Goal: Communication & Community: Answer question/provide support

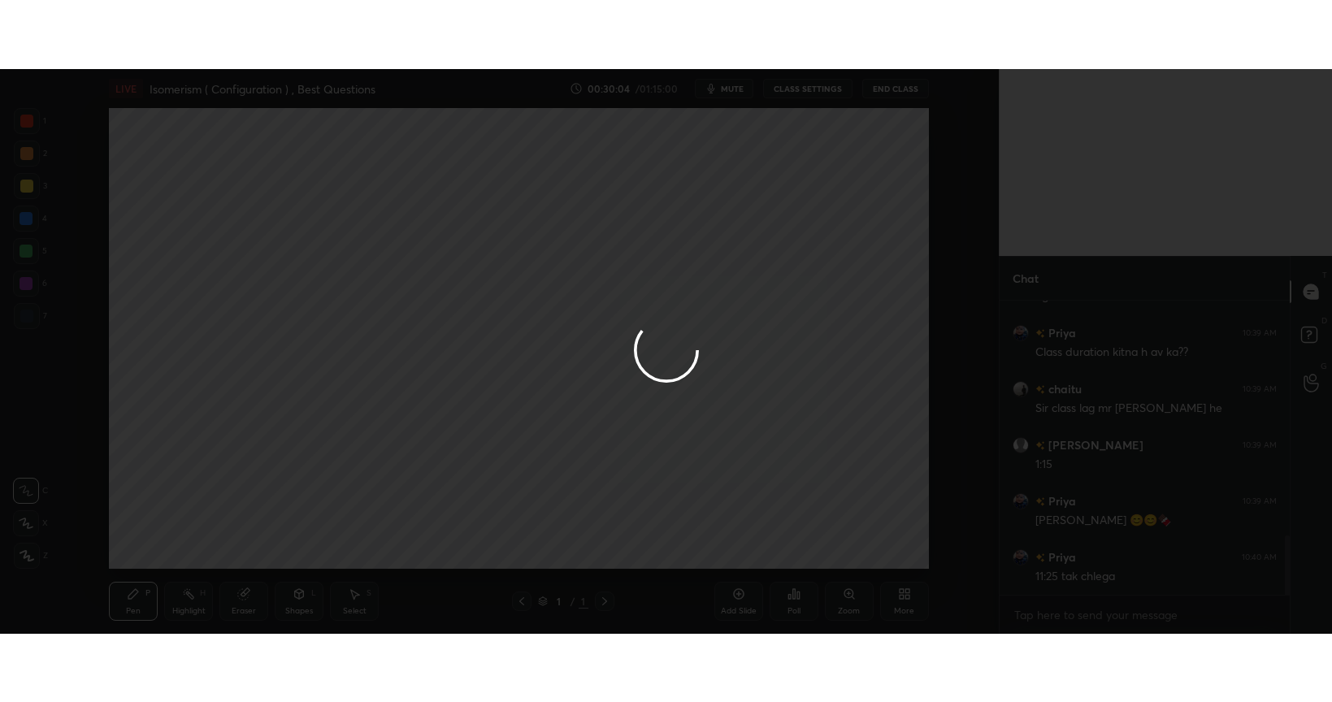
scroll to position [461, 934]
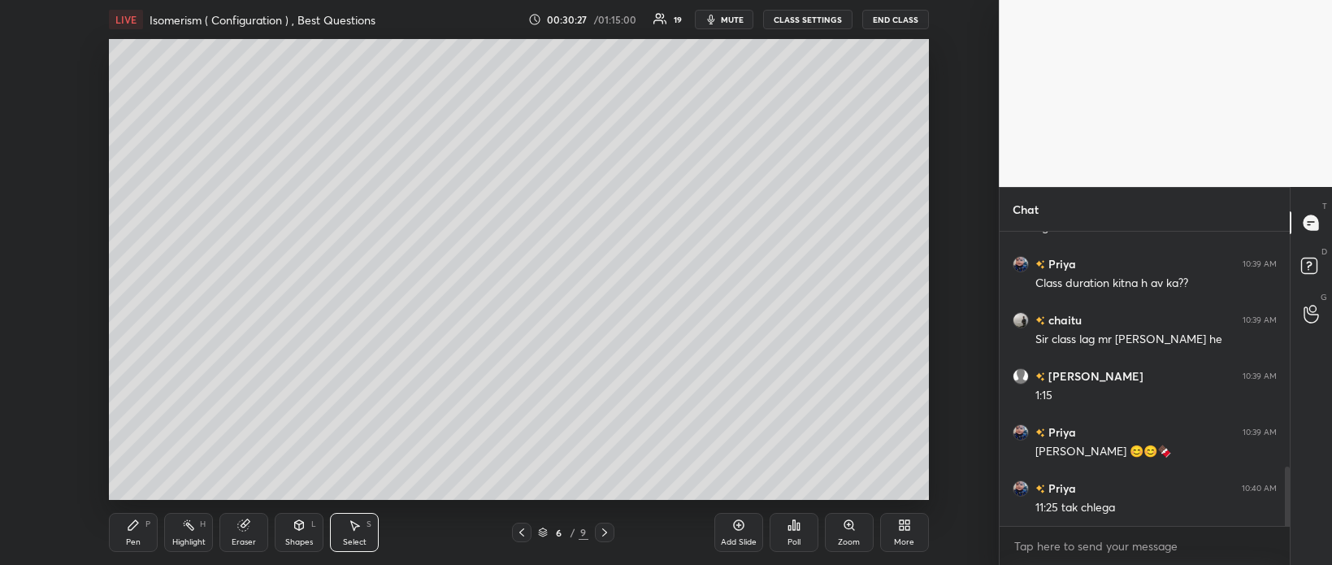
click at [902, 531] on icon at bounding box center [904, 525] width 13 height 13
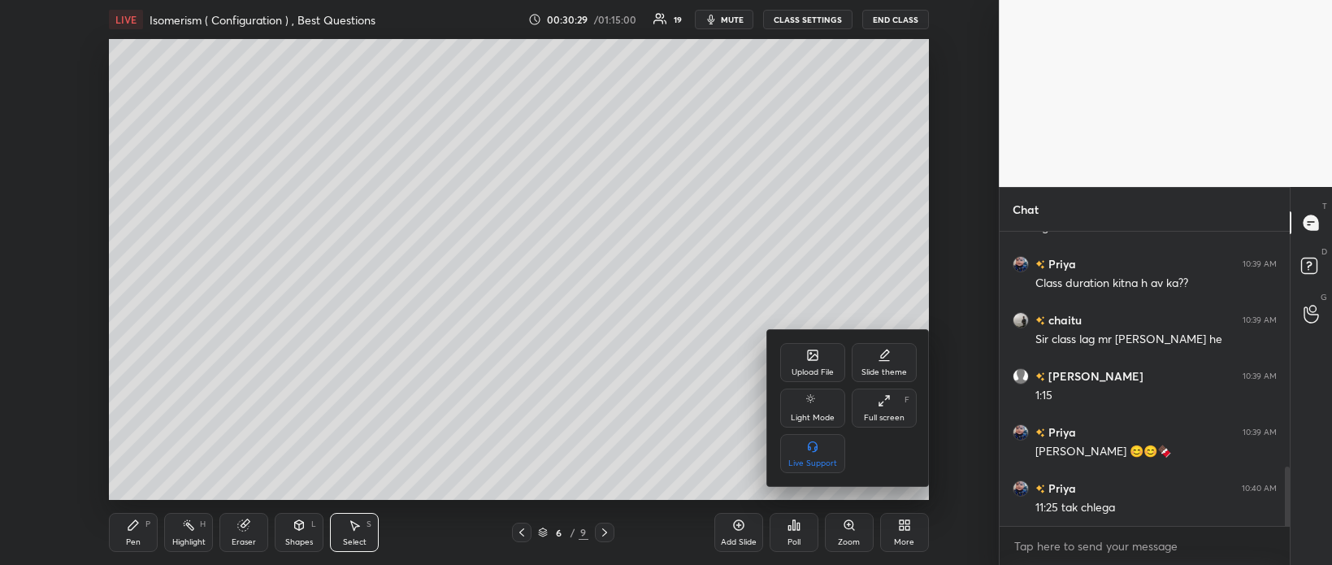
click at [879, 415] on div "Full screen" at bounding box center [884, 418] width 41 height 8
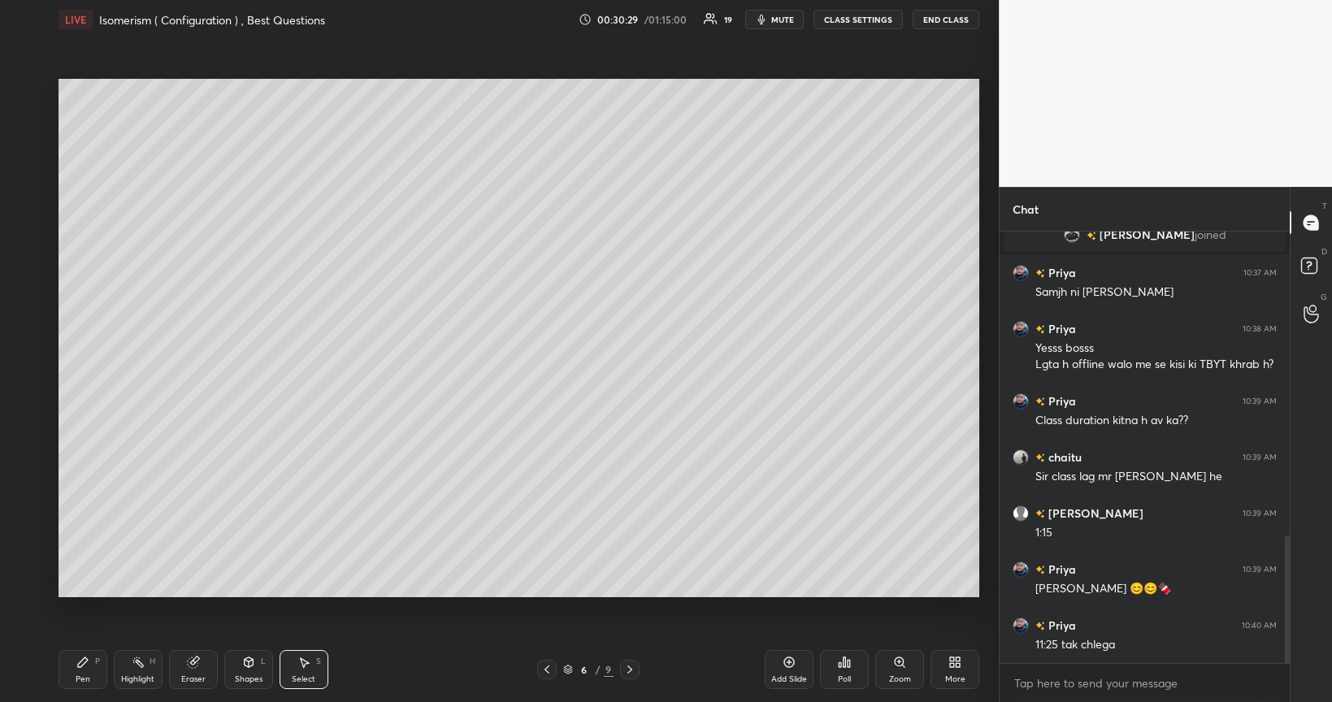
scroll to position [1023, 0]
click at [88, 564] on div "Pen" at bounding box center [83, 680] width 15 height 8
click at [28, 289] on div at bounding box center [26, 286] width 13 height 13
click at [792, 564] on icon at bounding box center [789, 662] width 13 height 13
click at [23, 224] on div at bounding box center [26, 221] width 13 height 13
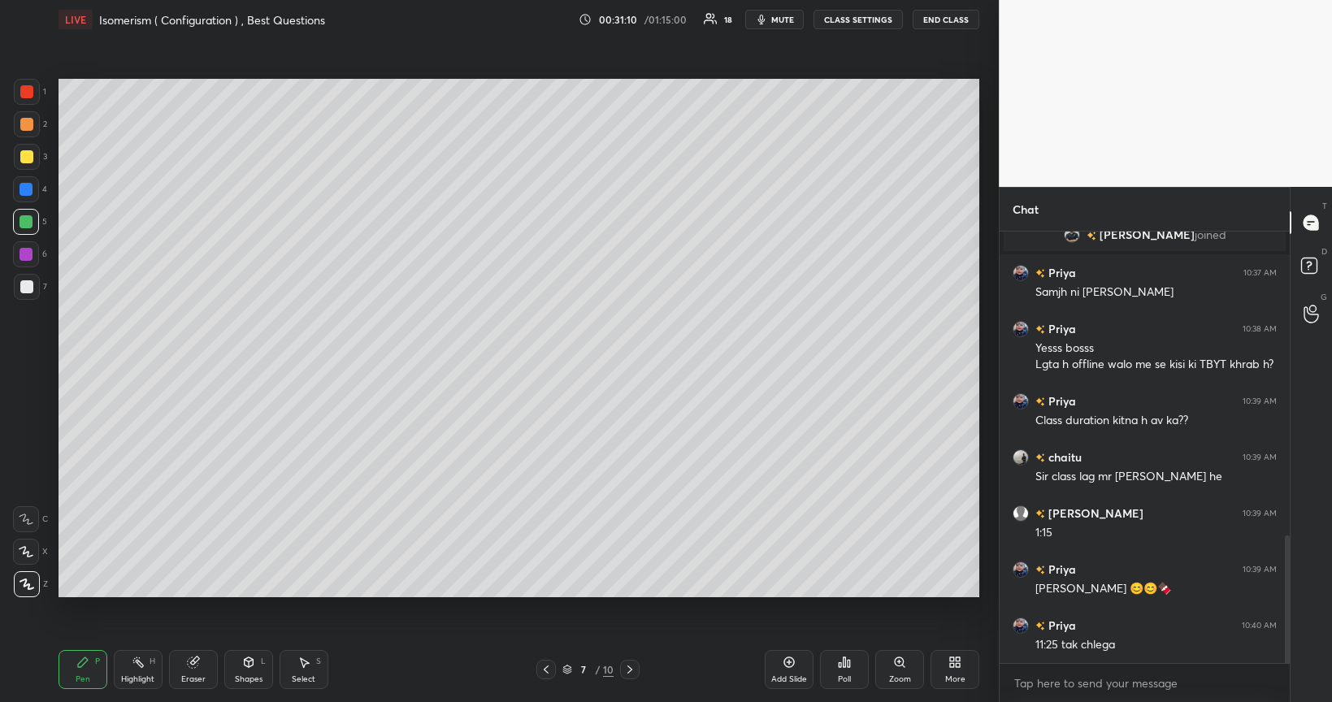
click at [27, 159] on div at bounding box center [26, 156] width 13 height 13
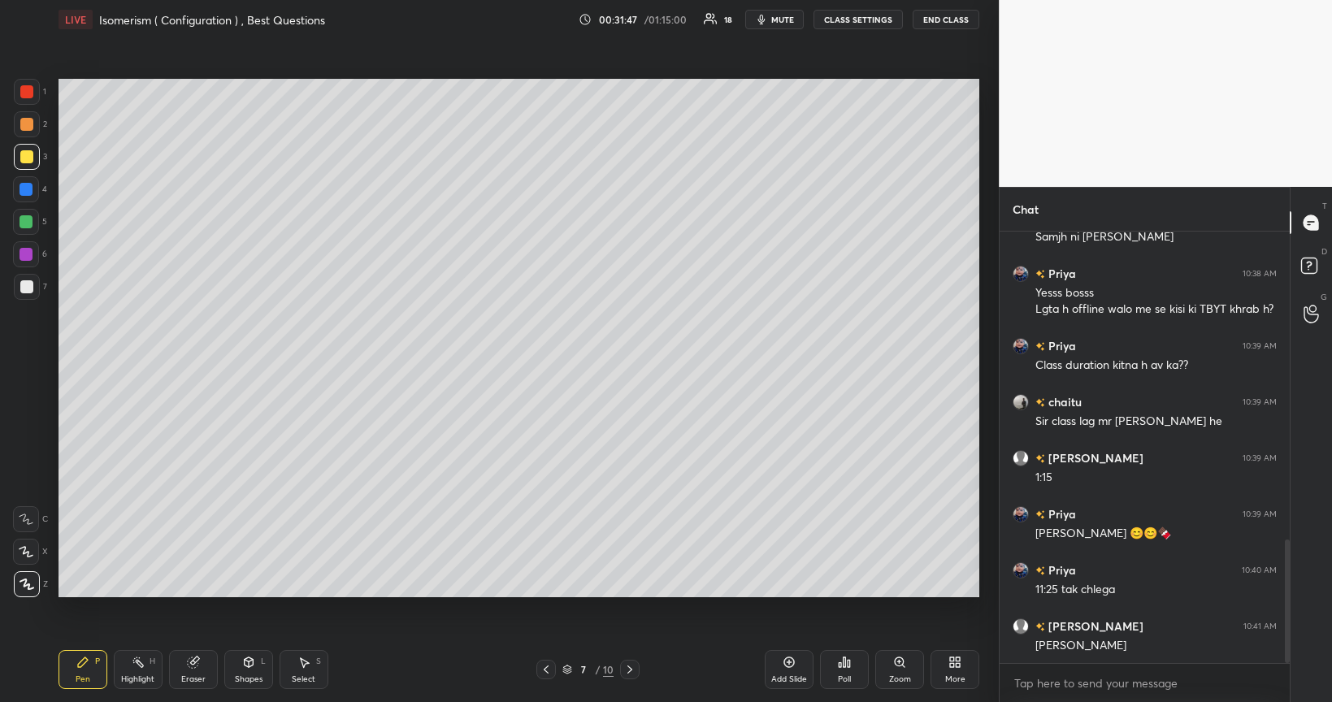
click at [28, 282] on div at bounding box center [26, 286] width 13 height 13
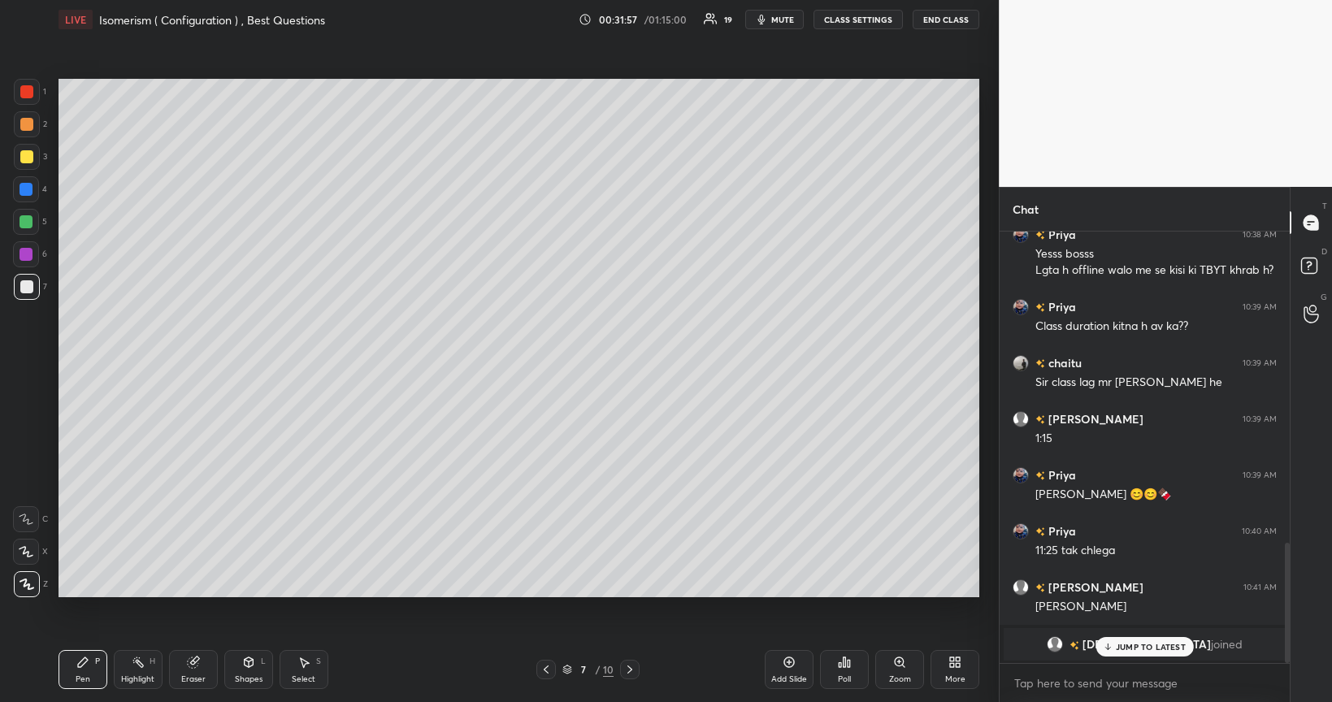
click at [25, 224] on div at bounding box center [26, 221] width 13 height 13
click at [24, 158] on div at bounding box center [26, 156] width 13 height 13
click at [788, 564] on div "Add Slide" at bounding box center [789, 669] width 49 height 39
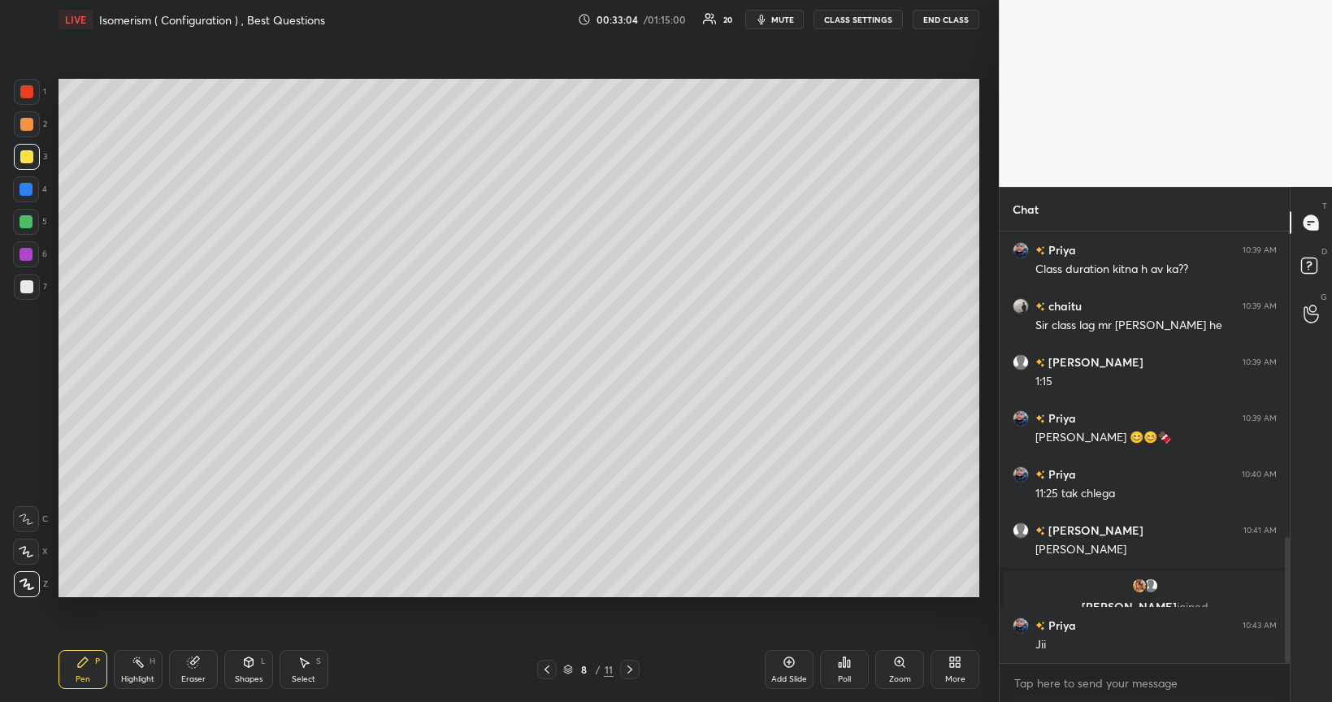
scroll to position [1107, 0]
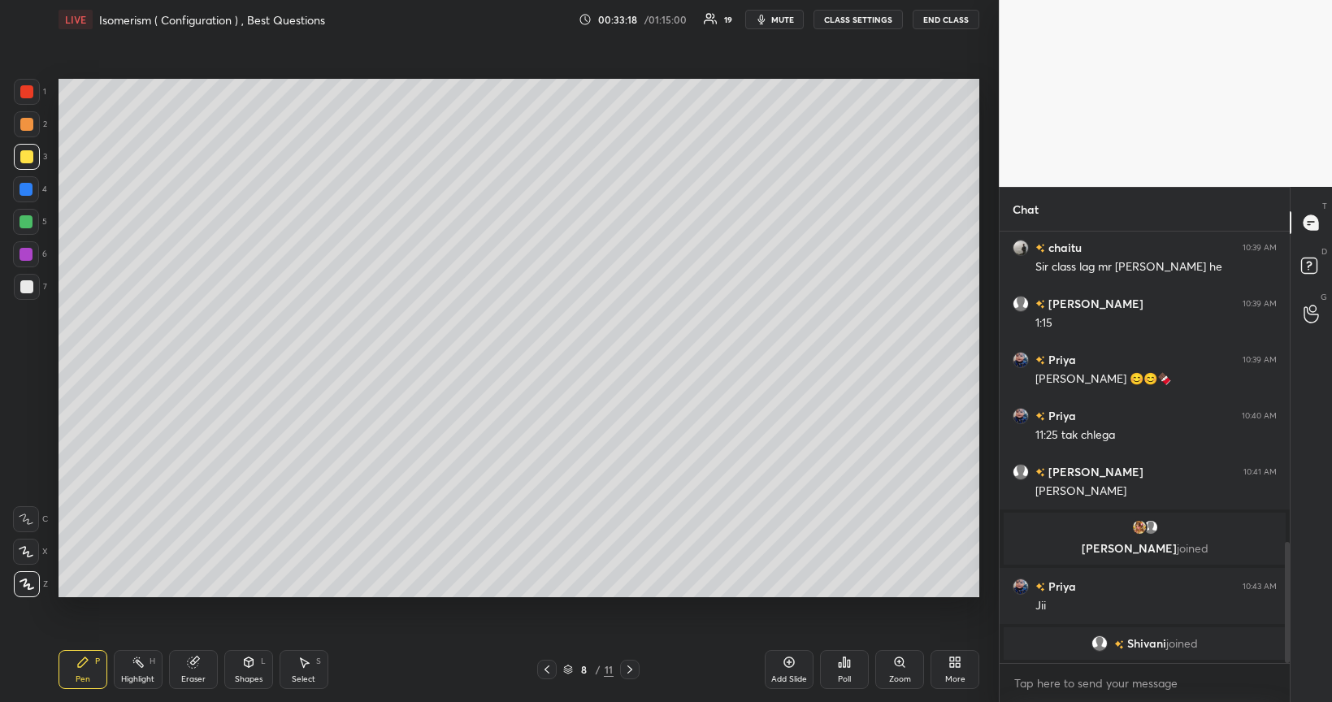
click at [26, 222] on div at bounding box center [26, 221] width 13 height 13
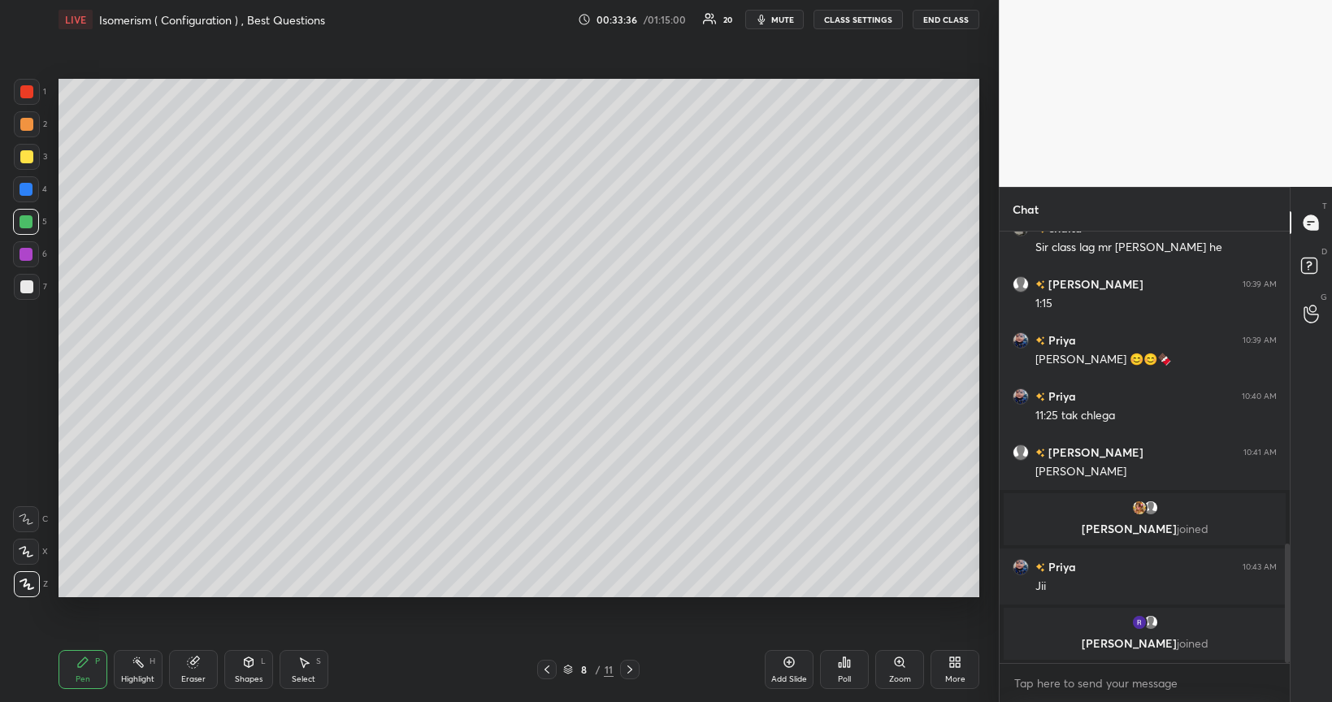
click at [26, 161] on div at bounding box center [26, 156] width 13 height 13
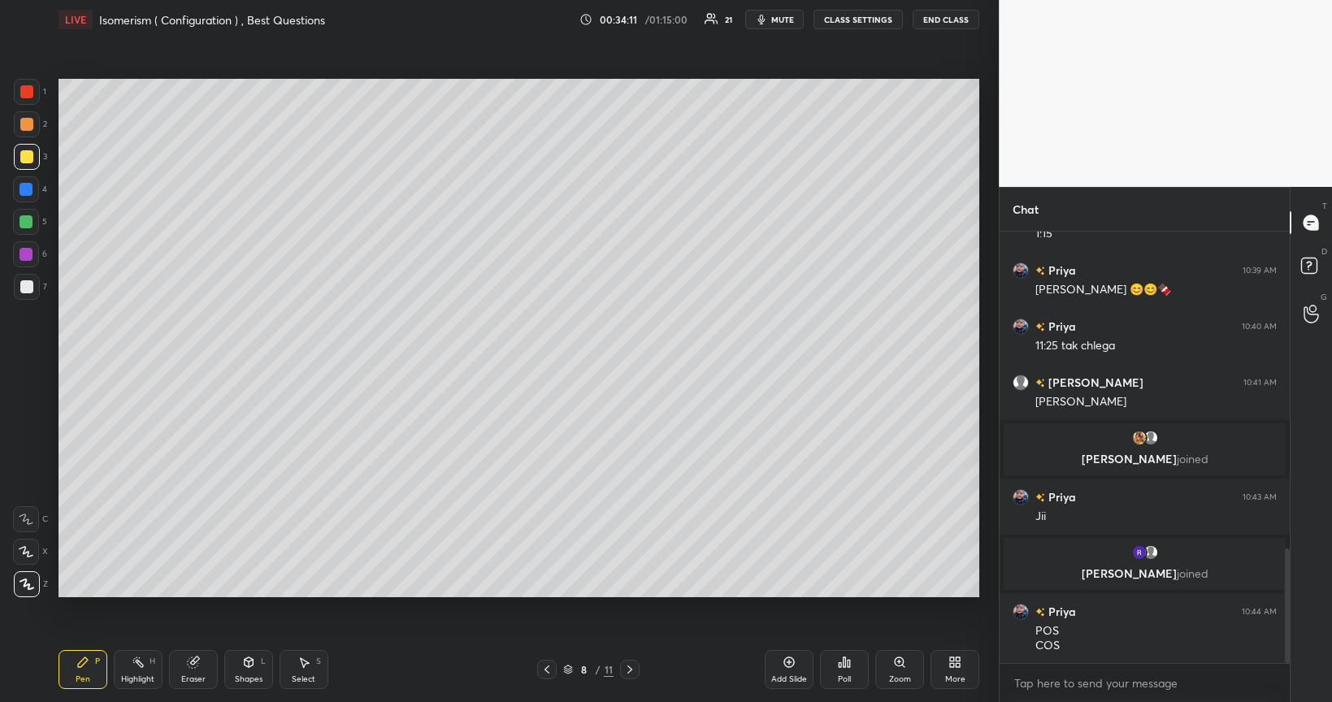
click at [550, 564] on icon at bounding box center [547, 669] width 13 height 13
click at [547, 564] on icon at bounding box center [547, 669] width 13 height 13
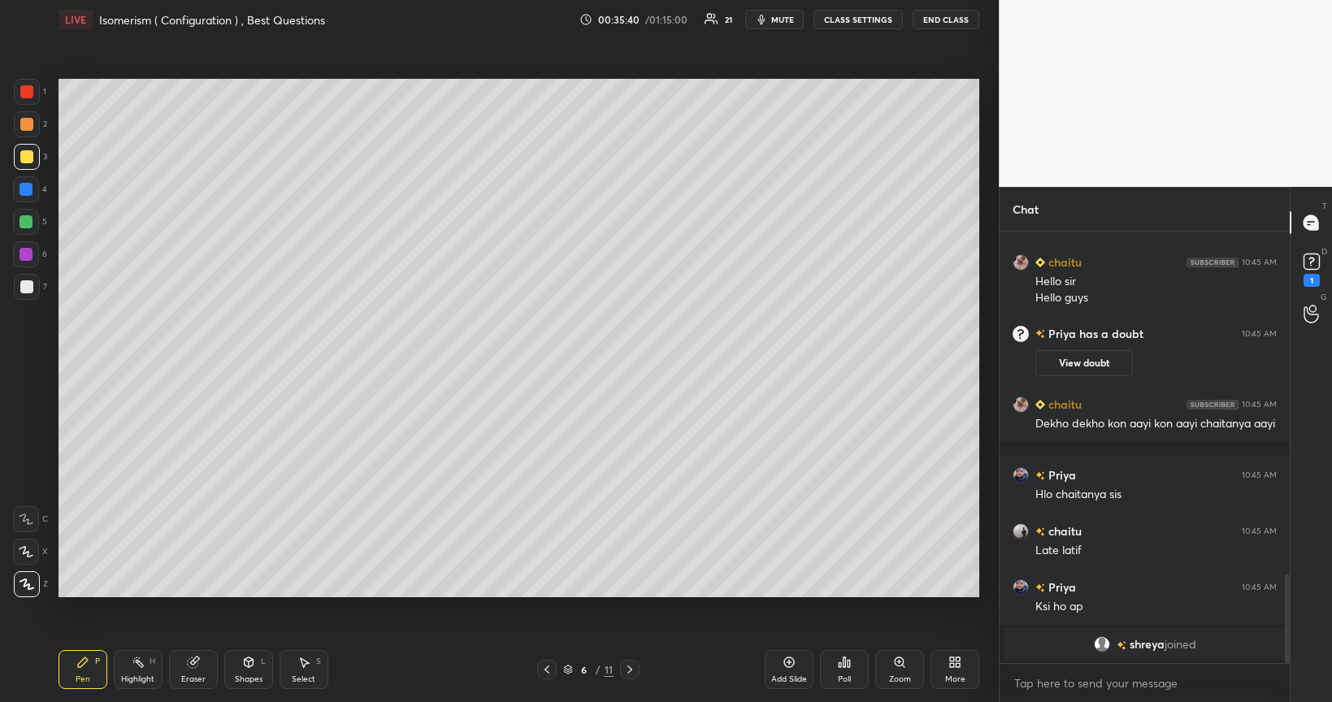
scroll to position [1660, 0]
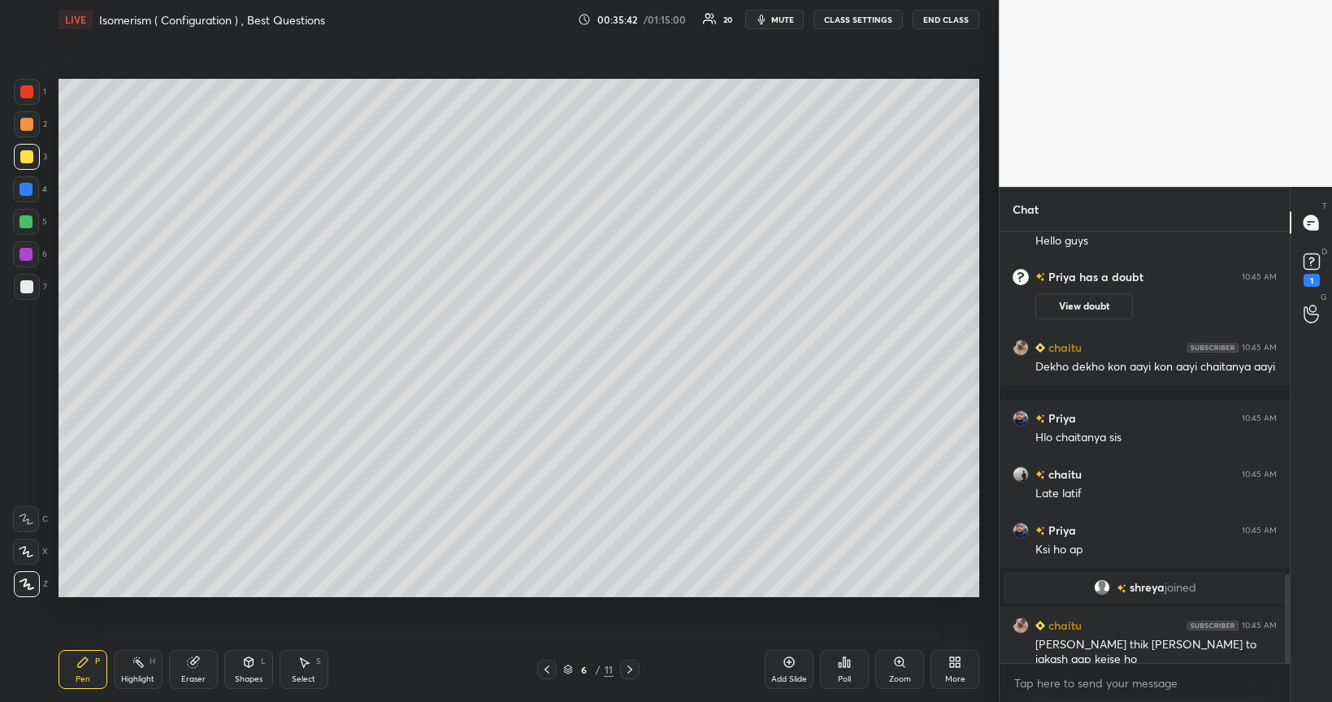
click at [630, 564] on icon at bounding box center [630, 669] width 13 height 13
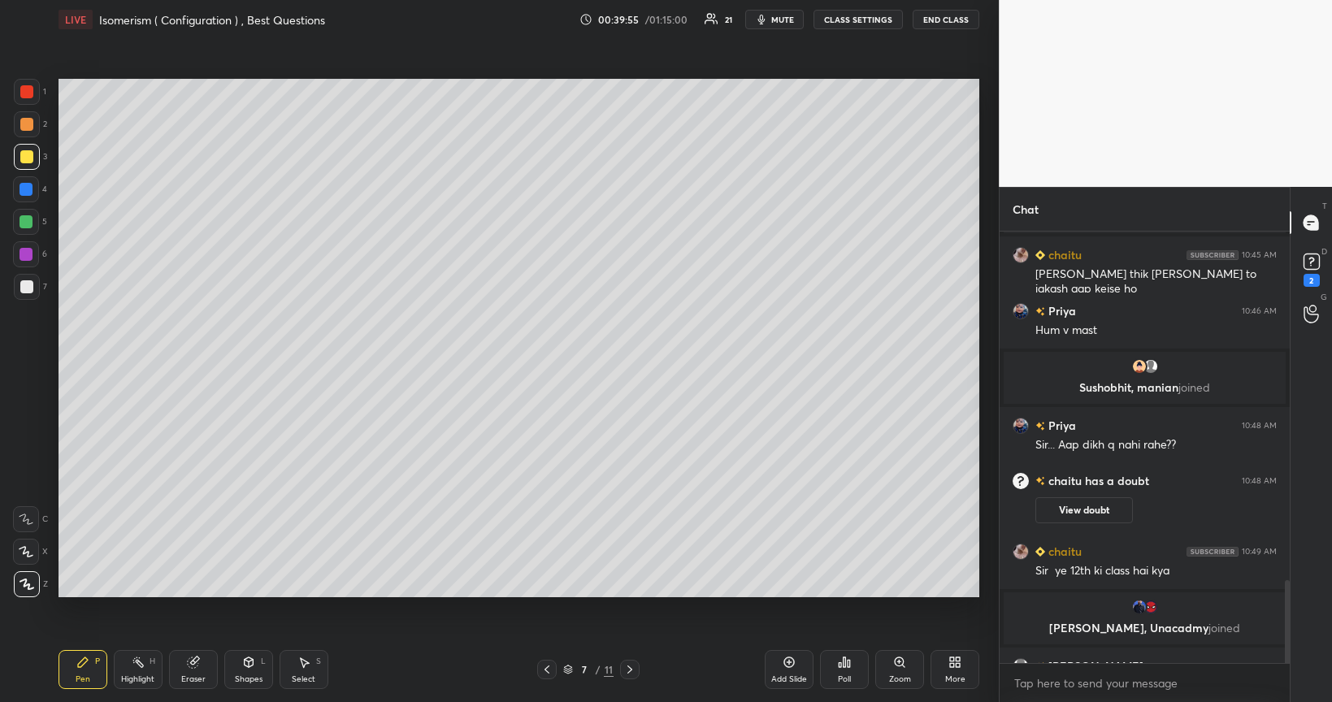
scroll to position [1803, 0]
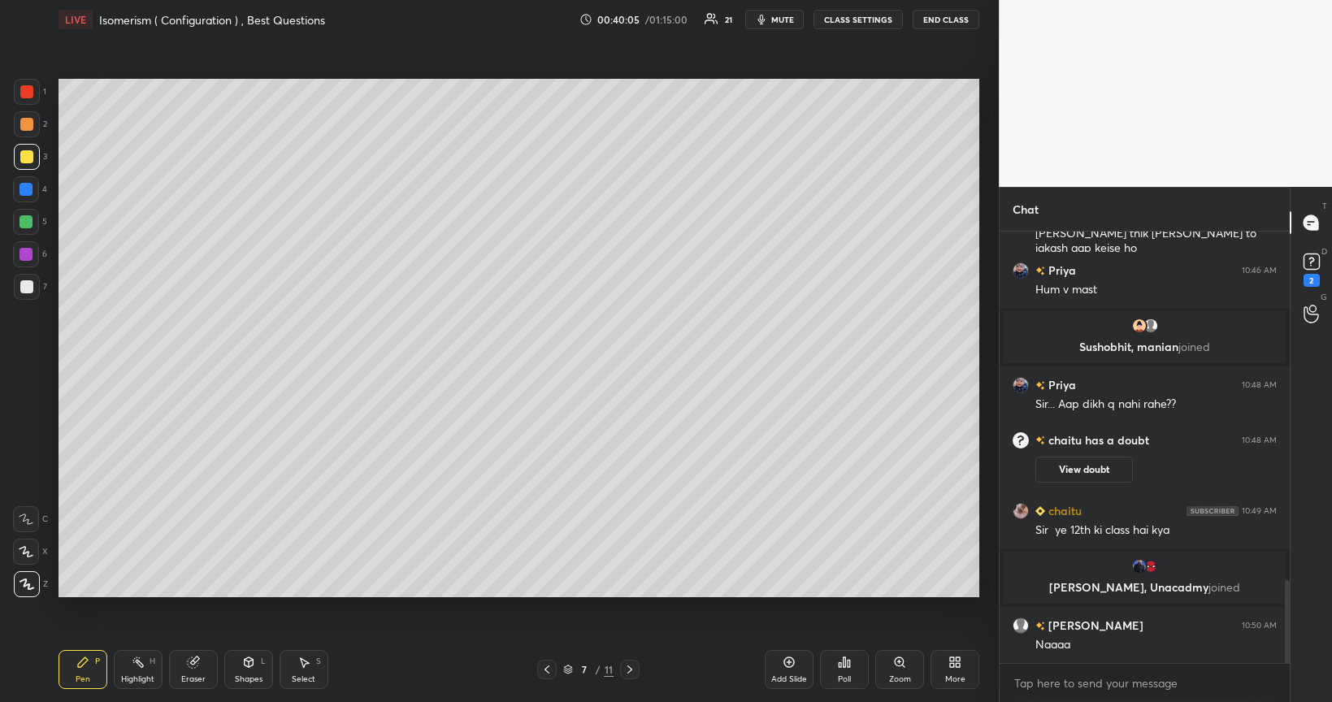
click at [631, 564] on icon at bounding box center [630, 669] width 13 height 13
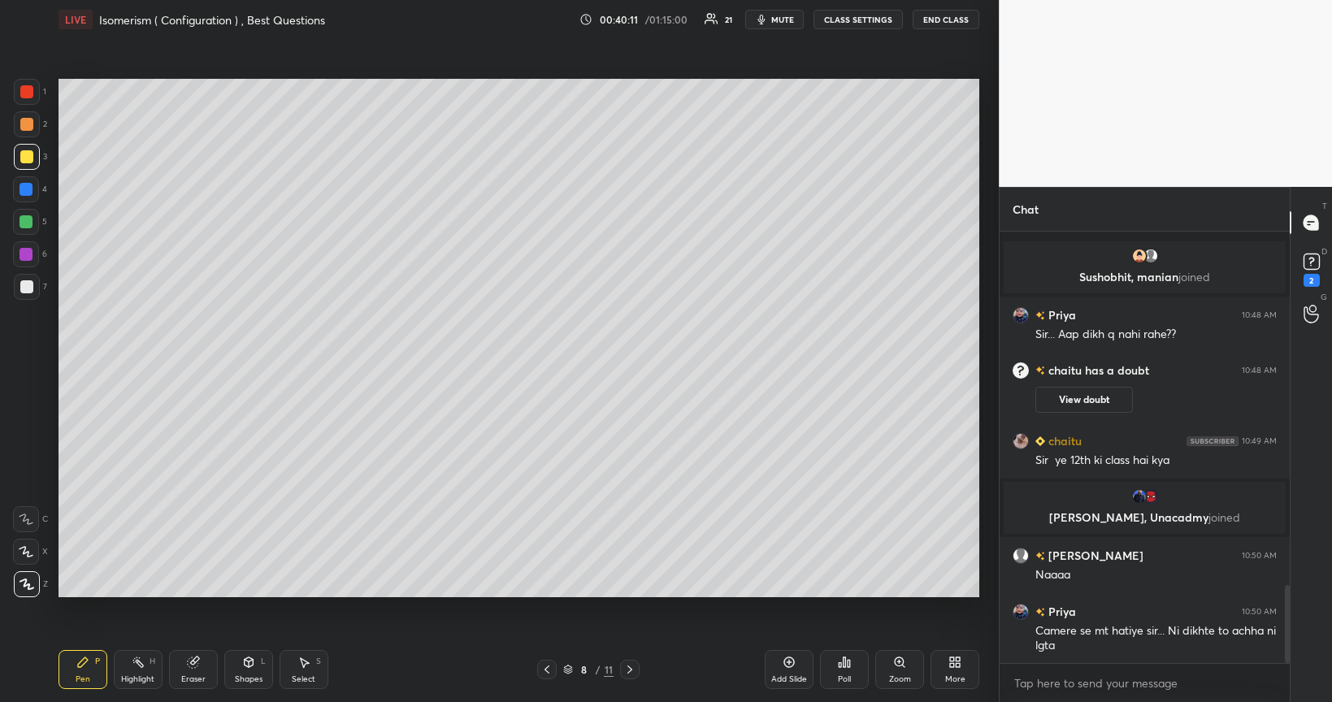
scroll to position [1945, 0]
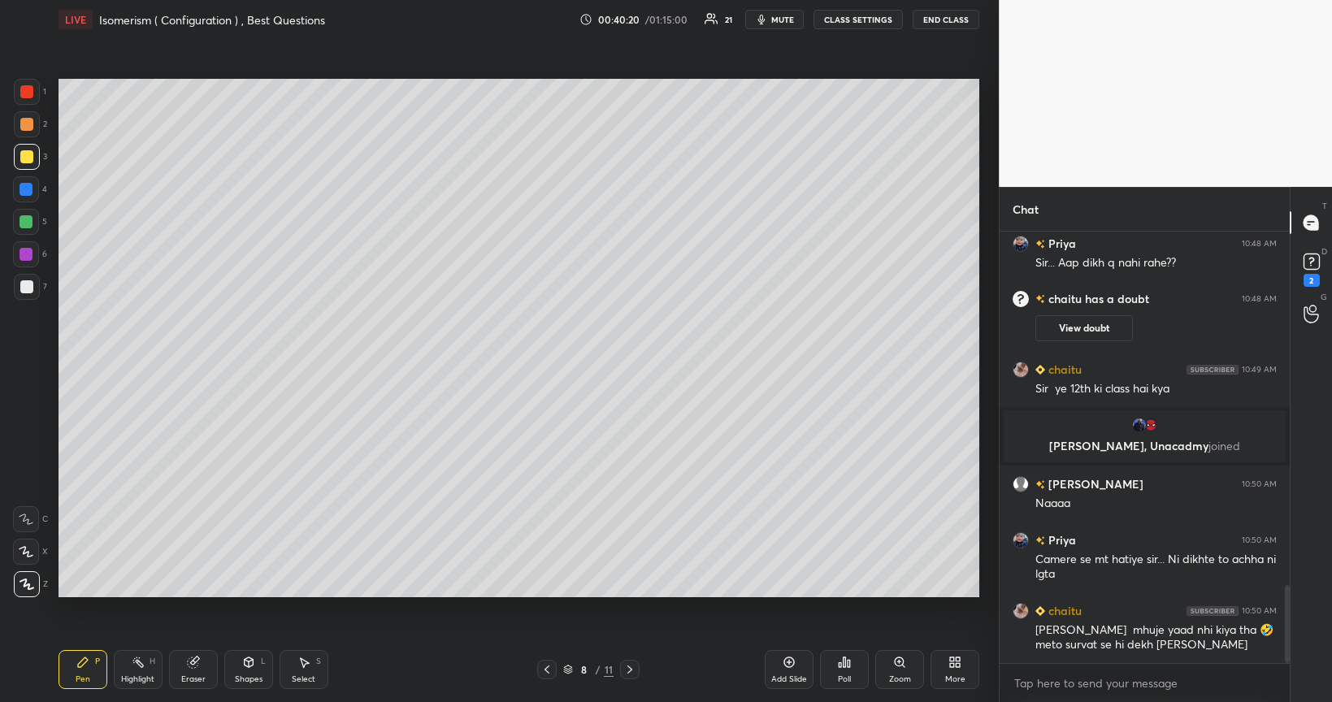
click at [785, 564] on icon at bounding box center [789, 662] width 13 height 13
click at [24, 290] on div at bounding box center [26, 286] width 13 height 13
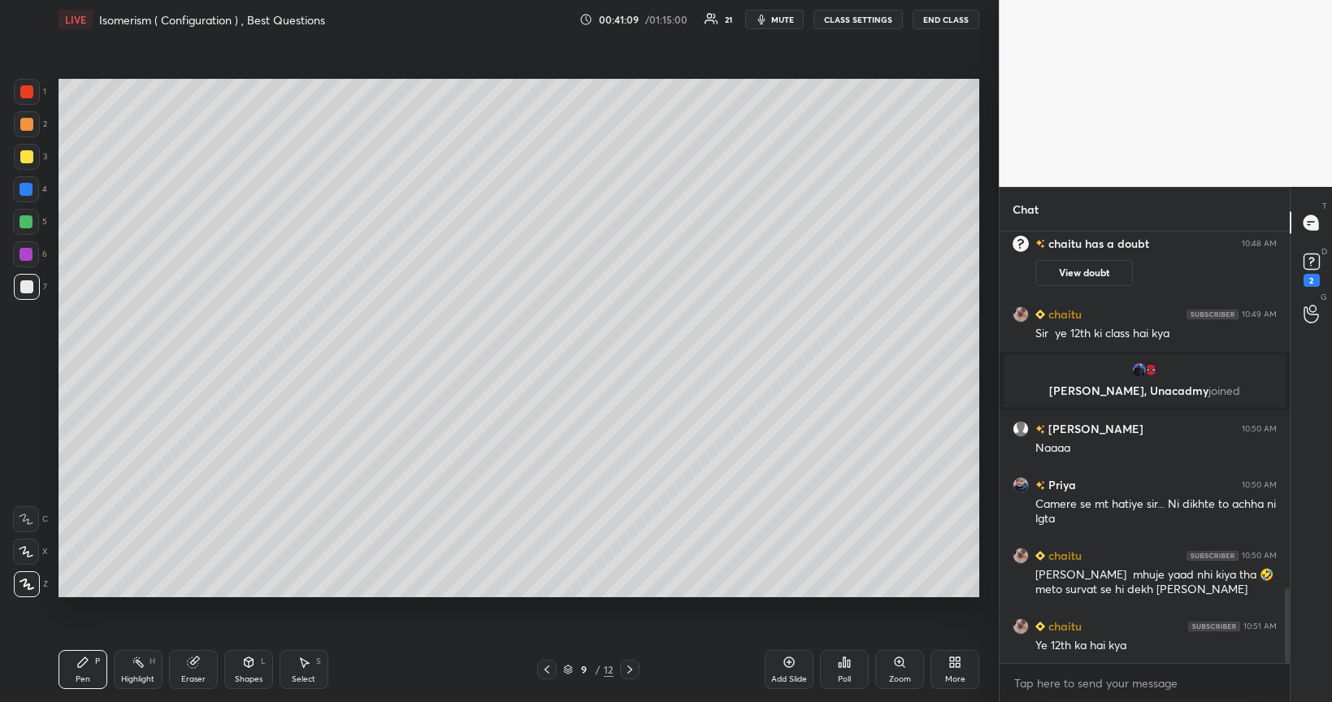
scroll to position [2057, 0]
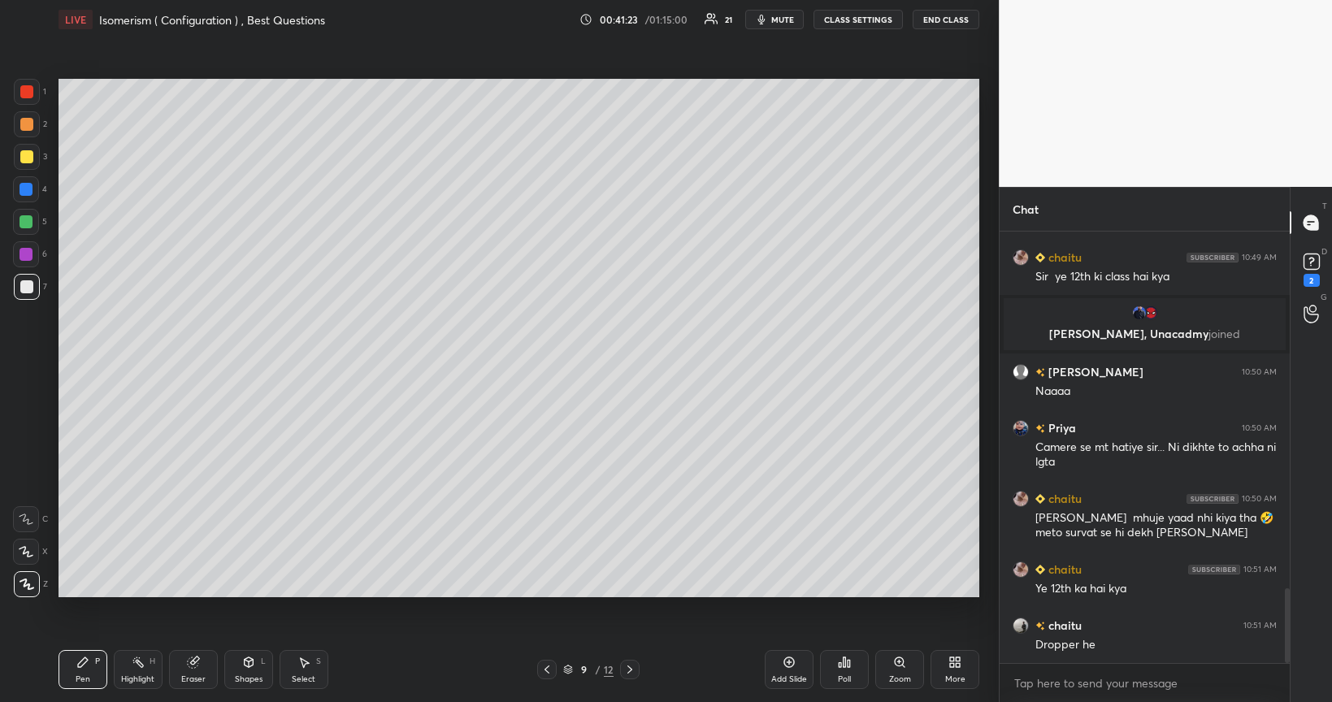
click at [25, 158] on div at bounding box center [26, 156] width 13 height 13
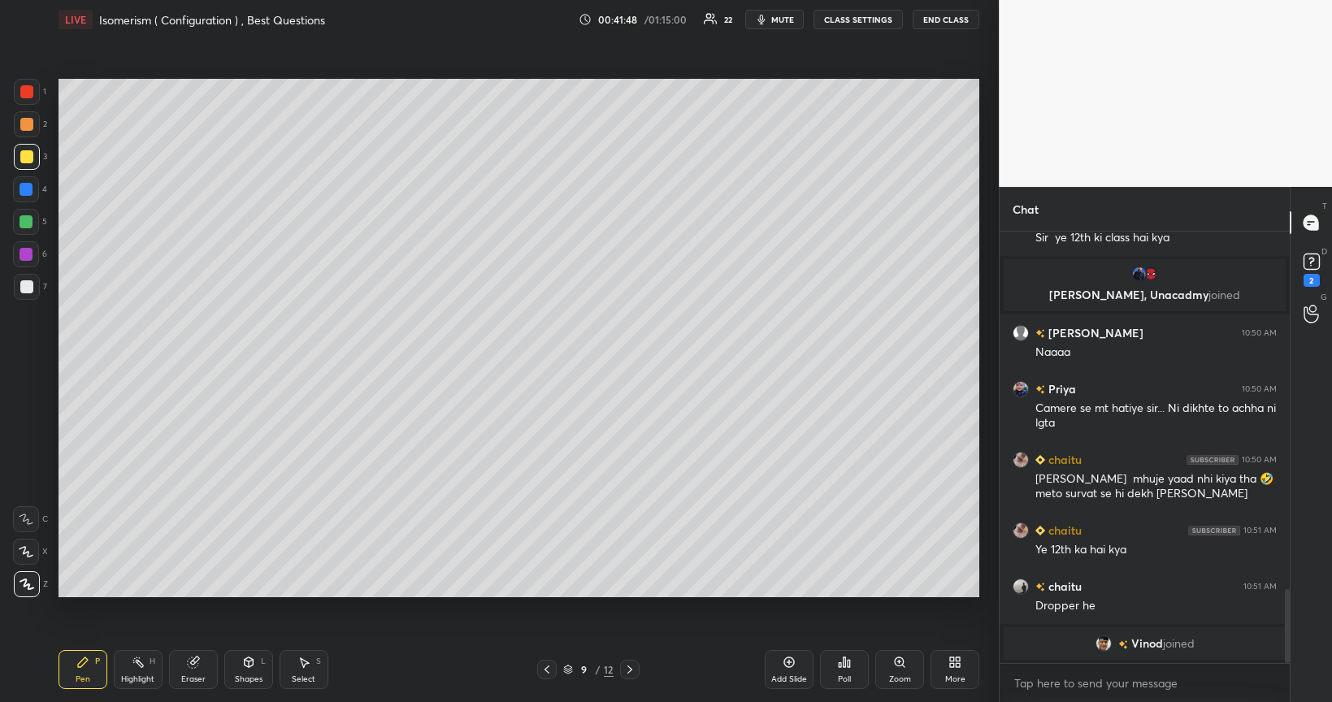
click at [28, 289] on div at bounding box center [26, 286] width 13 height 13
click at [22, 157] on div at bounding box center [26, 156] width 13 height 13
click at [24, 223] on div at bounding box center [26, 221] width 13 height 13
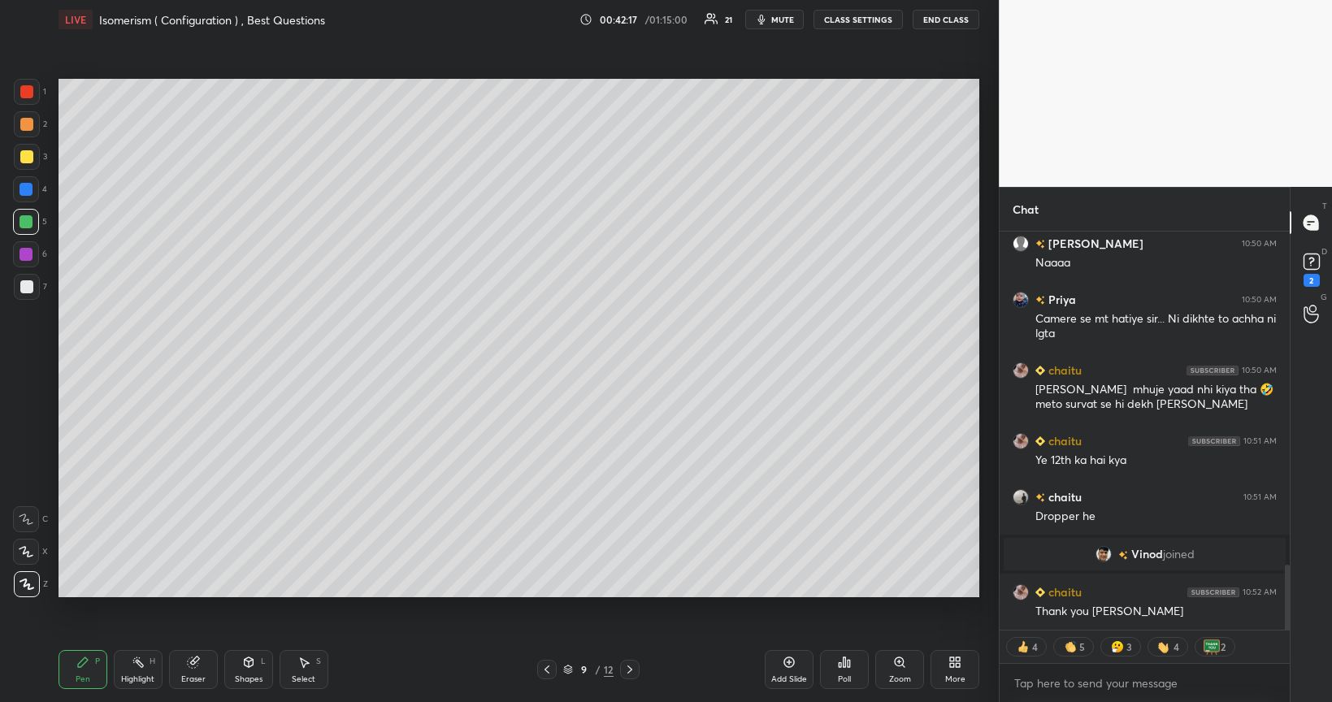
scroll to position [1992, 0]
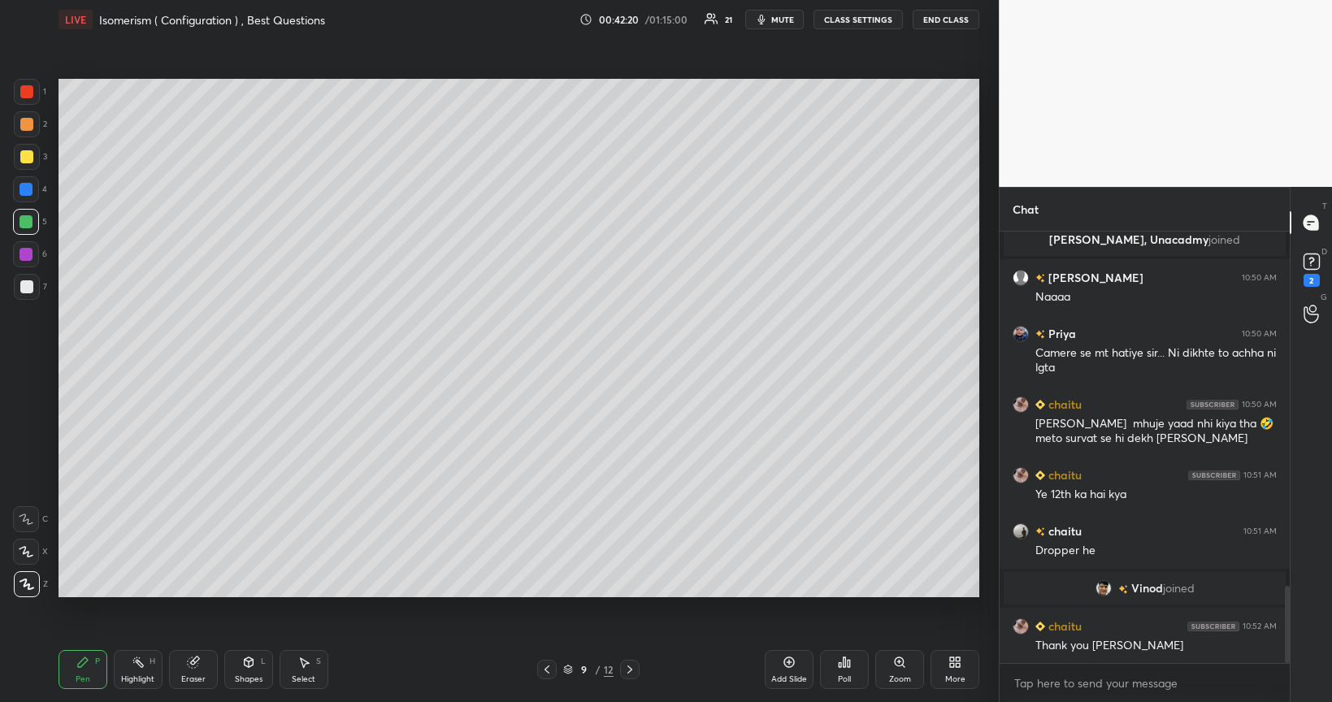
click at [24, 257] on div at bounding box center [26, 254] width 13 height 13
click at [25, 228] on div at bounding box center [26, 221] width 13 height 13
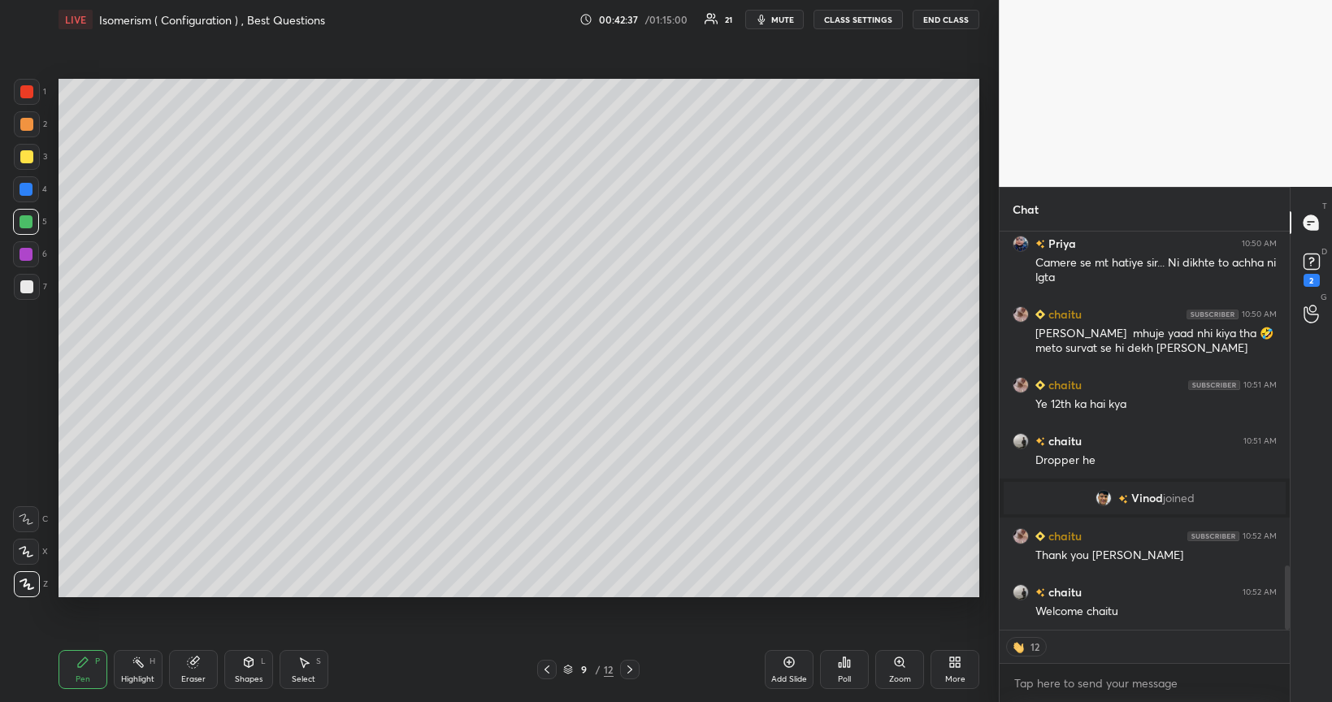
click at [24, 252] on div at bounding box center [26, 254] width 13 height 13
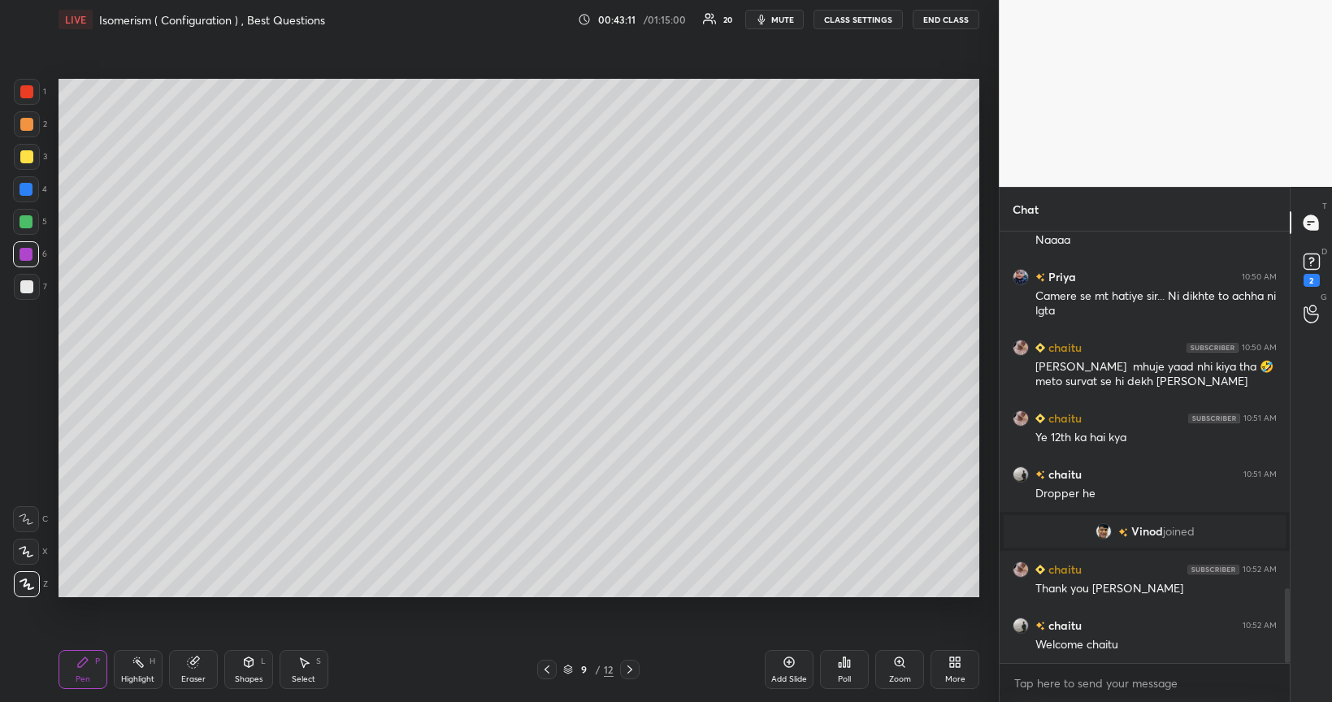
scroll to position [6, 5]
click at [26, 191] on div at bounding box center [26, 189] width 13 height 13
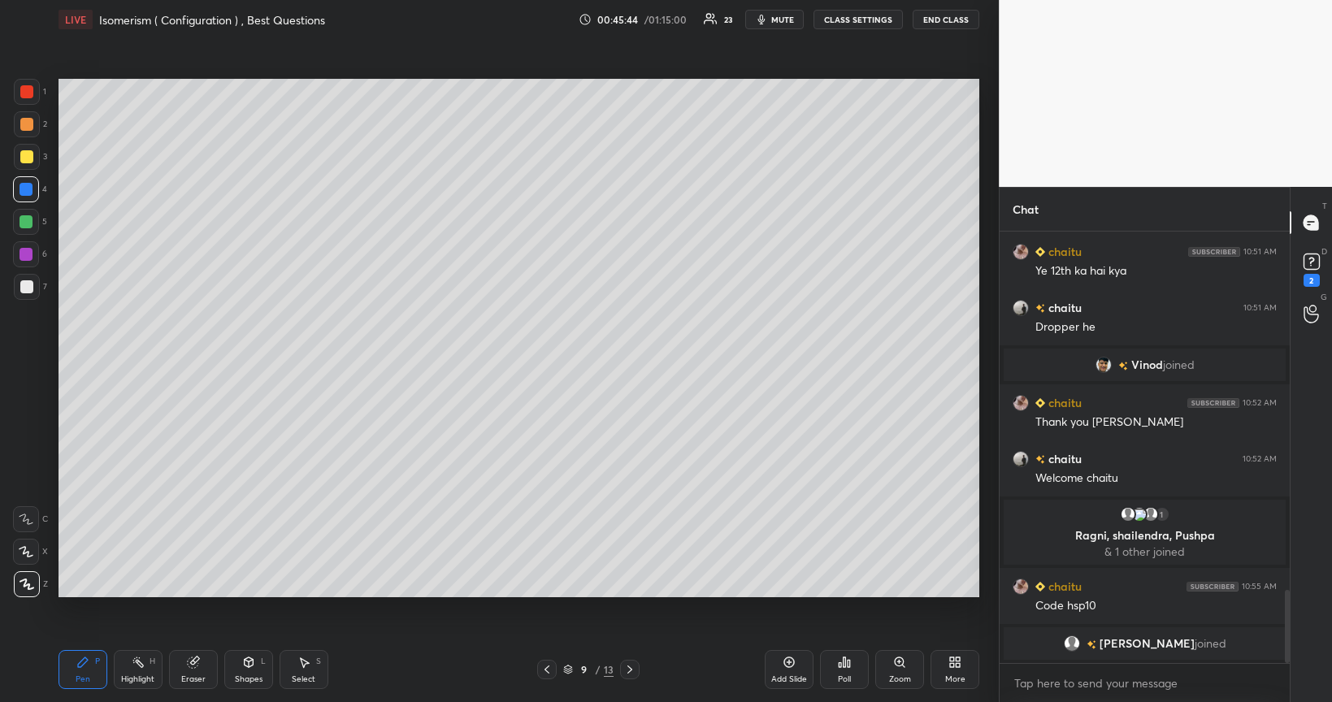
scroll to position [2145, 0]
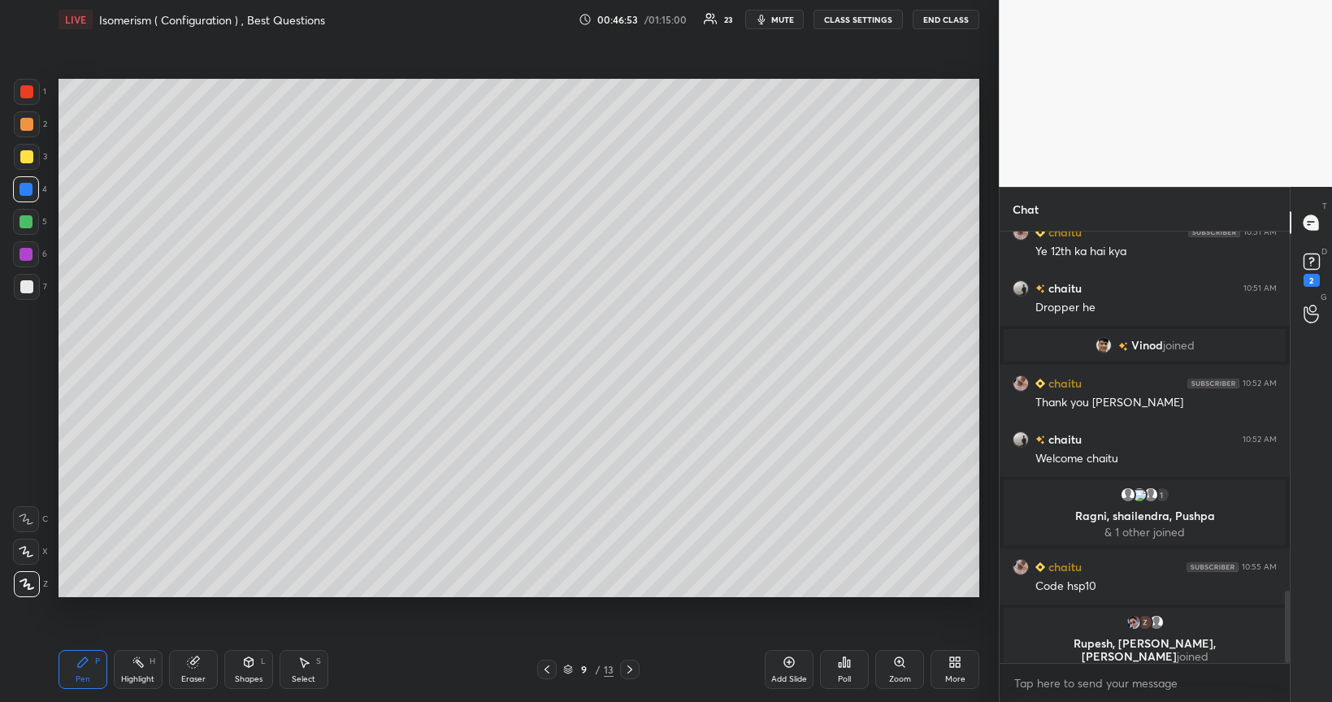
click at [789, 564] on icon at bounding box center [789, 662] width 13 height 13
click at [25, 287] on div at bounding box center [26, 286] width 13 height 13
click at [26, 223] on div at bounding box center [26, 221] width 13 height 13
click at [28, 159] on div at bounding box center [26, 156] width 13 height 13
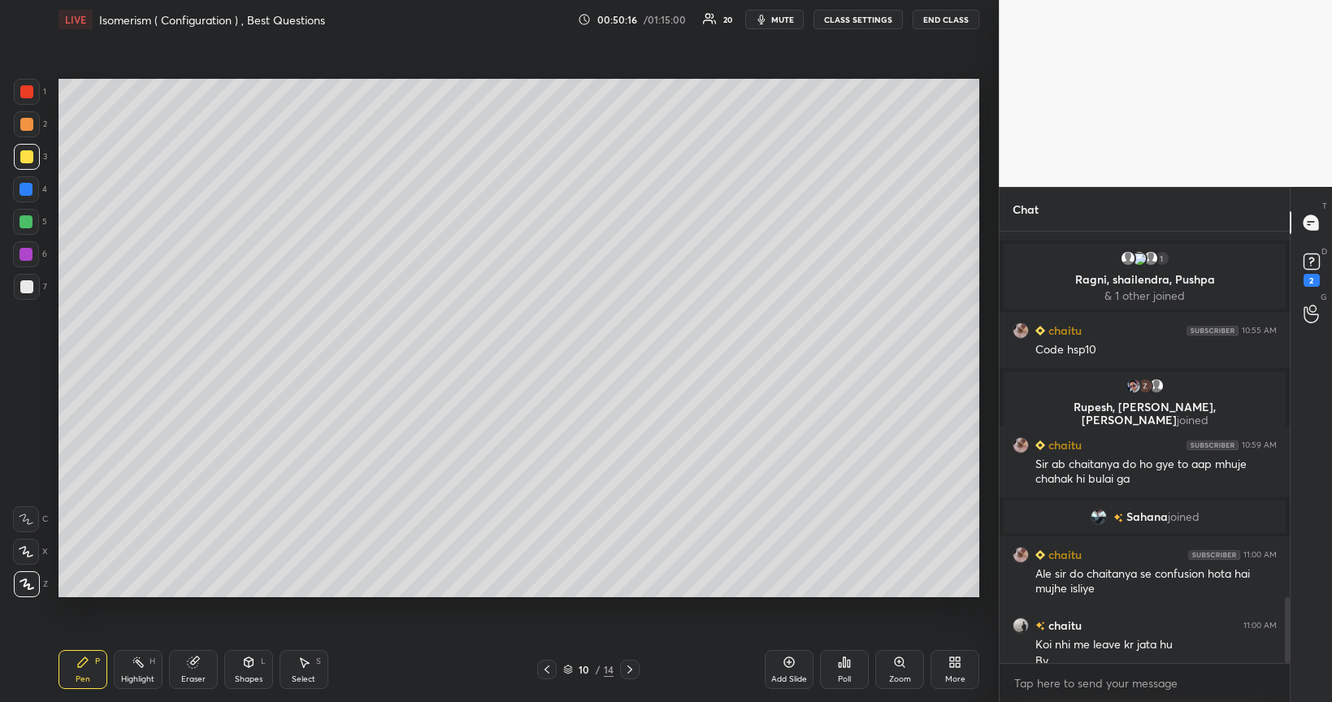
scroll to position [2382, 0]
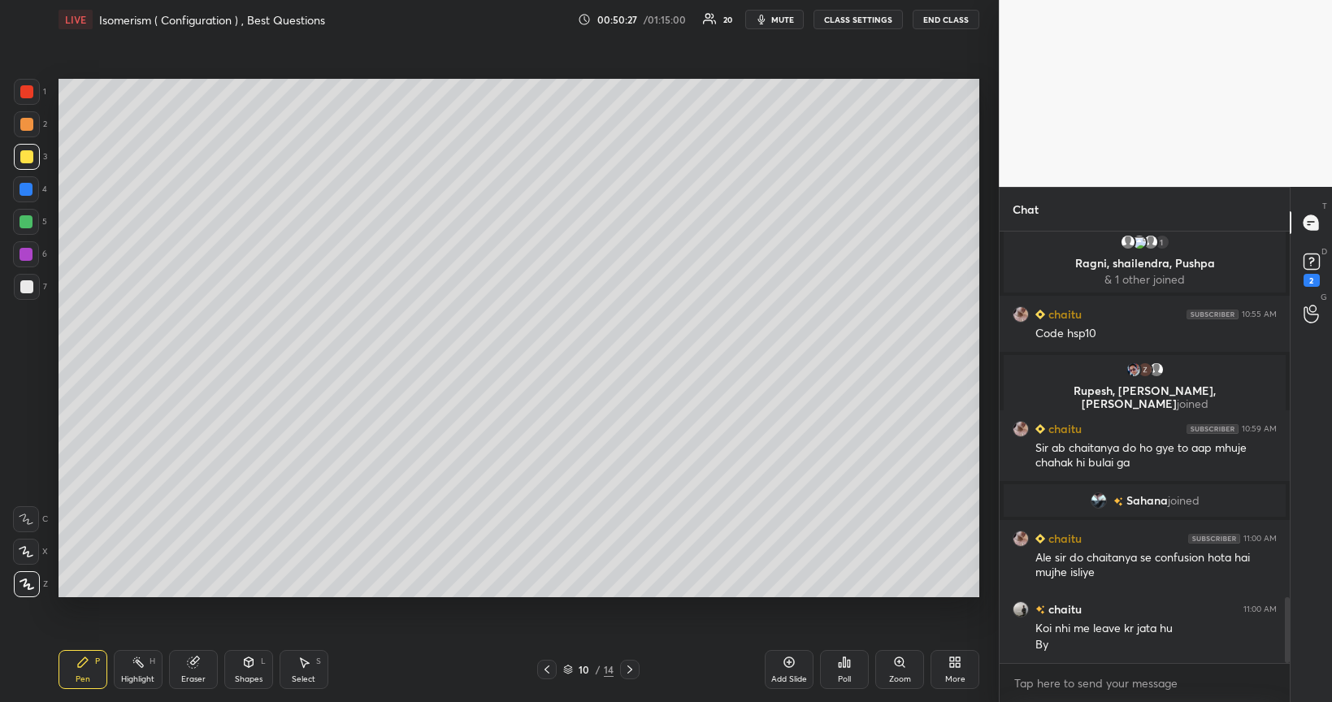
click at [785, 564] on icon at bounding box center [789, 662] width 13 height 13
click at [29, 292] on div at bounding box center [26, 286] width 13 height 13
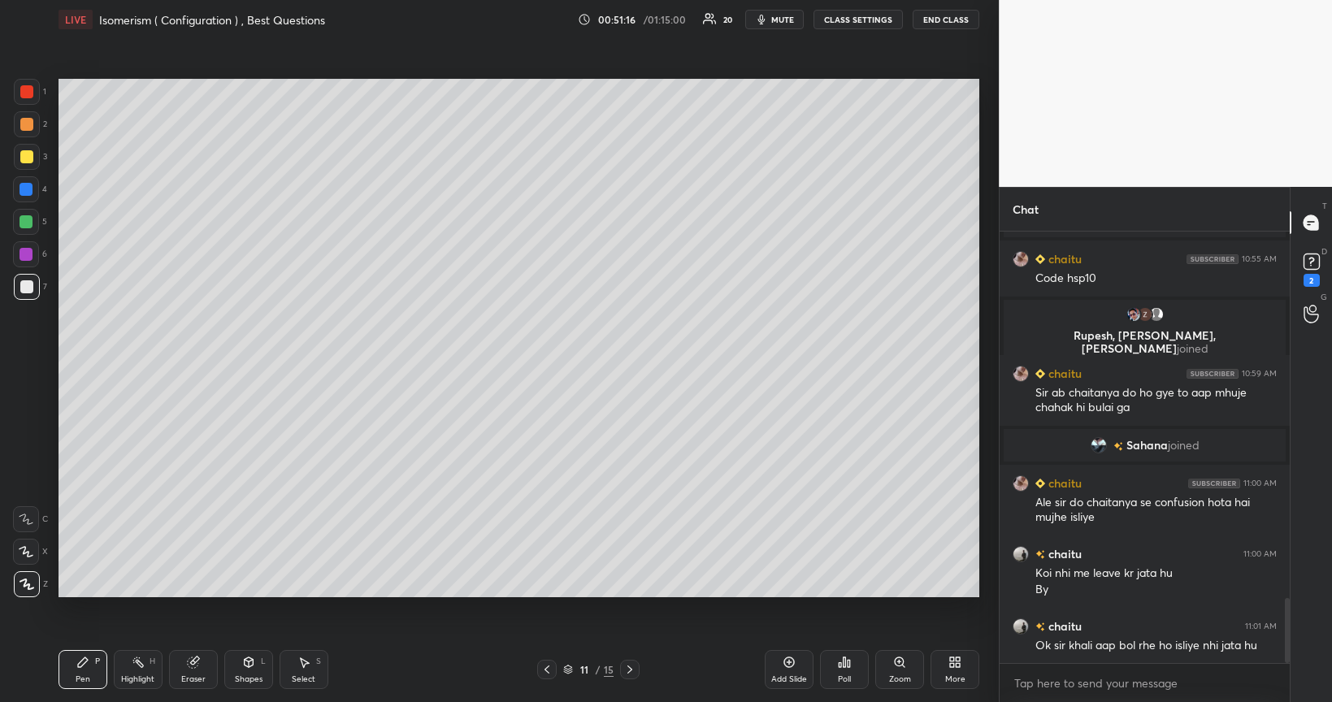
click at [26, 226] on div at bounding box center [26, 221] width 13 height 13
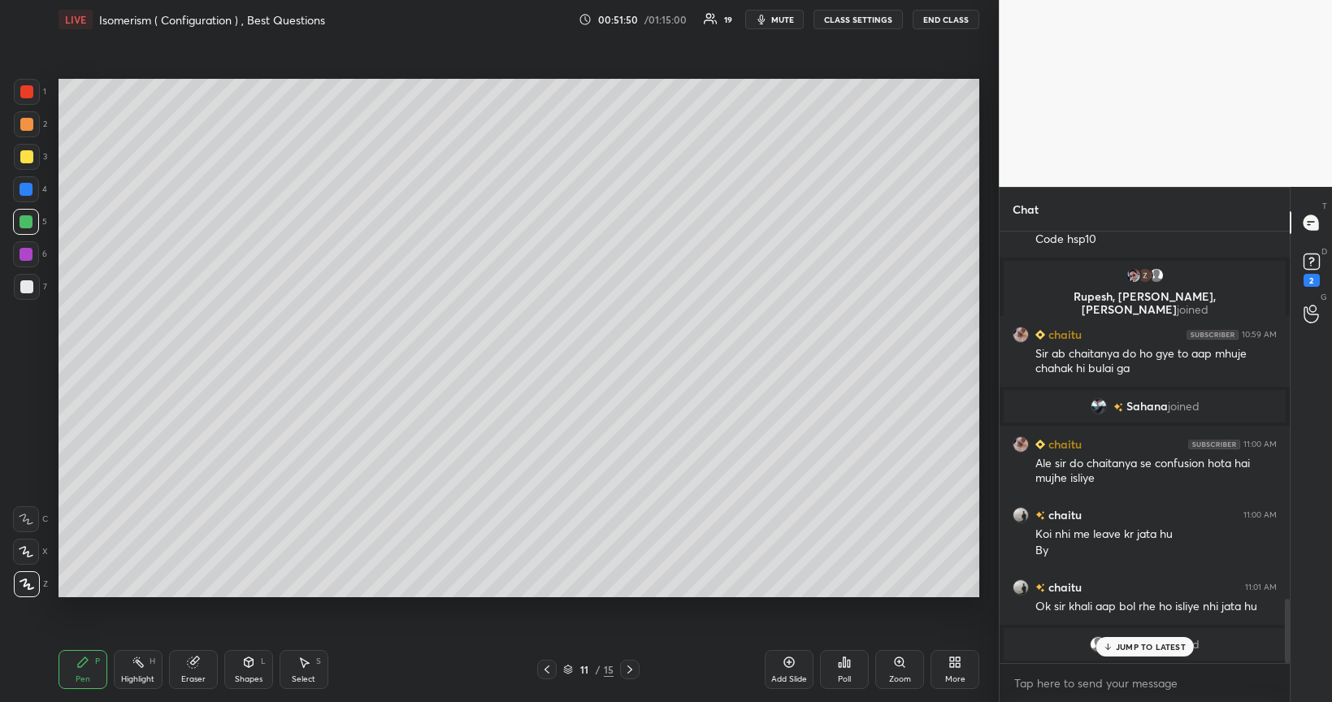
click at [24, 161] on div at bounding box center [26, 156] width 13 height 13
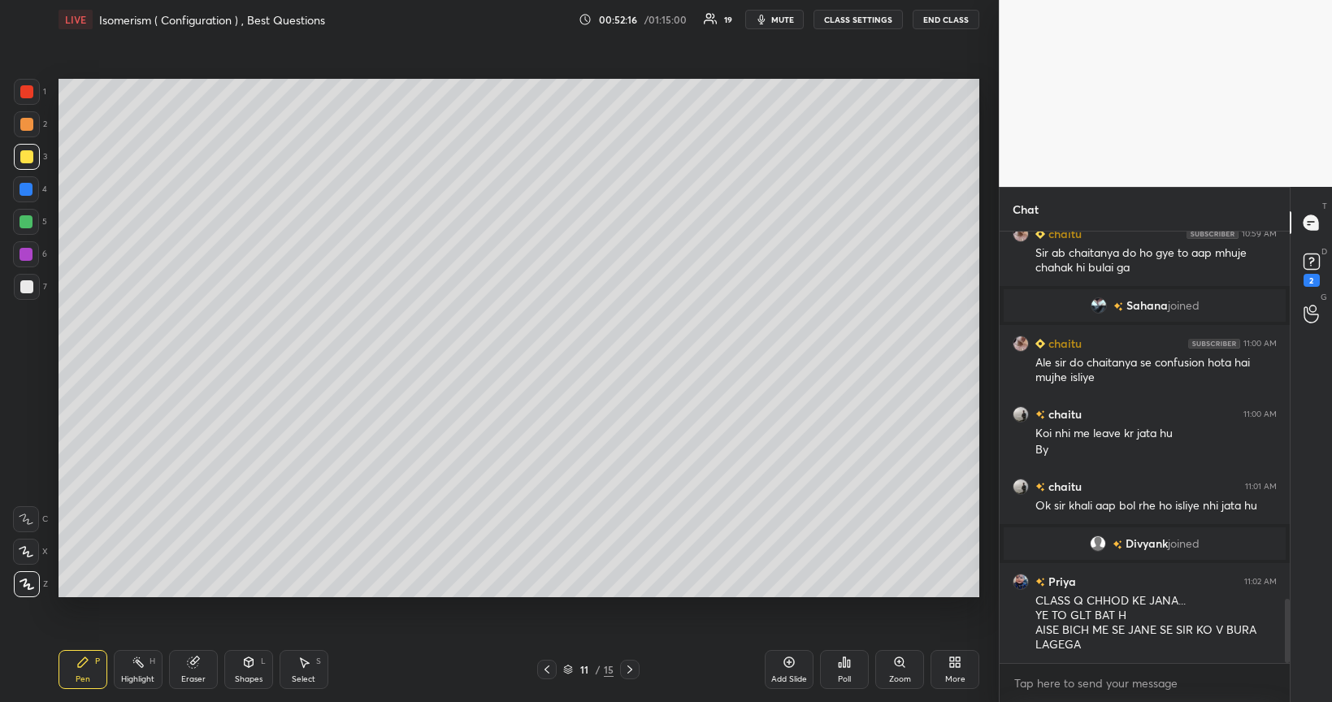
click at [26, 254] on div at bounding box center [26, 254] width 13 height 13
click at [28, 189] on div at bounding box center [26, 189] width 13 height 13
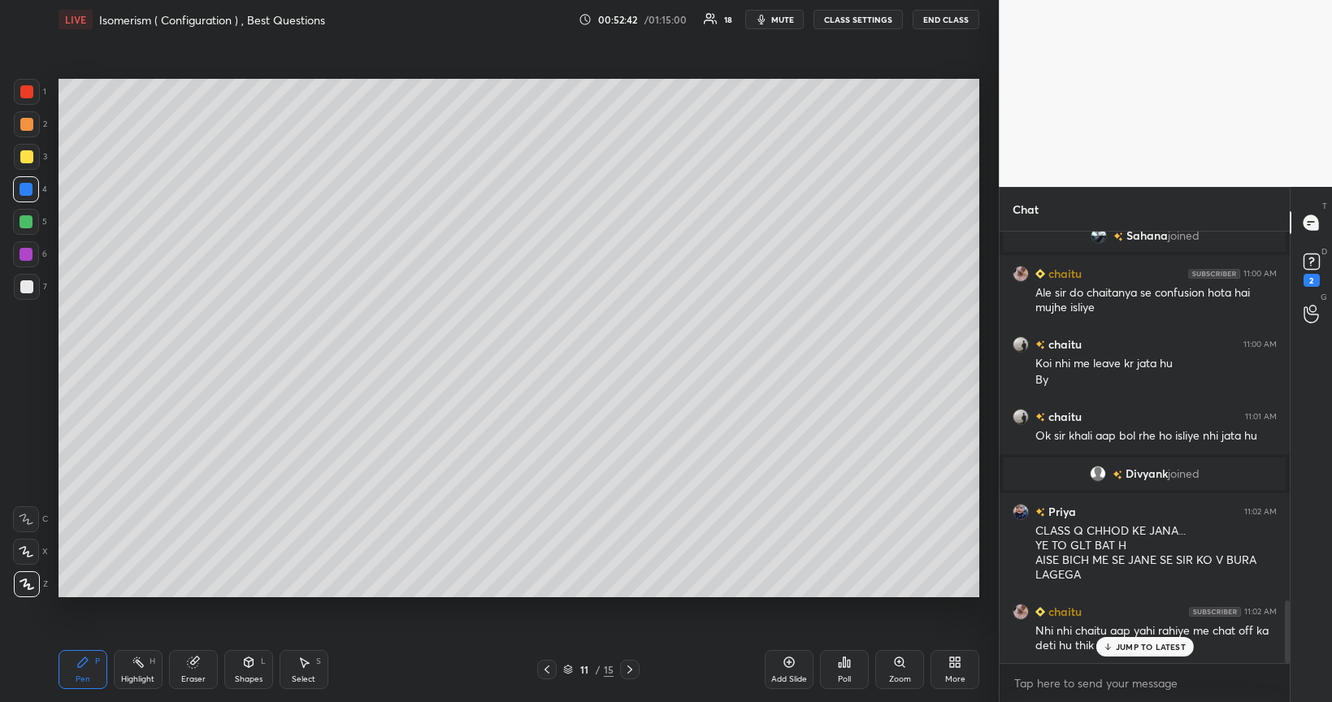
scroll to position [2597, 0]
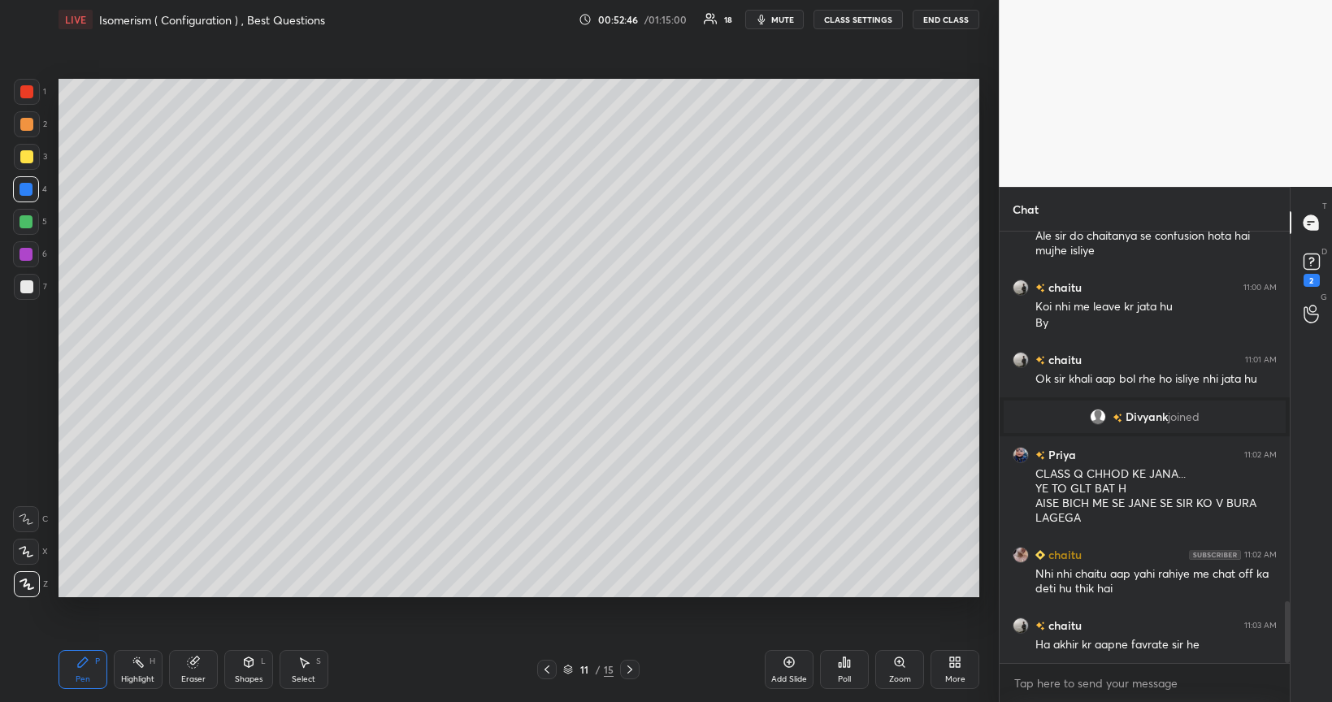
click at [24, 156] on div at bounding box center [26, 156] width 13 height 13
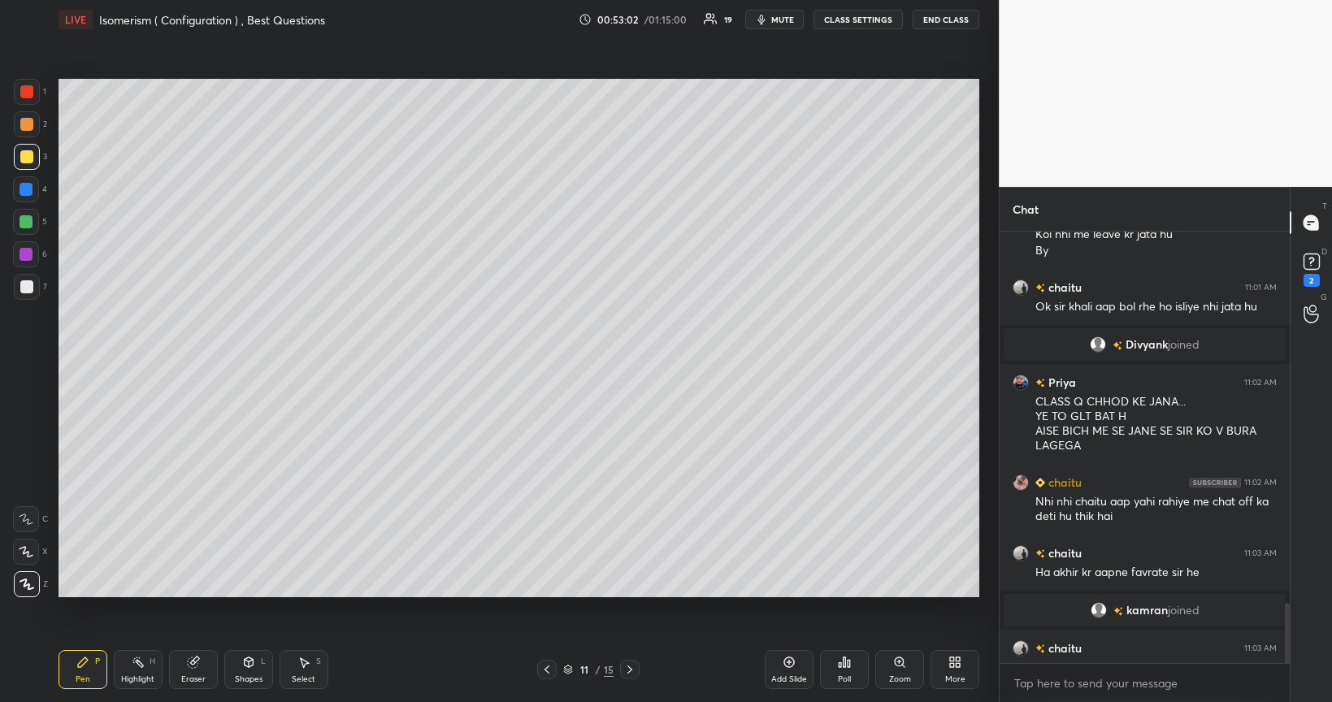
scroll to position [2658, 0]
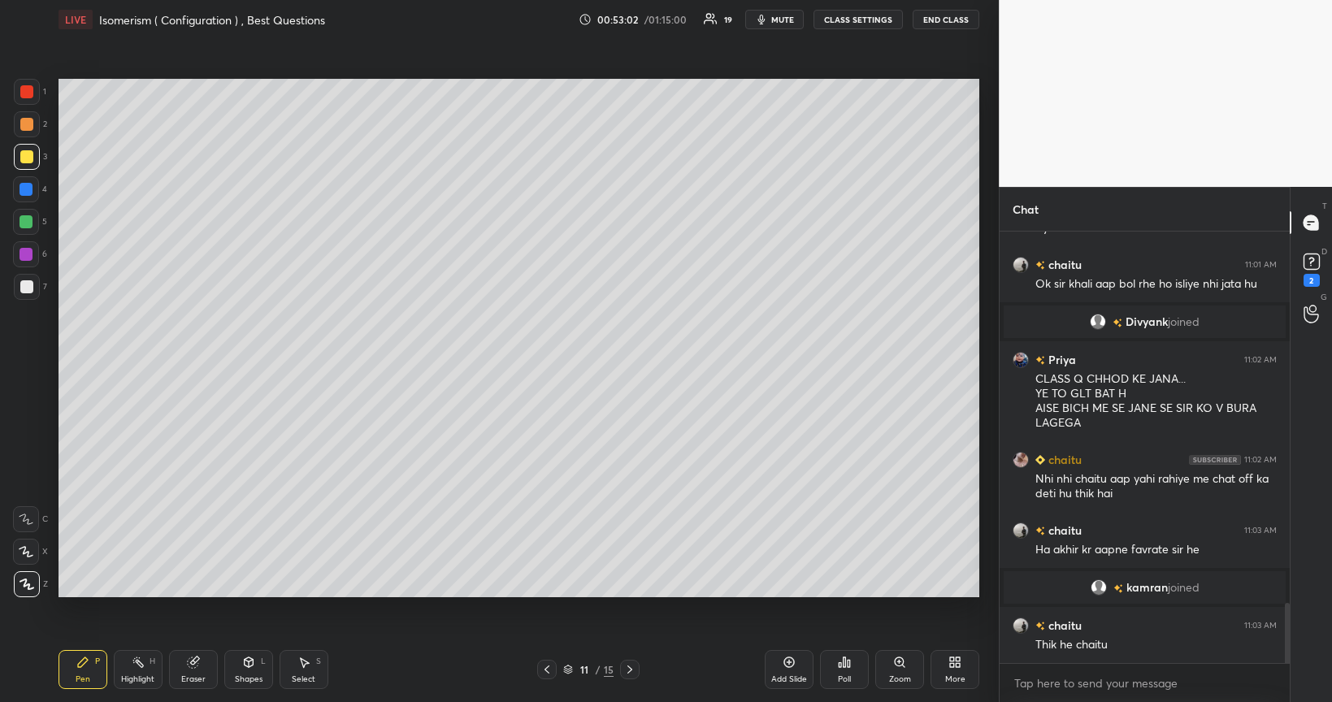
click at [24, 224] on div at bounding box center [26, 221] width 13 height 13
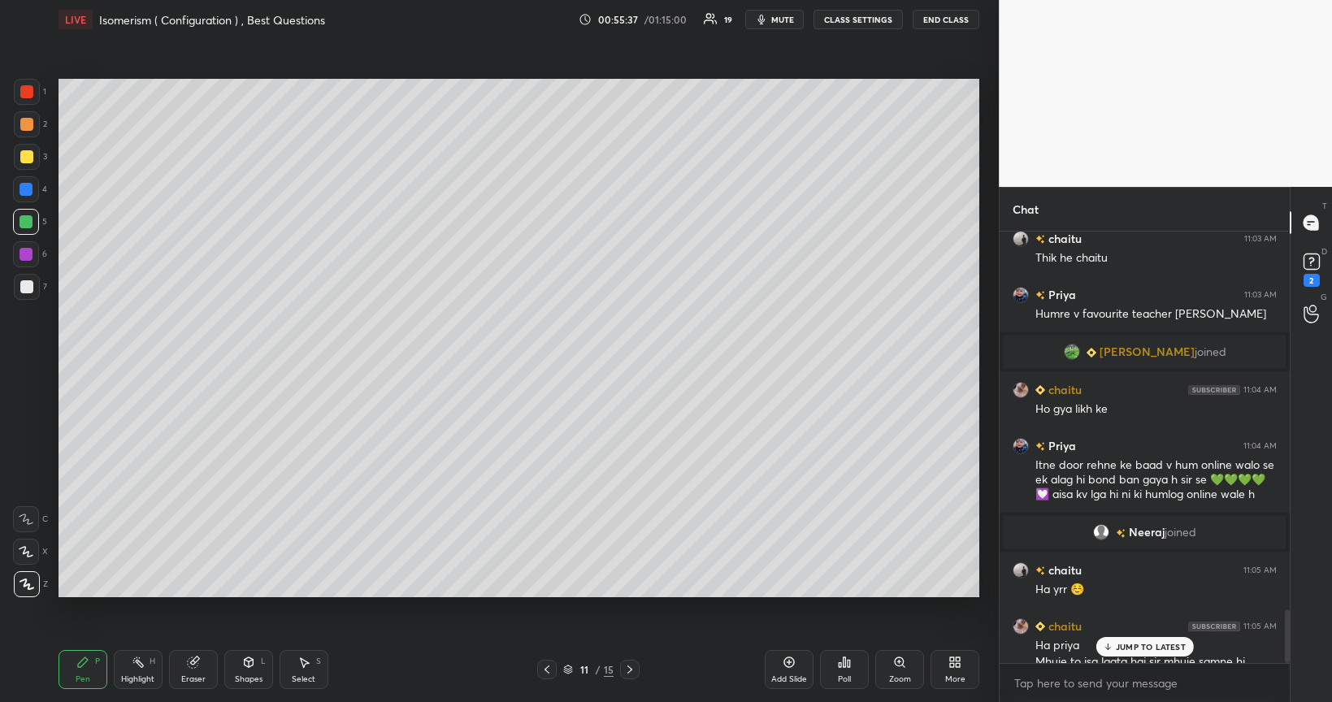
scroll to position [3076, 0]
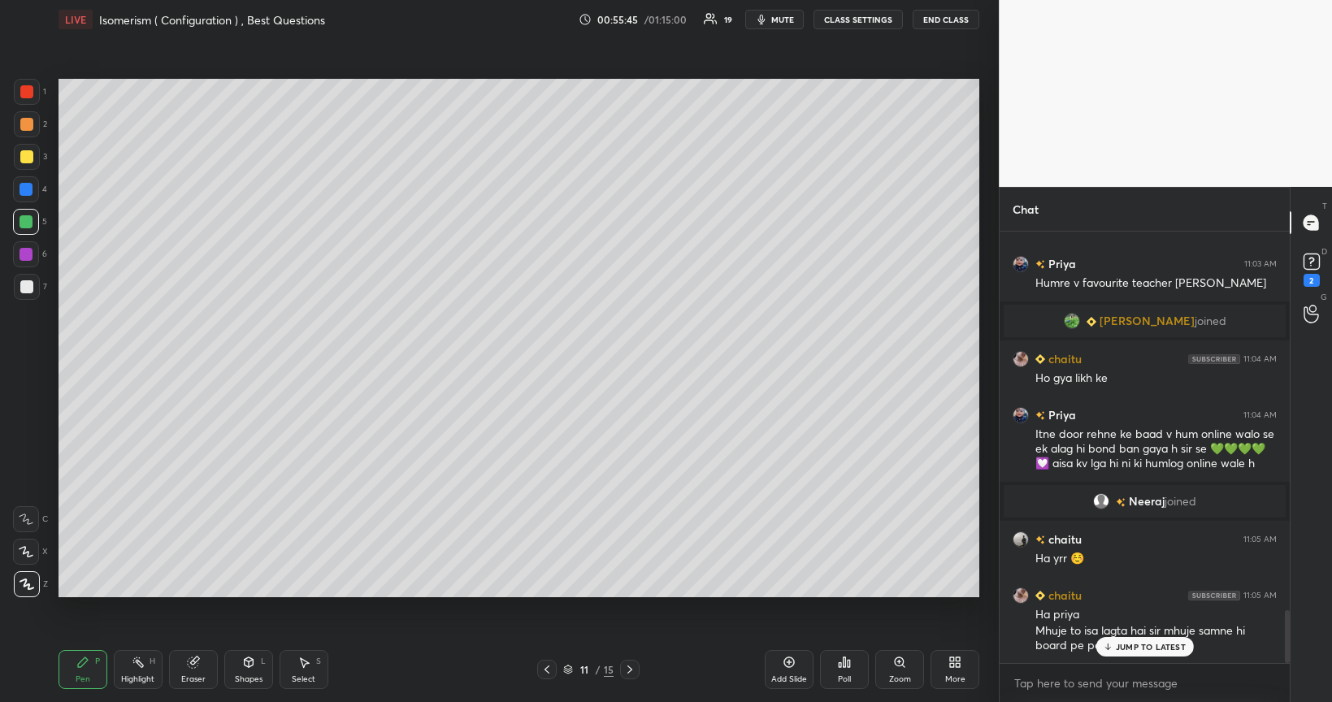
click at [789, 564] on div "Add Slide" at bounding box center [789, 669] width 49 height 39
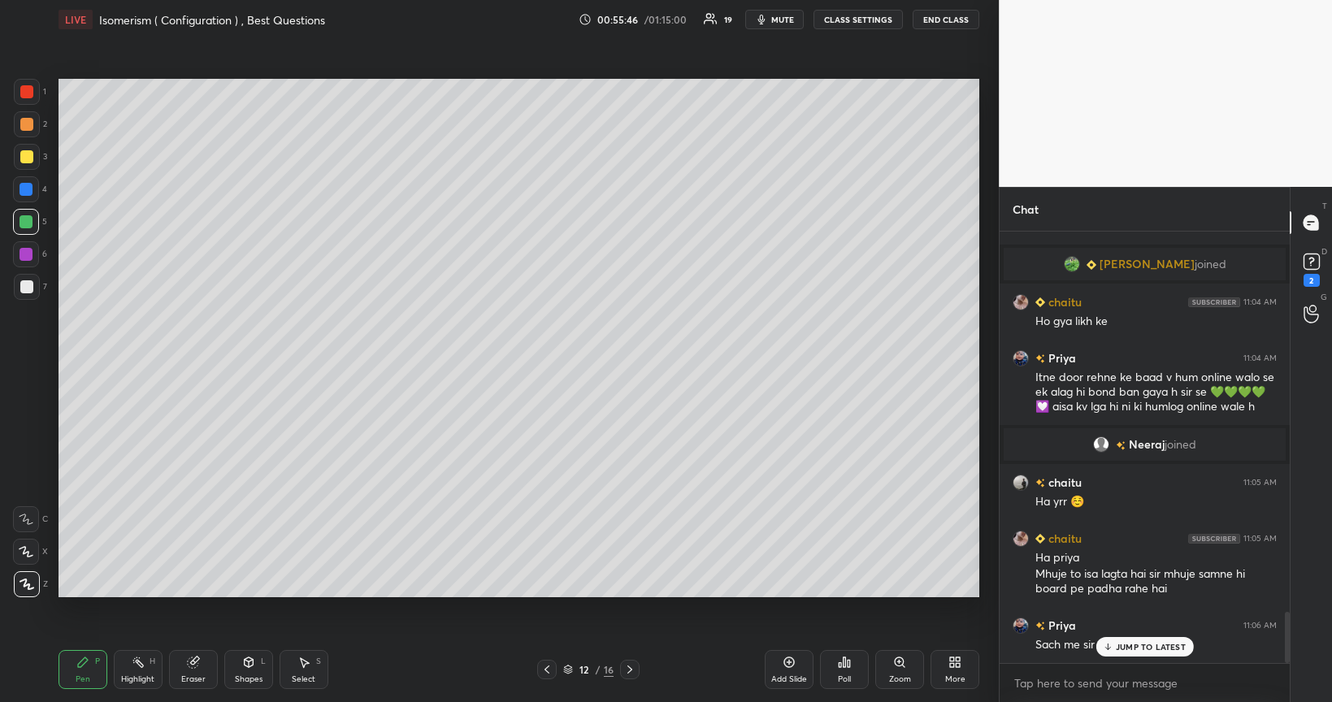
scroll to position [3188, 0]
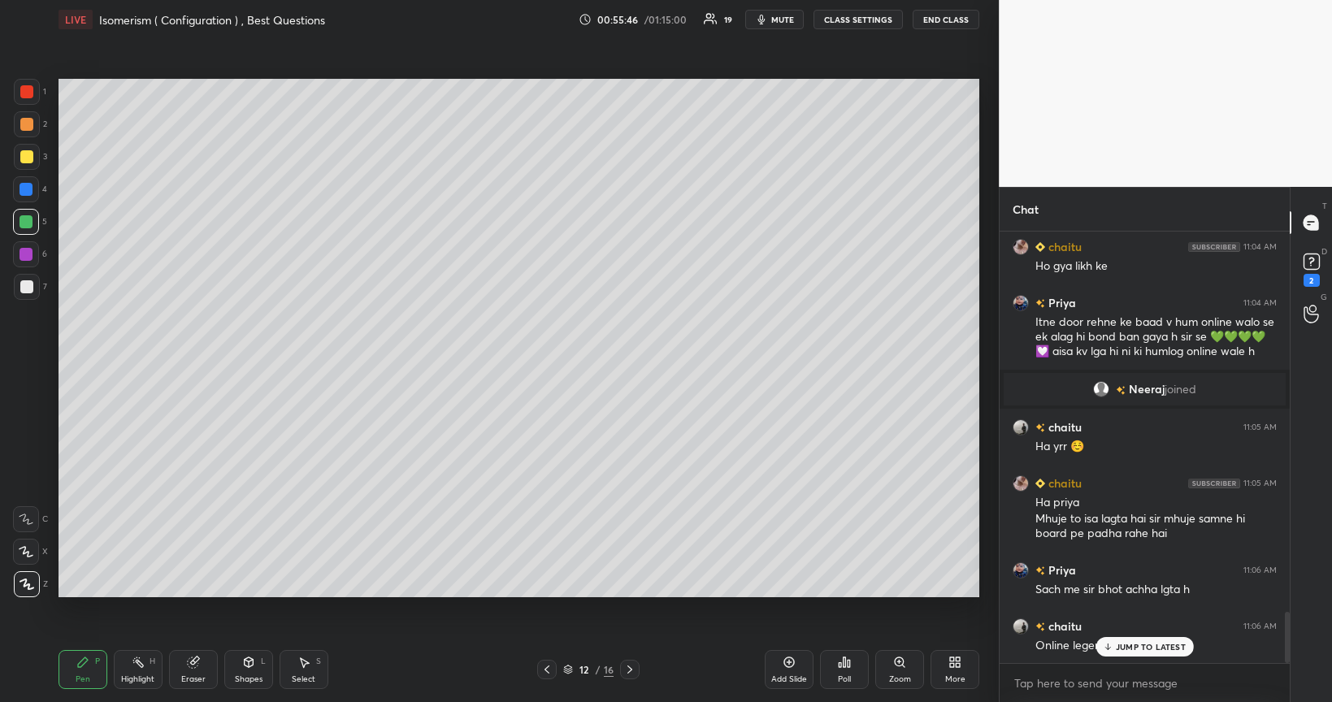
click at [26, 288] on div at bounding box center [26, 286] width 13 height 13
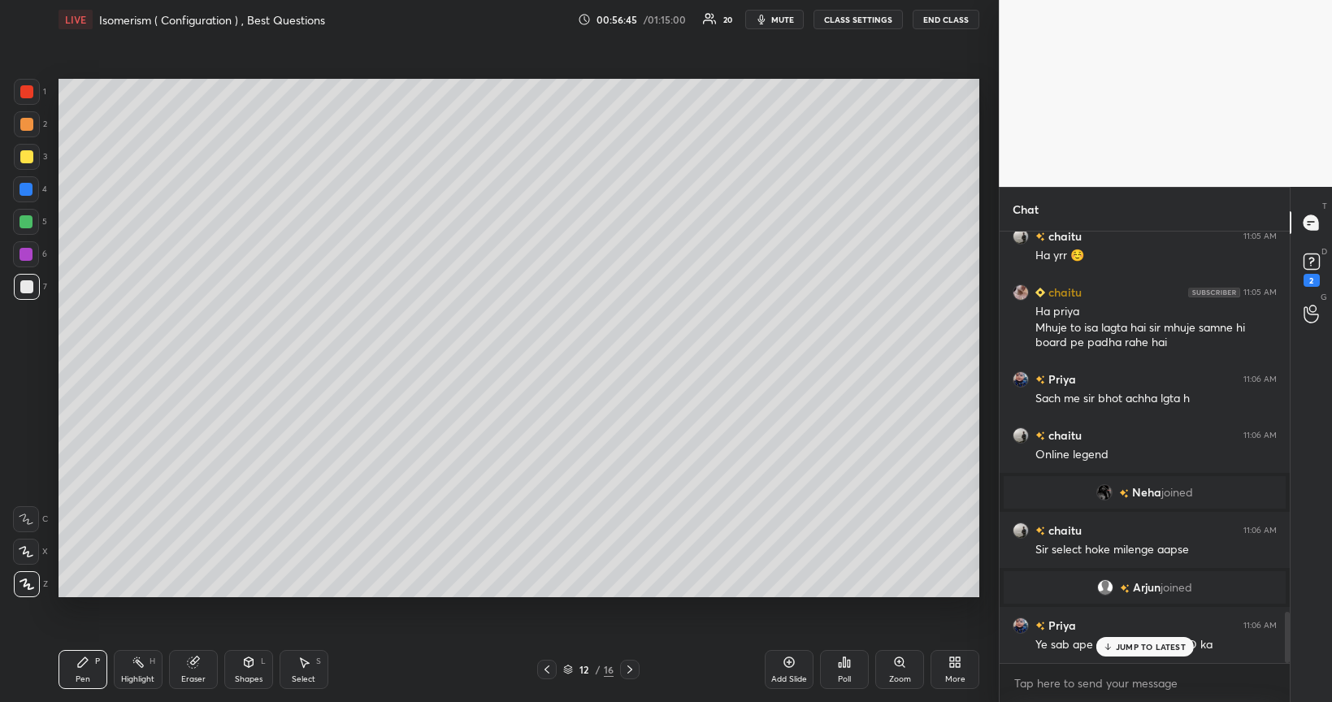
scroll to position [3206, 0]
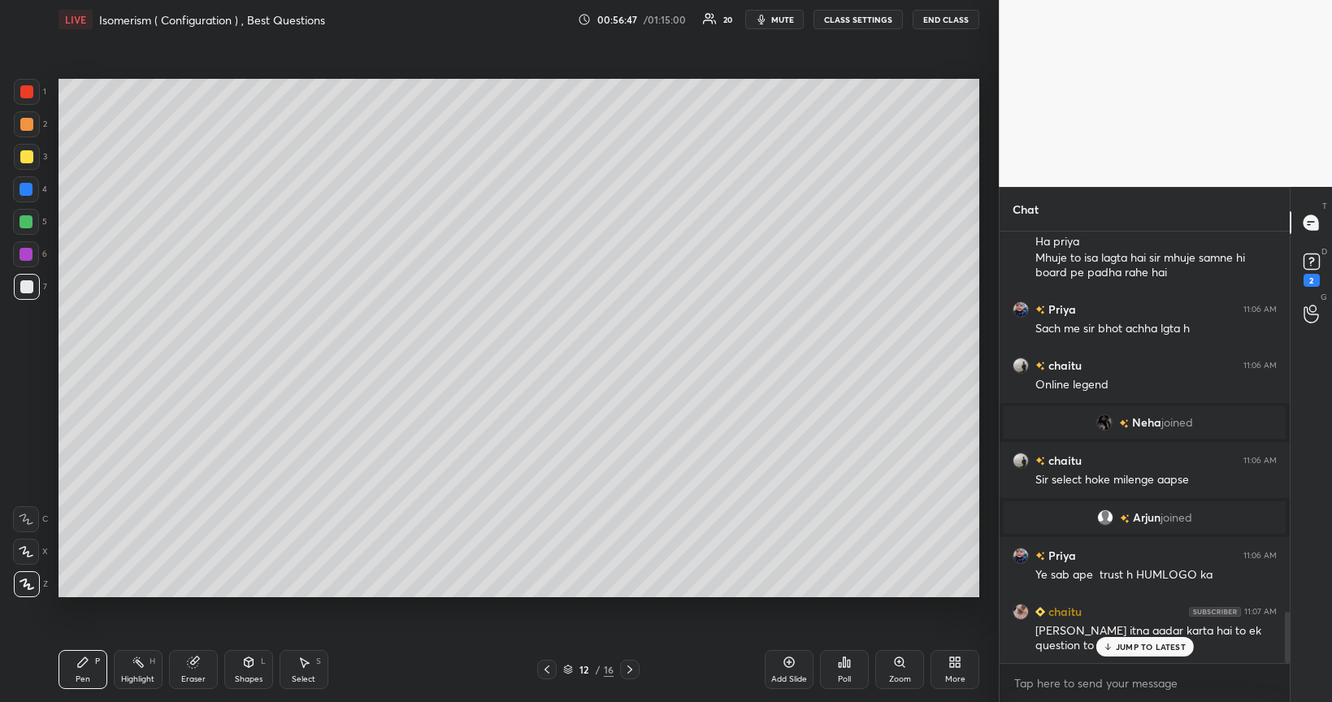
click at [27, 160] on div at bounding box center [26, 156] width 13 height 13
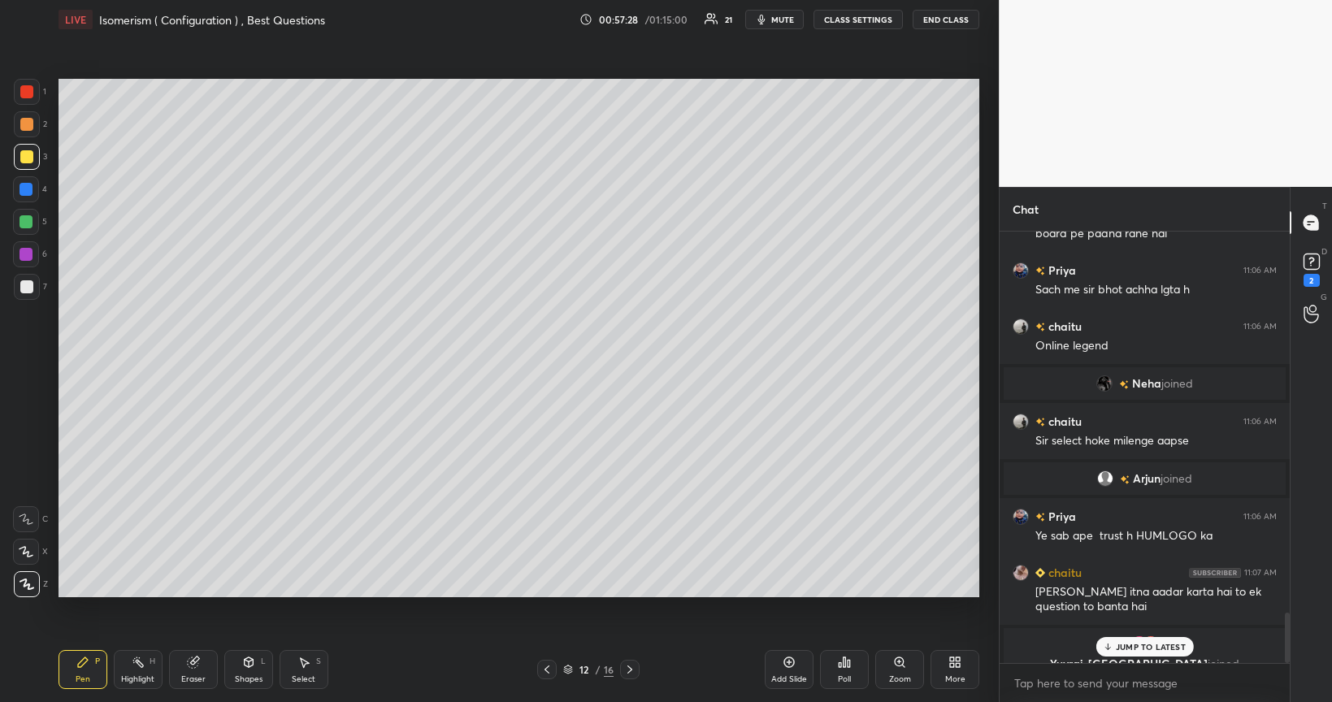
scroll to position [3265, 0]
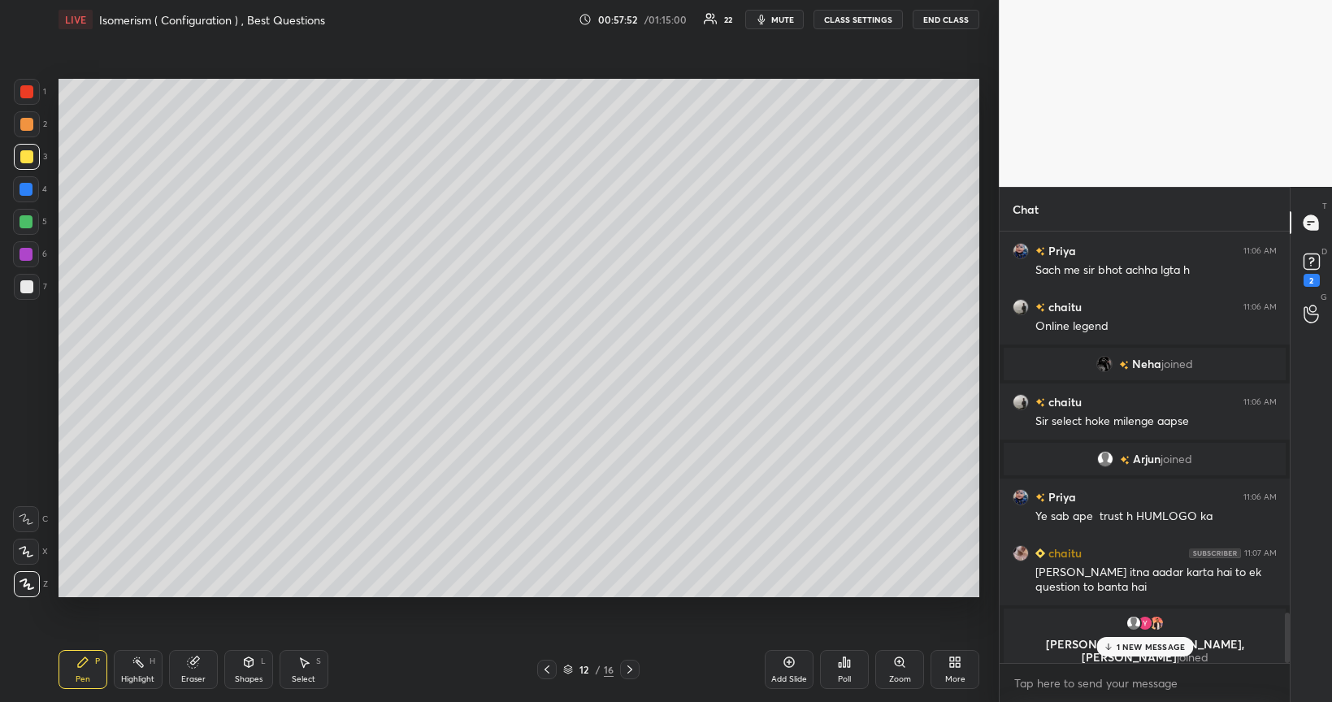
click at [847, 564] on div "Poll" at bounding box center [844, 669] width 49 height 39
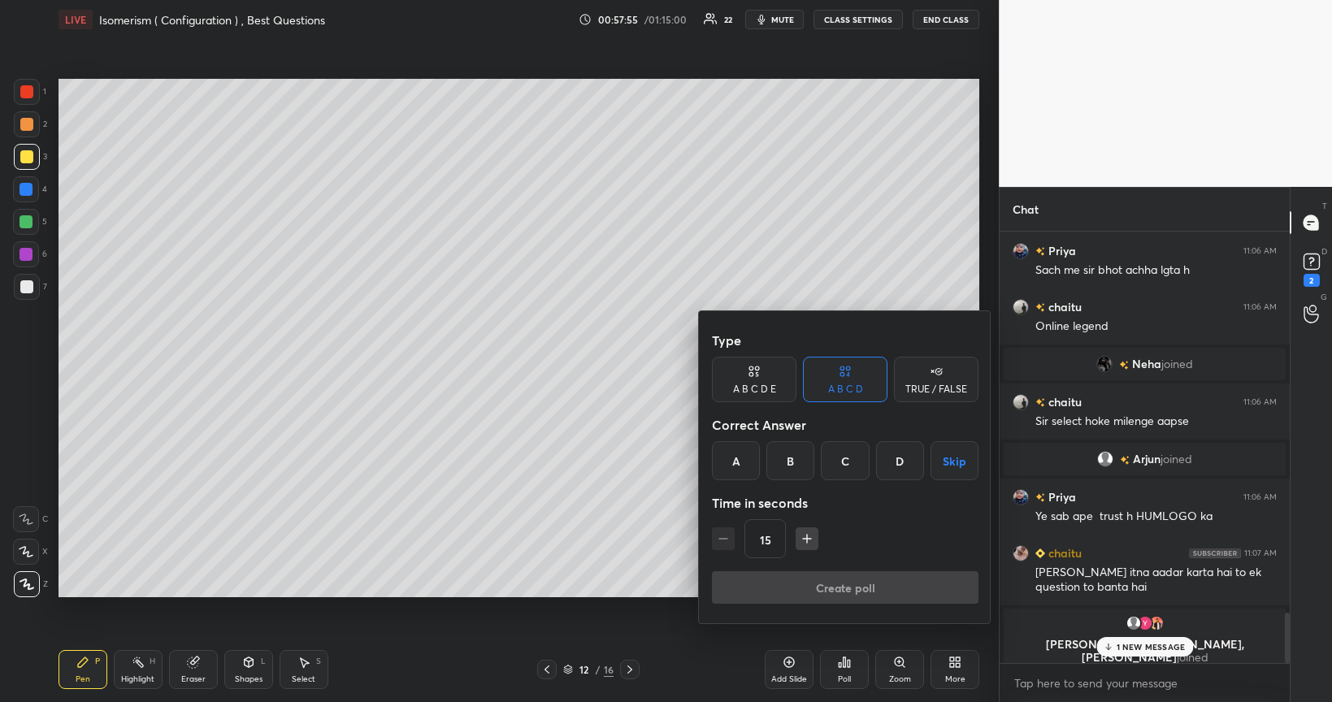
click at [745, 457] on div "A" at bounding box center [736, 460] width 48 height 39
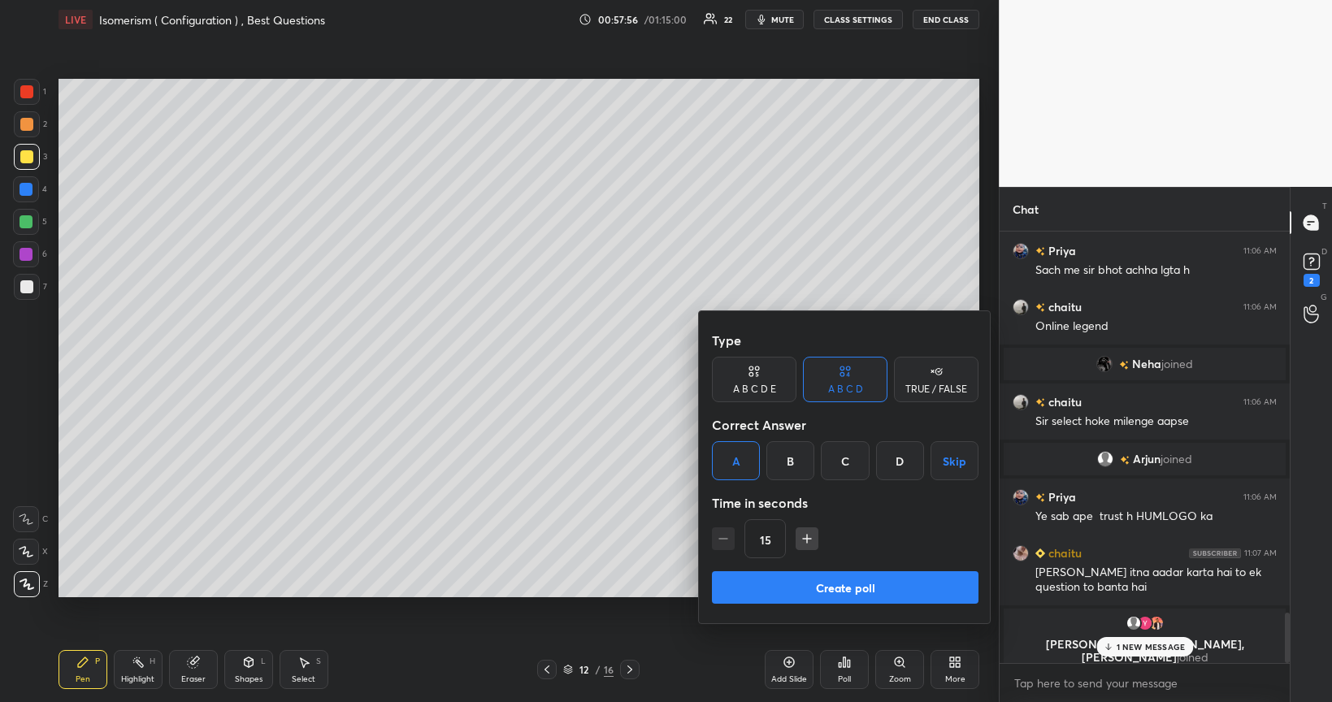
click at [885, 564] on button "Create poll" at bounding box center [845, 587] width 267 height 33
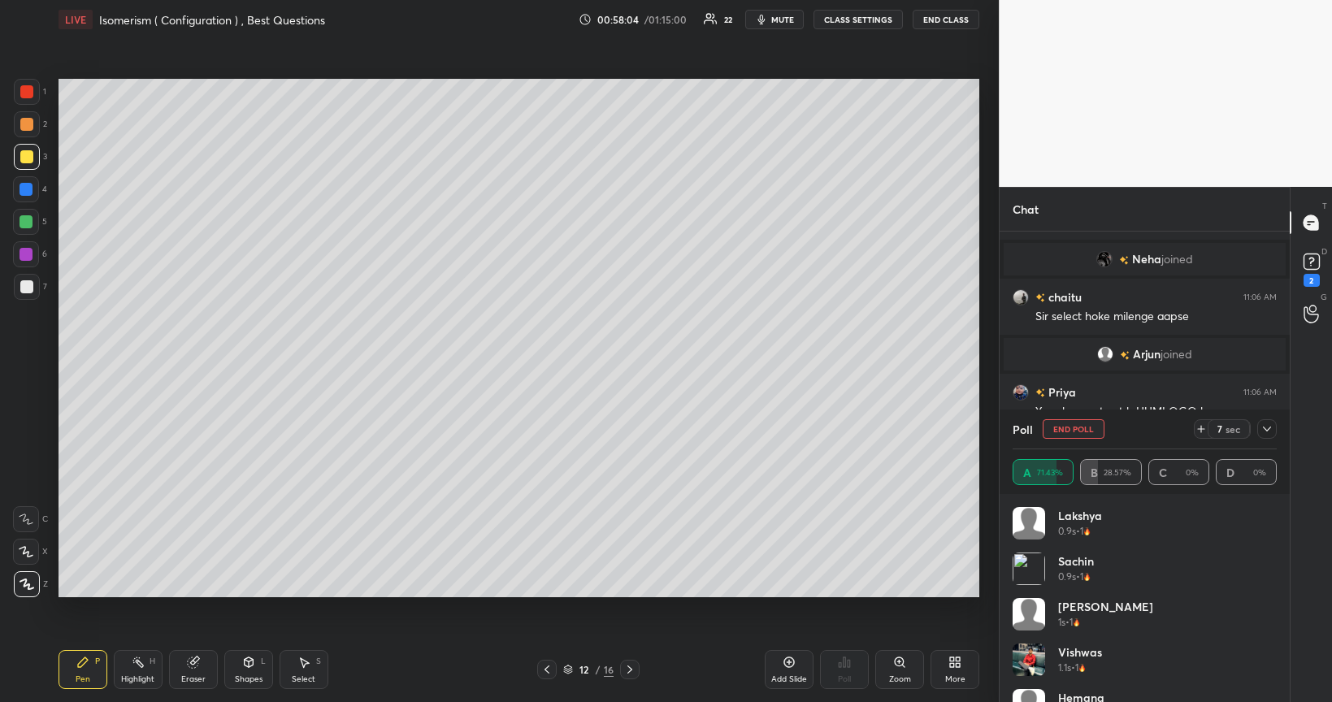
scroll to position [3315, 0]
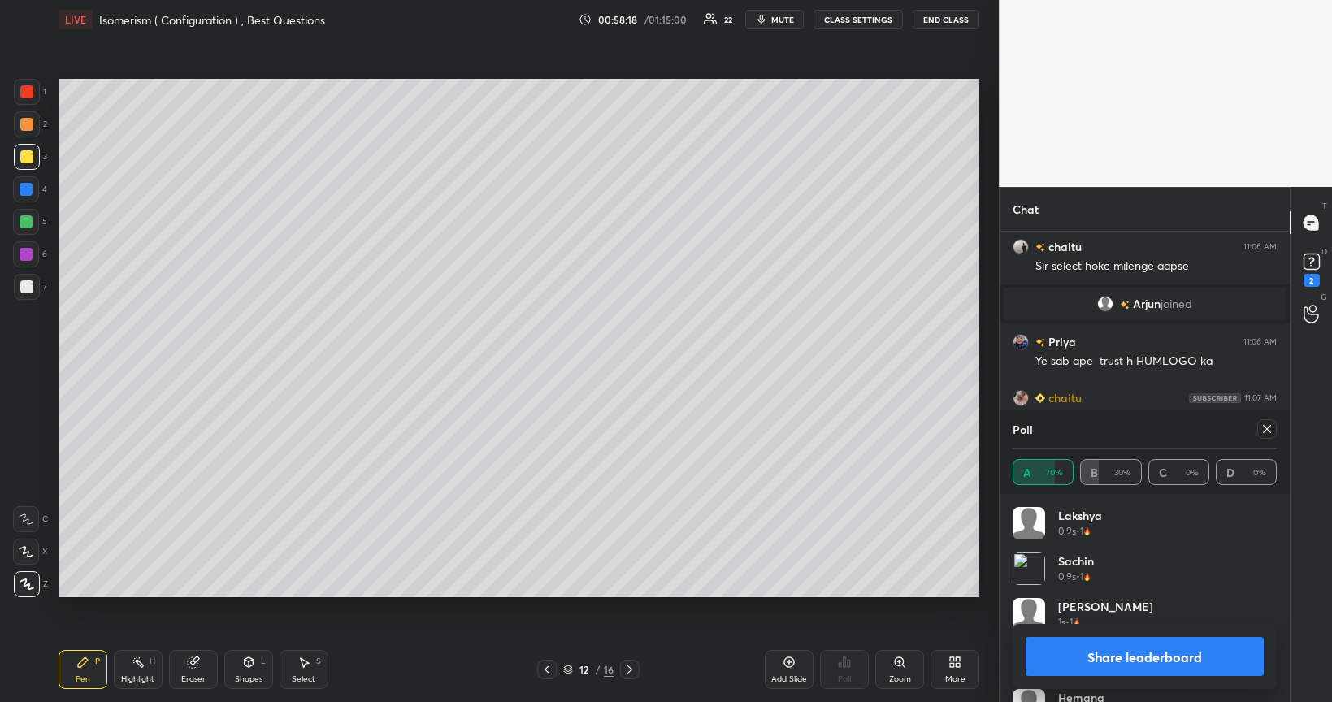
click at [786, 19] on span "mute" at bounding box center [782, 19] width 23 height 11
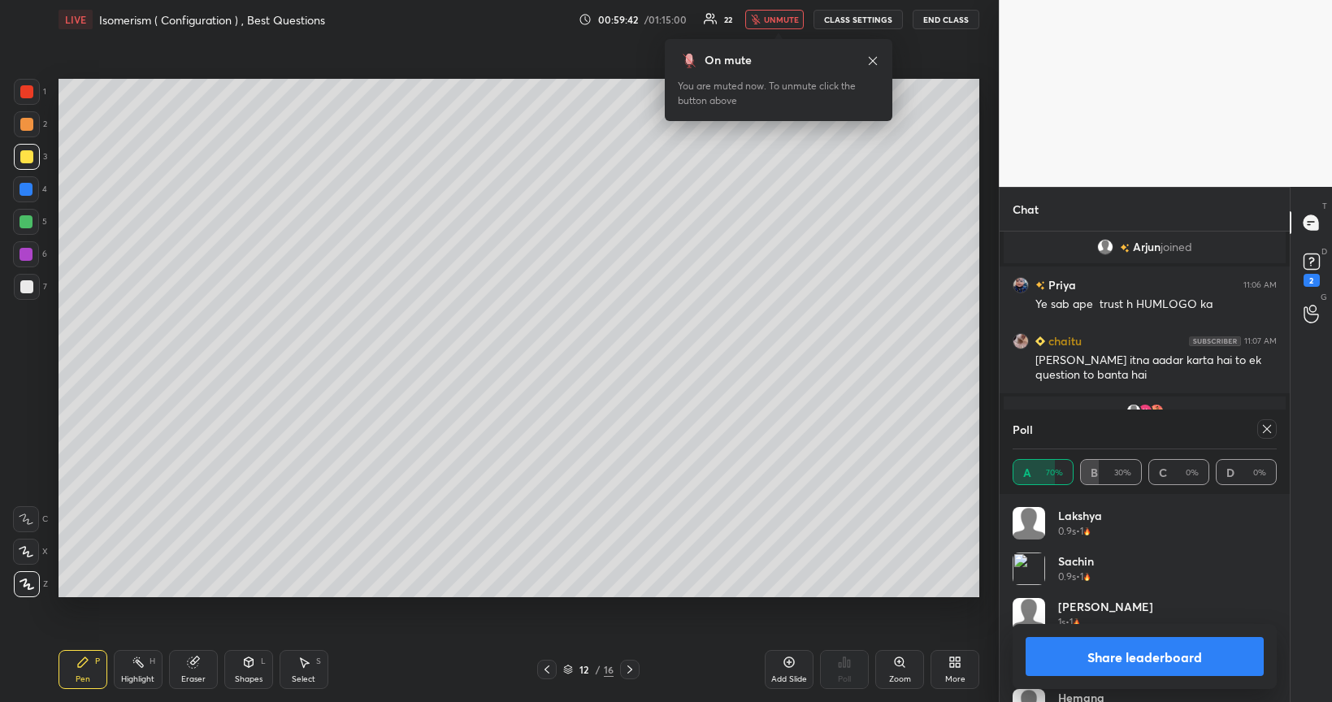
scroll to position [341, 285]
click at [1108, 564] on button "Share leaderboard" at bounding box center [1145, 656] width 238 height 39
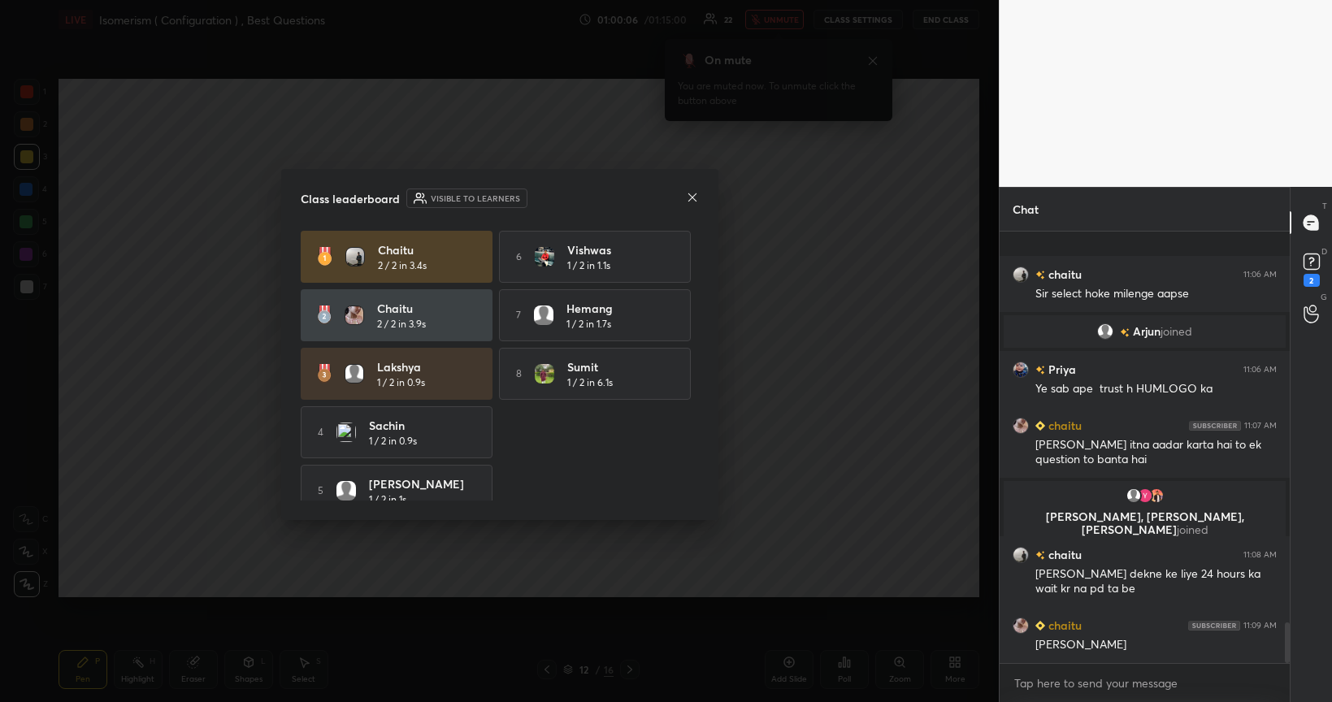
scroll to position [3288, 0]
click at [692, 201] on icon at bounding box center [692, 197] width 13 height 13
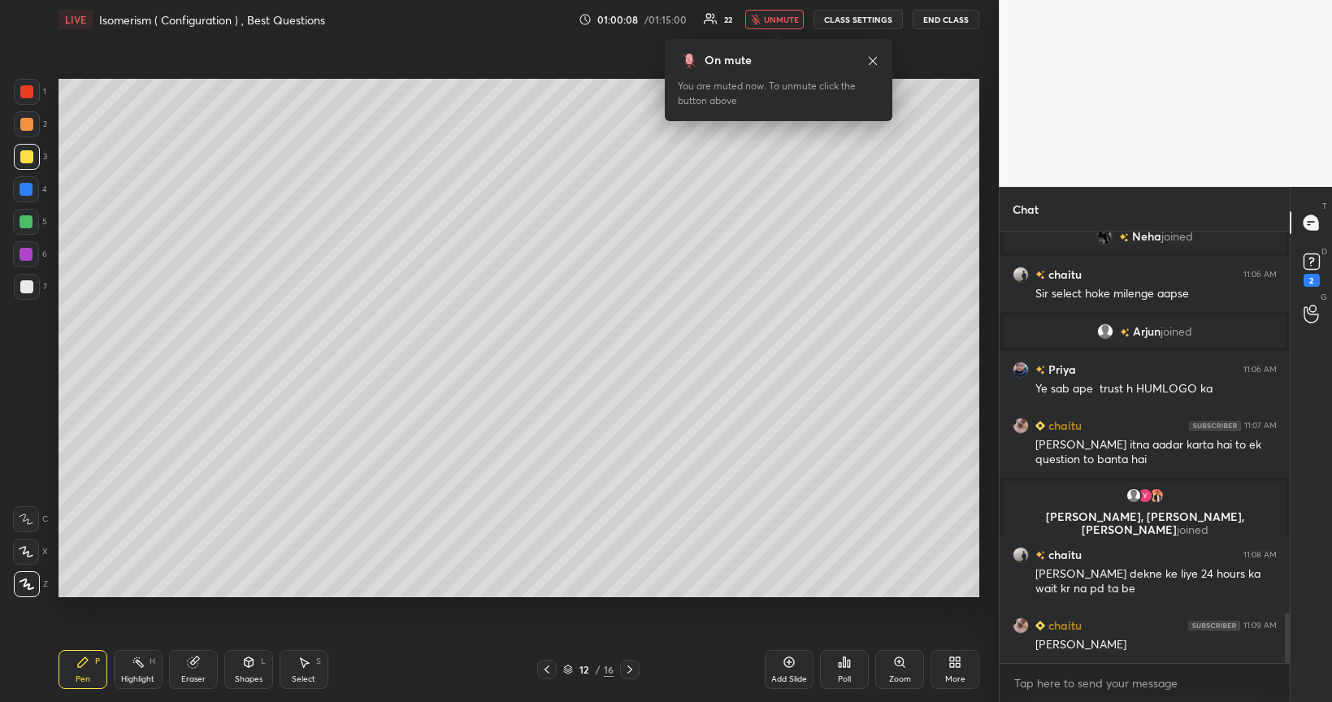
scroll to position [3327, 0]
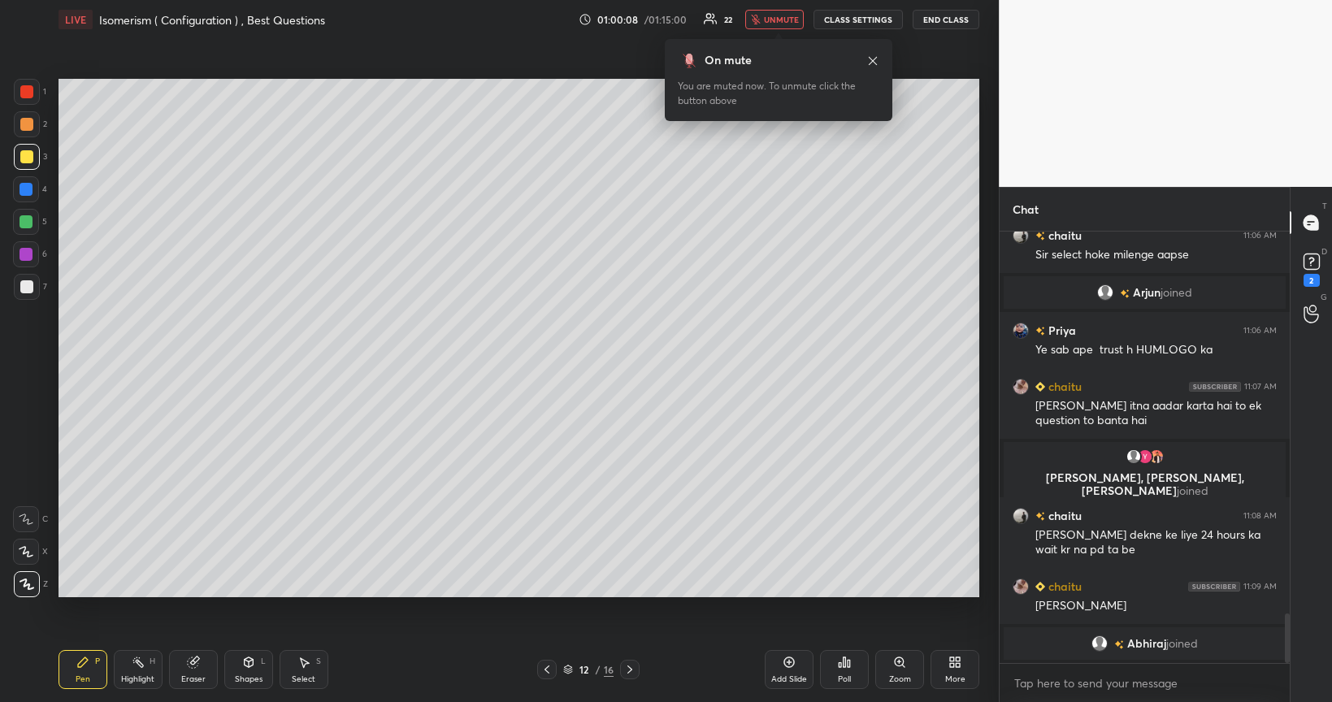
click at [774, 21] on span "unmute" at bounding box center [781, 19] width 35 height 11
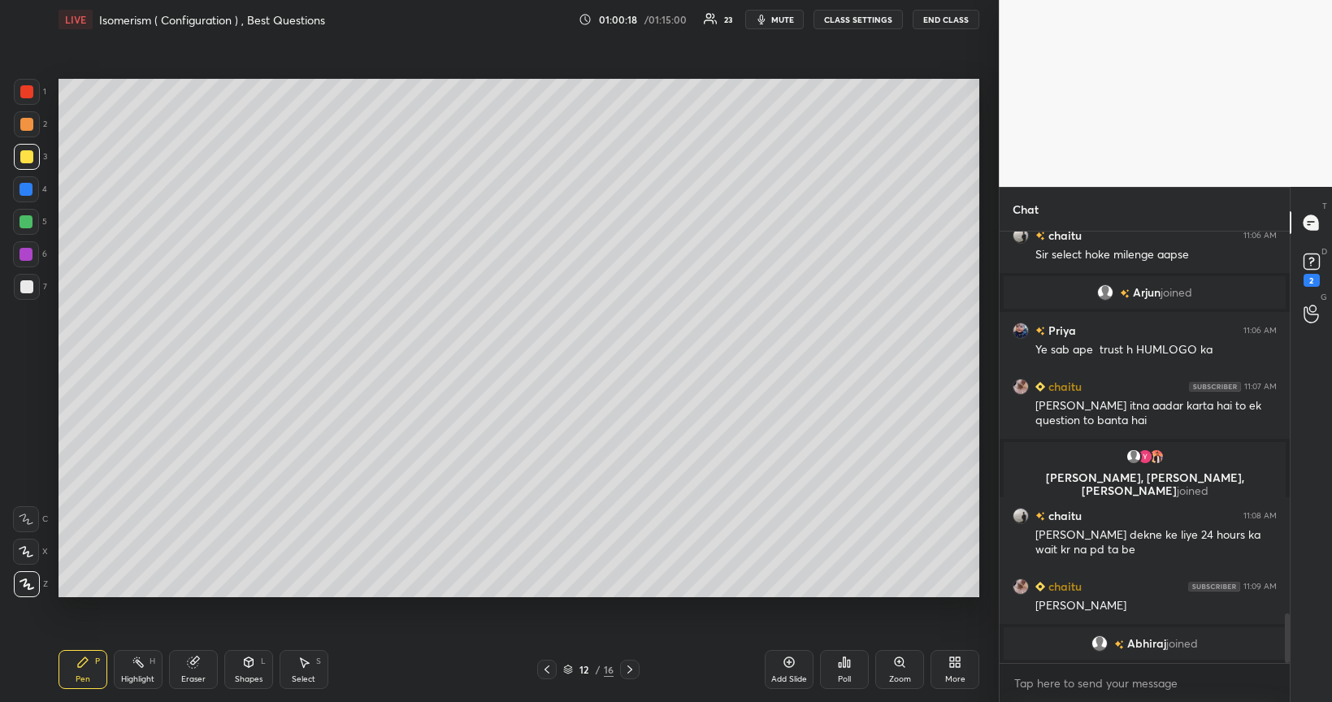
click at [24, 159] on div at bounding box center [26, 156] width 13 height 13
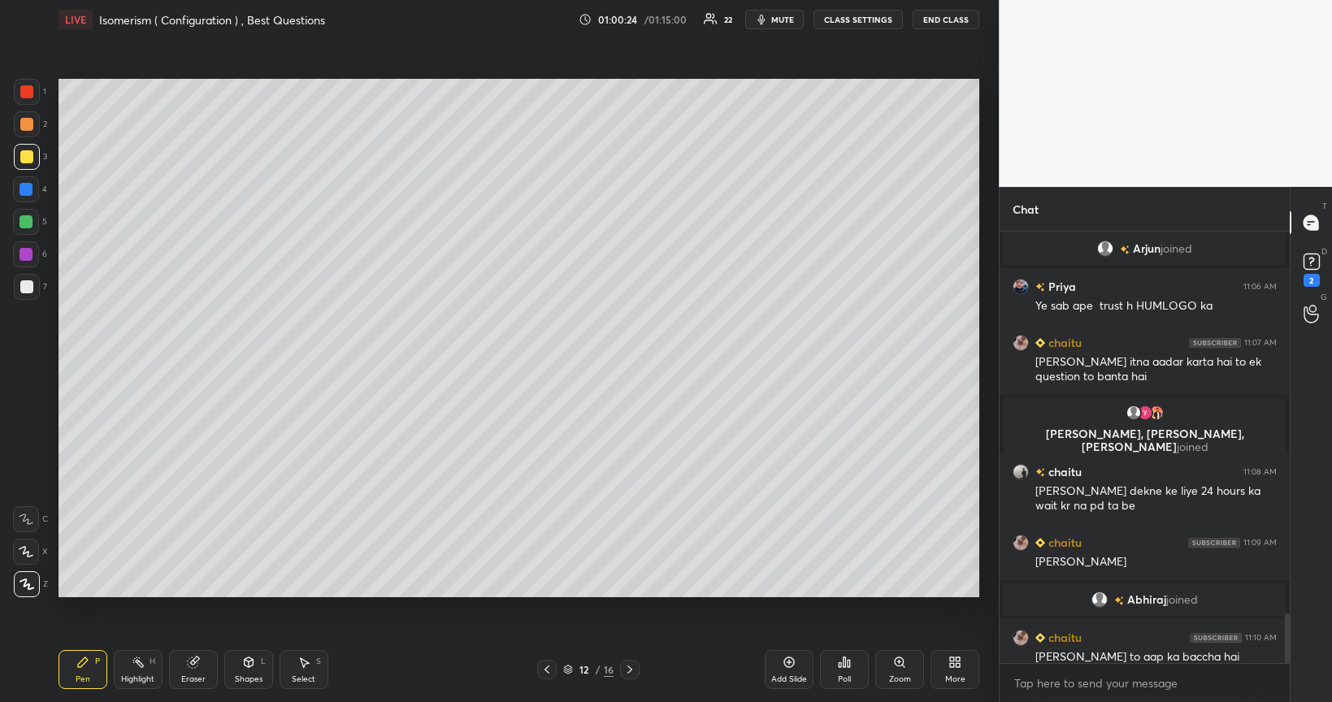
scroll to position [3353, 0]
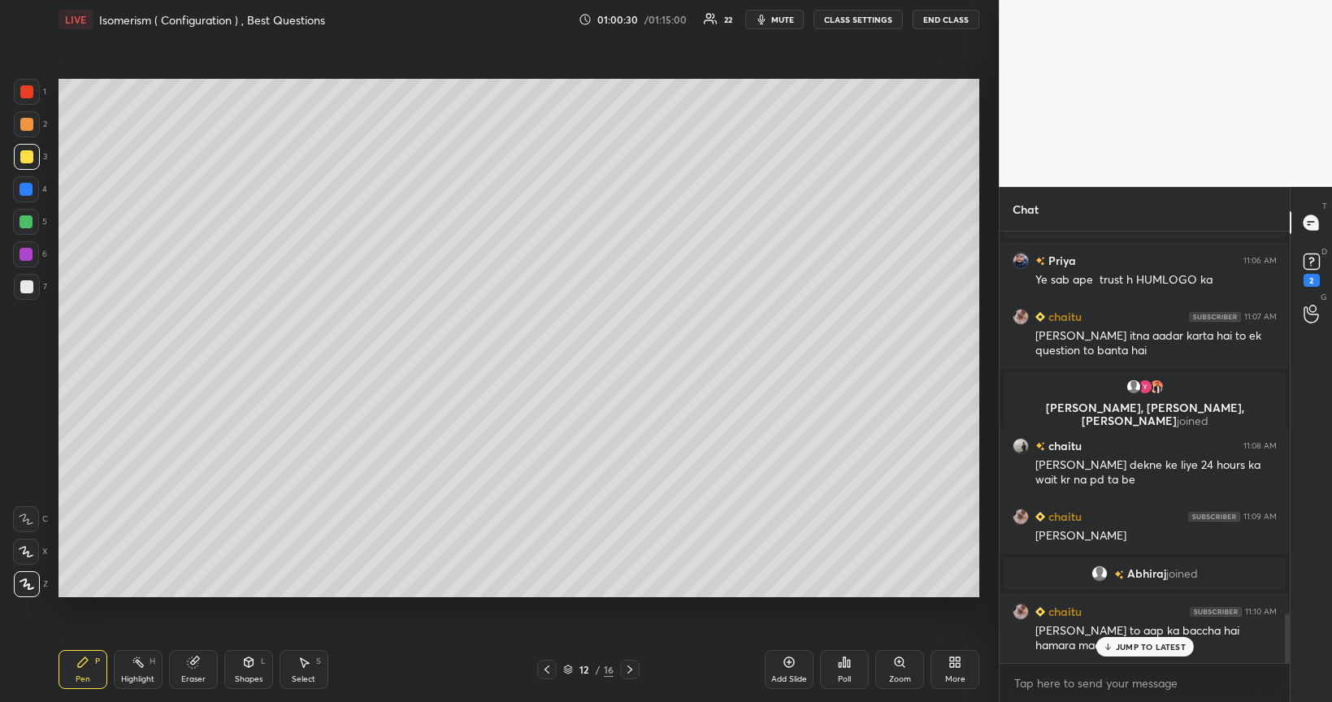
click at [27, 223] on div at bounding box center [26, 221] width 13 height 13
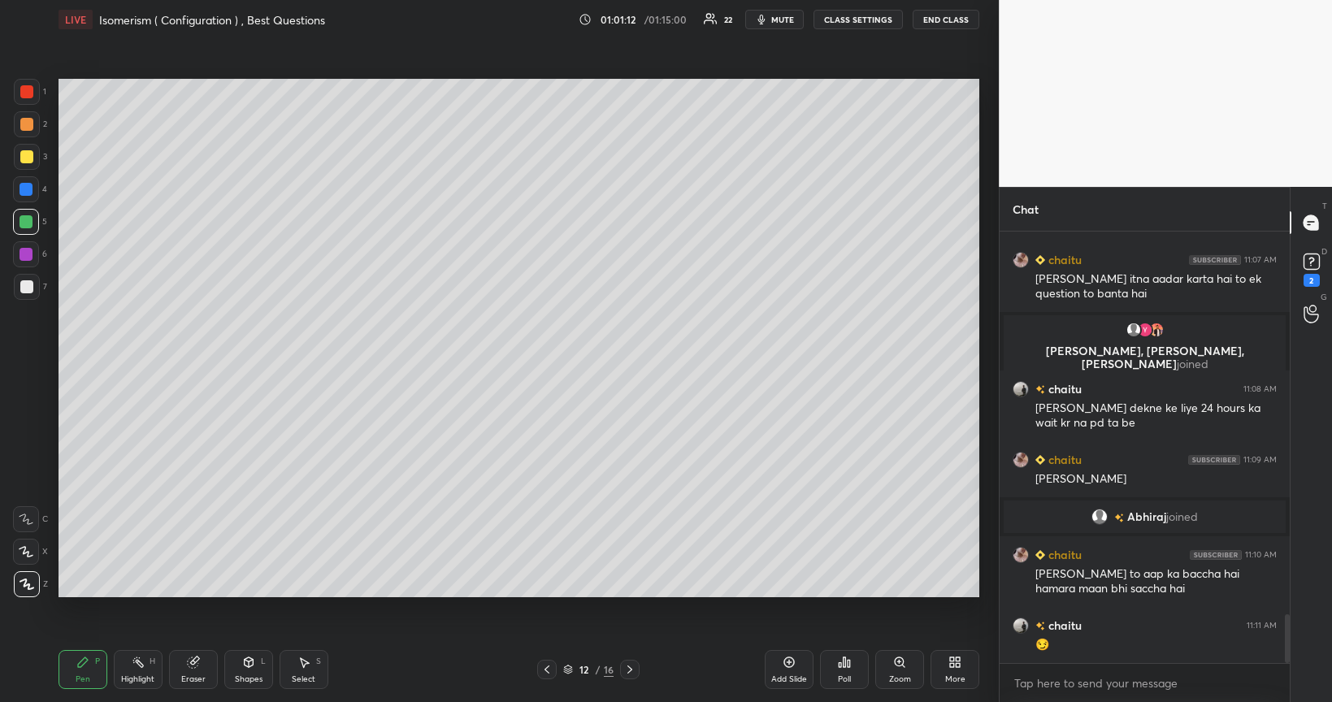
click at [28, 220] on div at bounding box center [26, 221] width 13 height 13
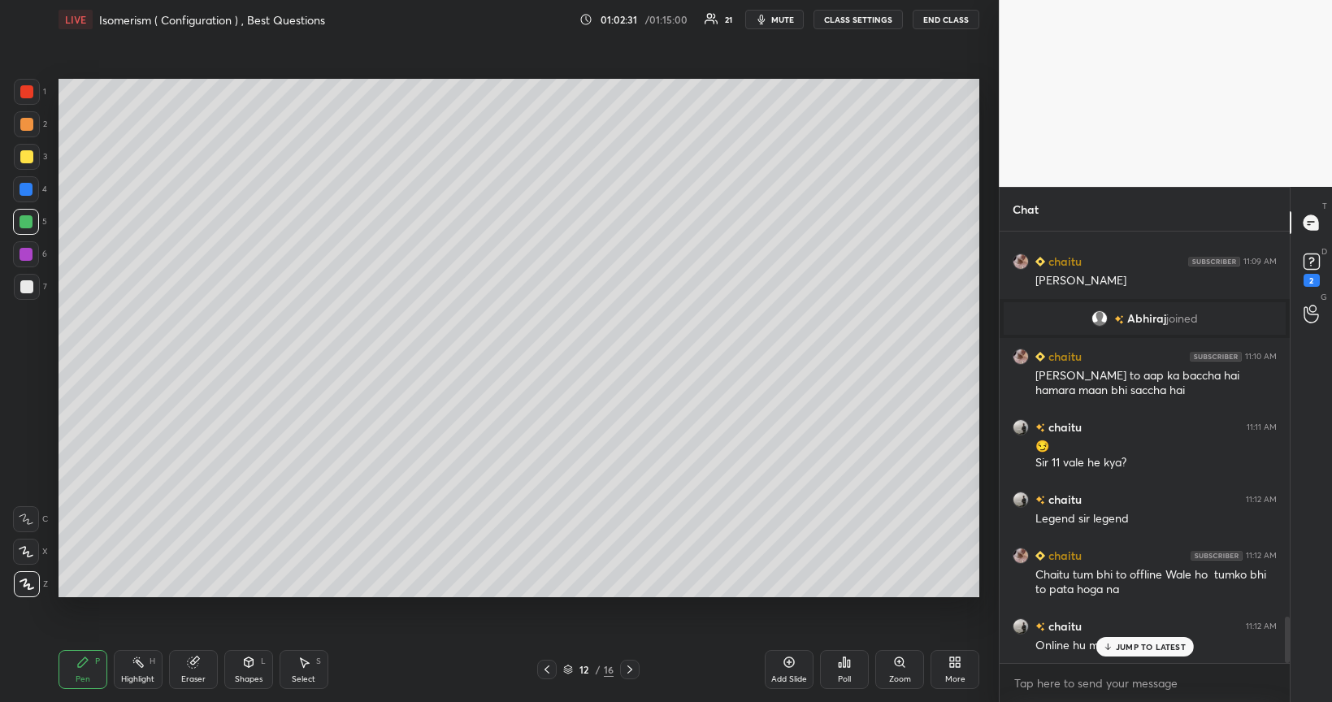
scroll to position [3647, 0]
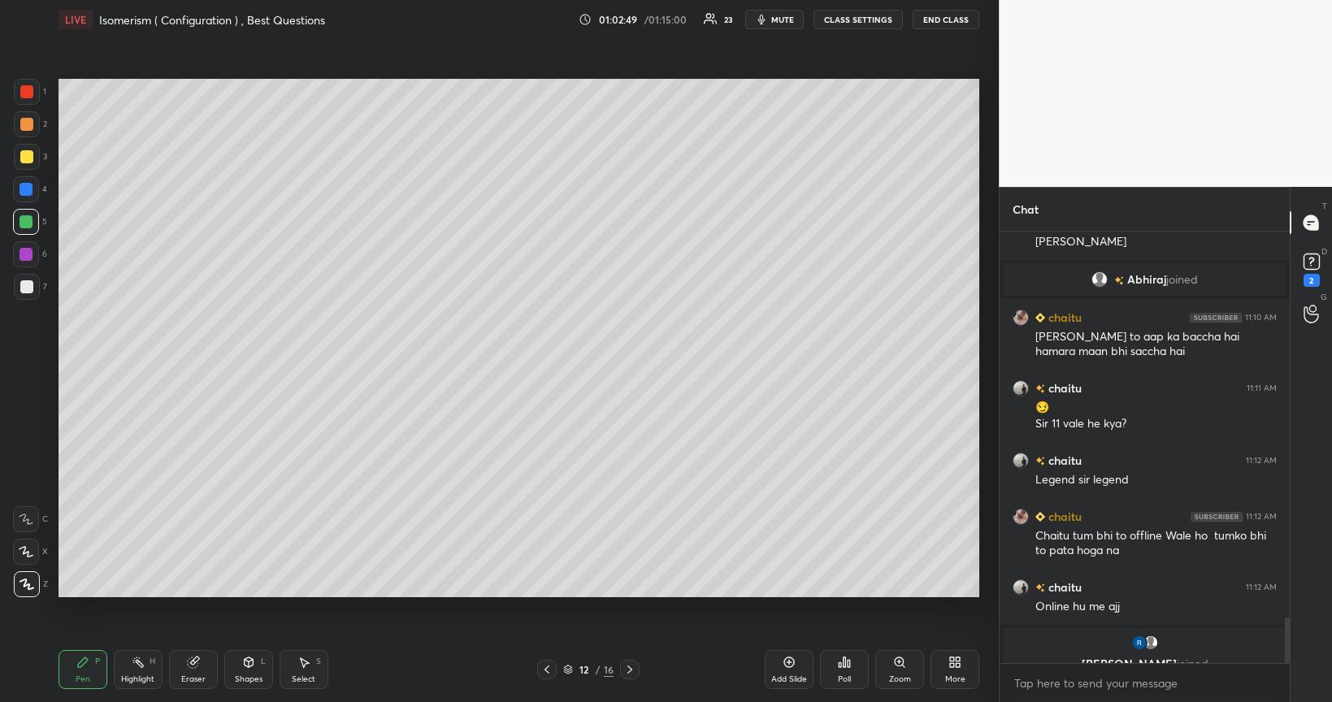
click at [27, 256] on div at bounding box center [26, 254] width 13 height 13
click at [24, 193] on div at bounding box center [26, 189] width 13 height 13
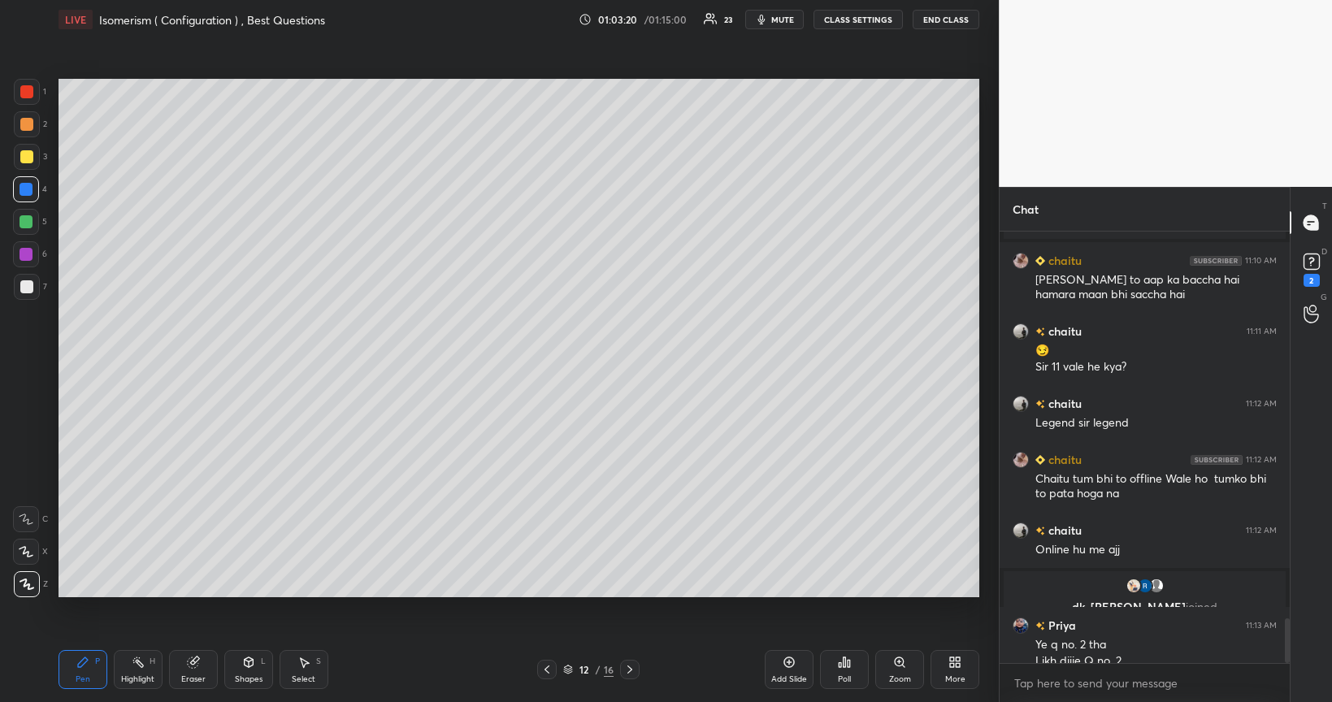
scroll to position [3720, 0]
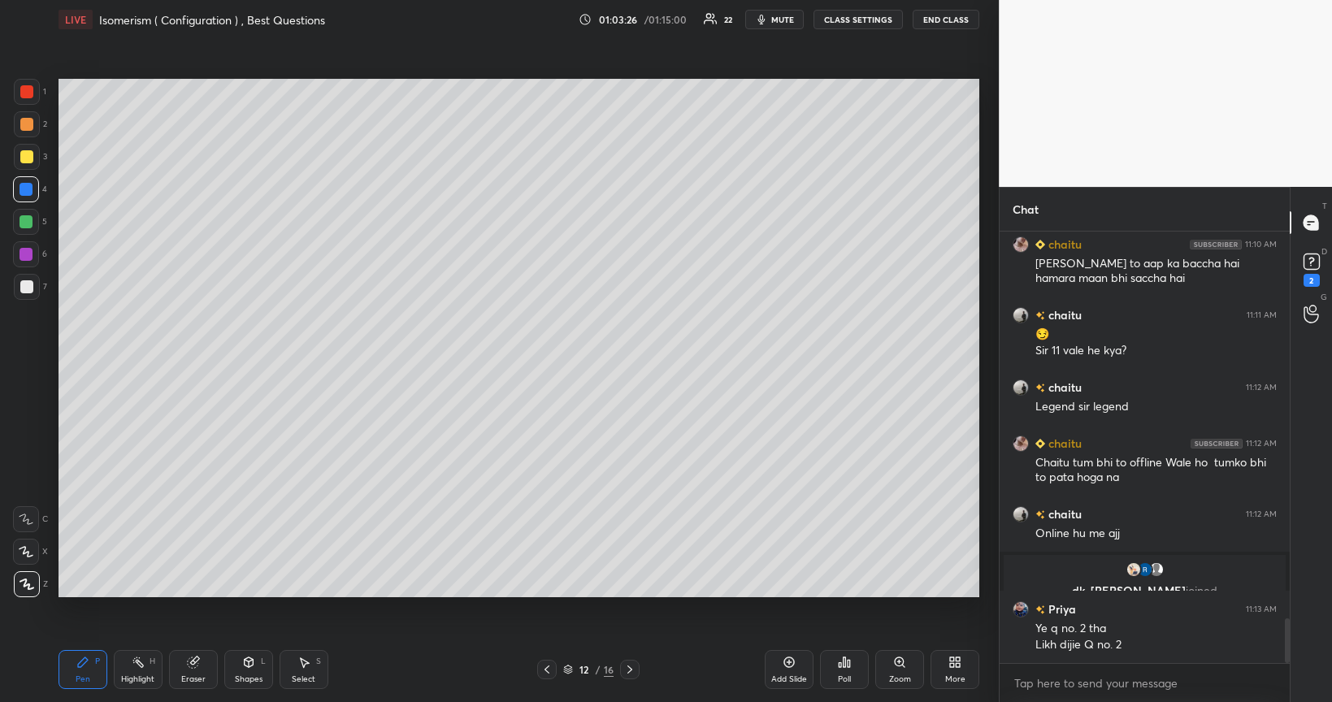
click at [28, 160] on div at bounding box center [26, 156] width 13 height 13
click at [33, 259] on div at bounding box center [26, 254] width 26 height 26
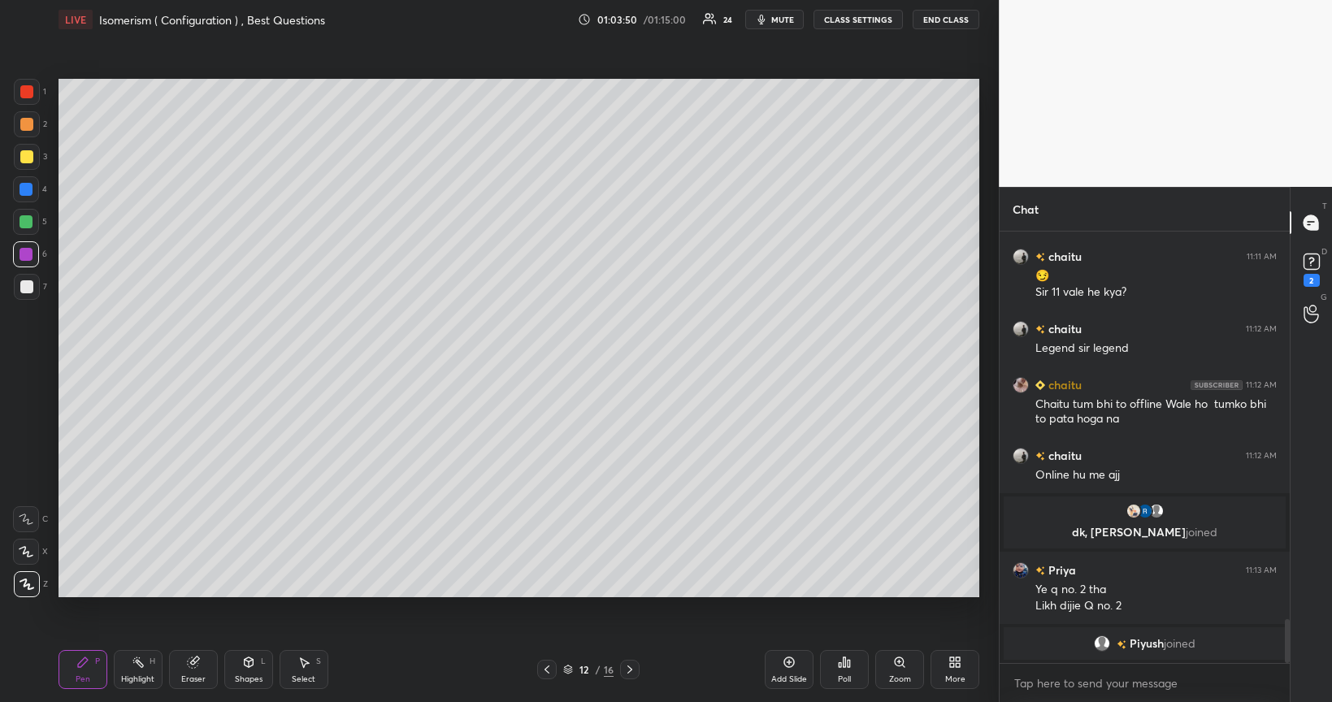
scroll to position [3798, 0]
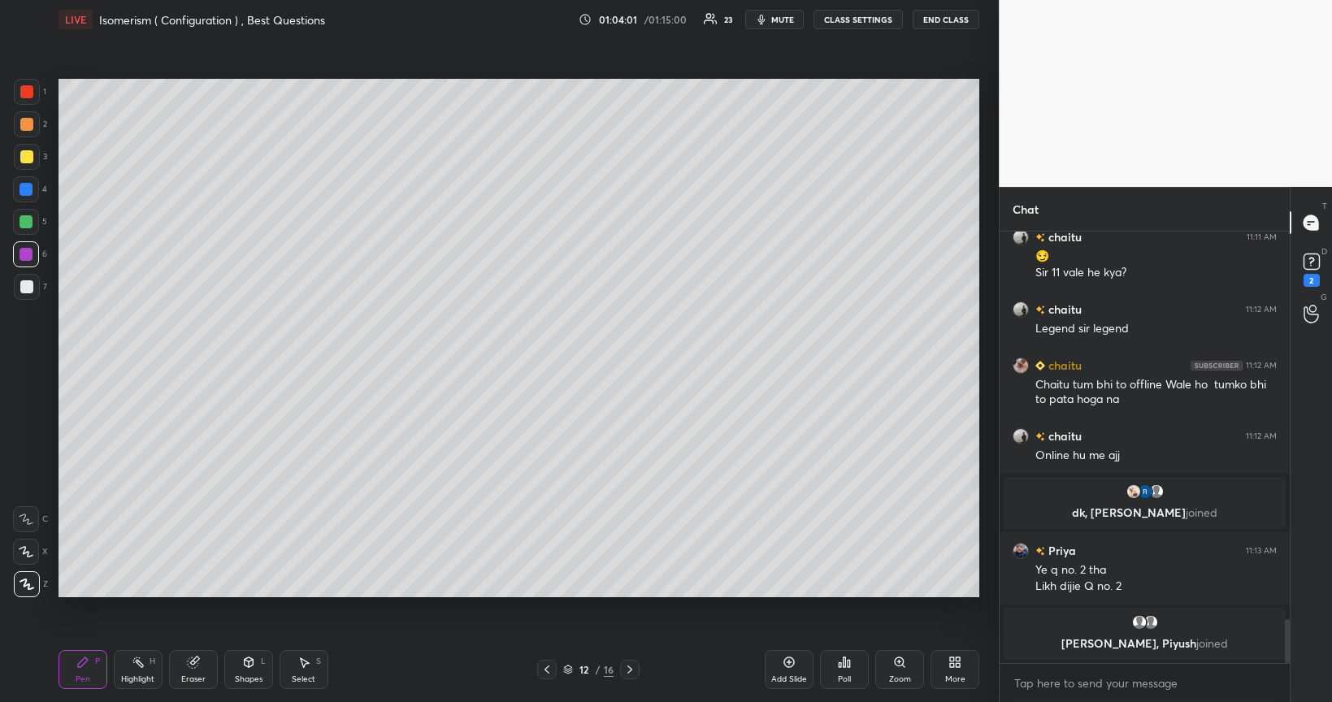
click at [29, 288] on div at bounding box center [26, 286] width 13 height 13
click at [795, 564] on div "Add Slide" at bounding box center [789, 669] width 49 height 39
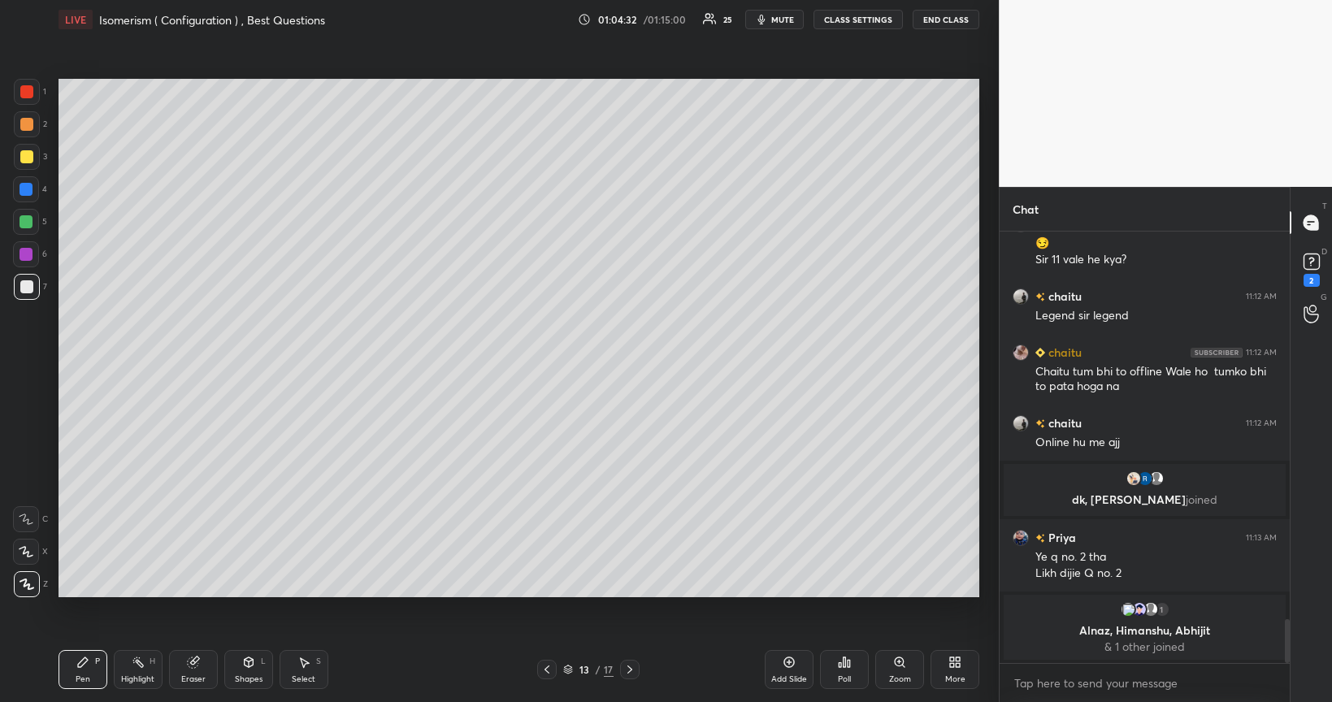
click at [197, 564] on div "Eraser" at bounding box center [193, 669] width 49 height 39
click at [242, 564] on div "Shapes L" at bounding box center [248, 669] width 49 height 39
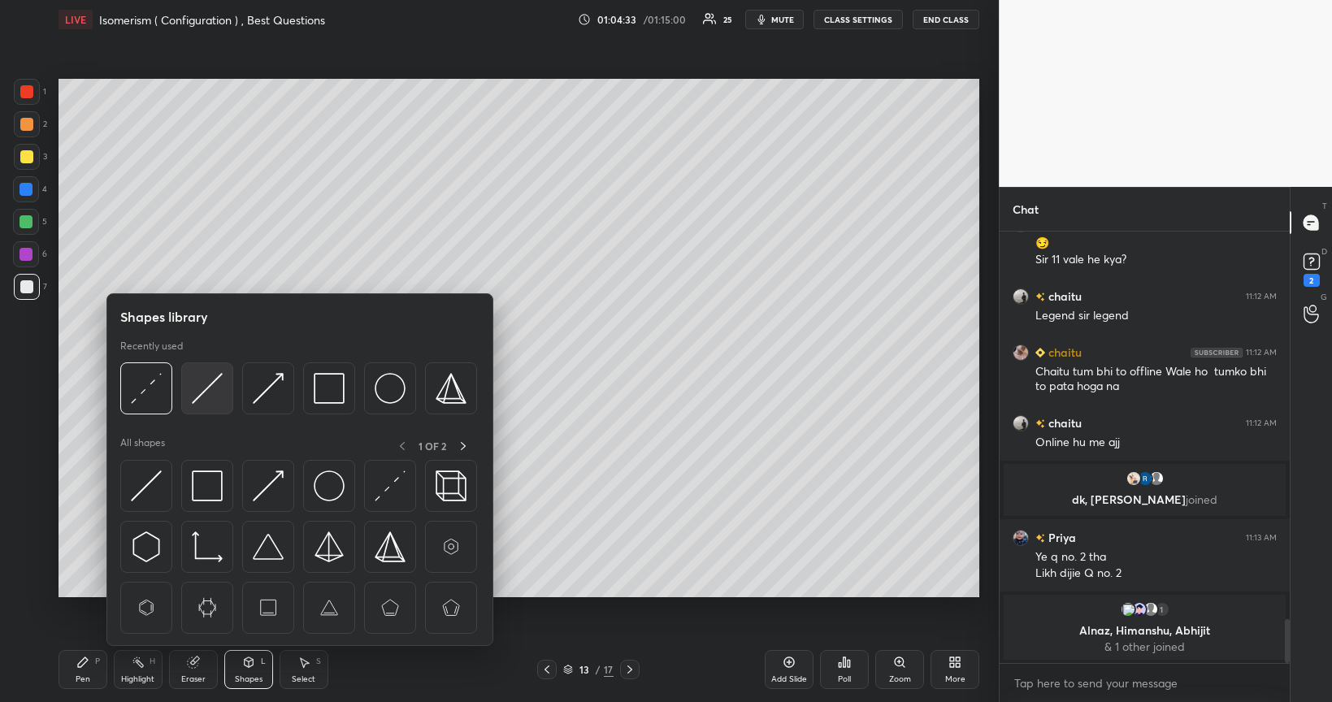
click at [206, 390] on img at bounding box center [207, 388] width 31 height 31
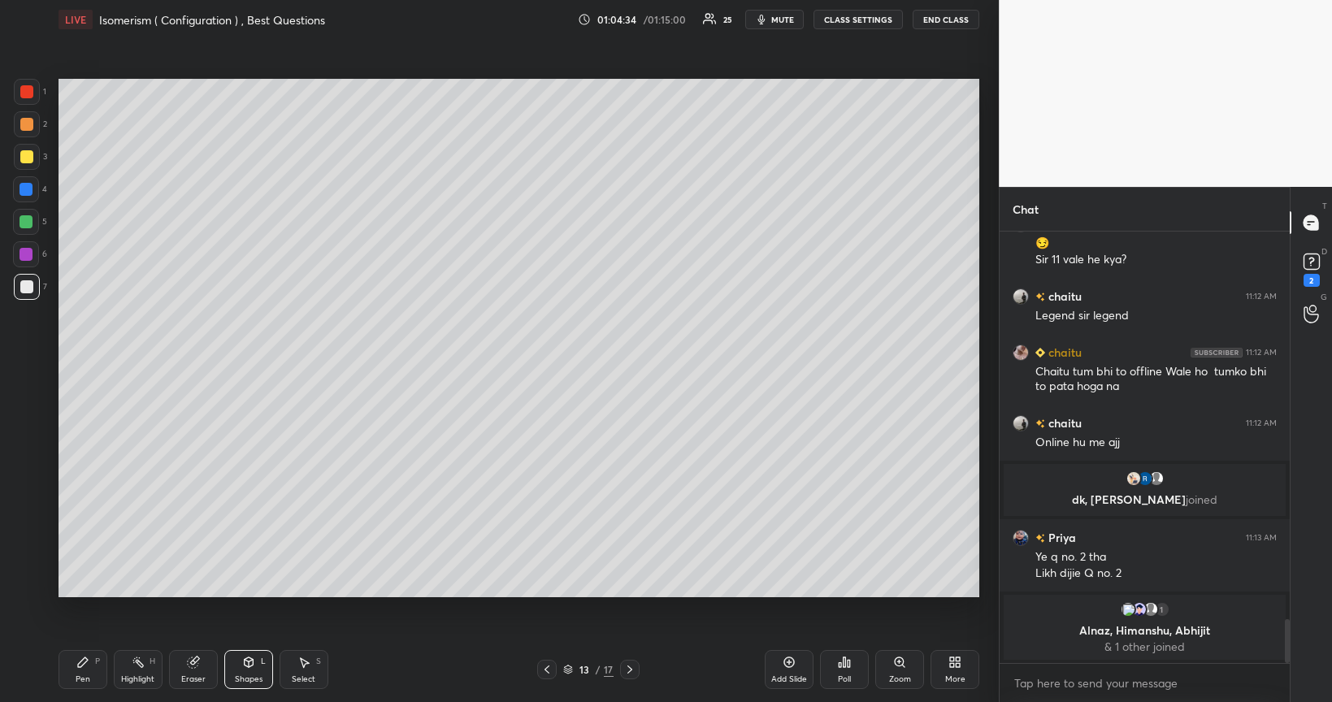
click at [23, 229] on div at bounding box center [26, 222] width 26 height 26
click at [88, 564] on div "Pen P" at bounding box center [83, 669] width 49 height 39
click at [33, 157] on div at bounding box center [27, 157] width 26 height 26
click at [203, 564] on div "Eraser" at bounding box center [193, 669] width 49 height 39
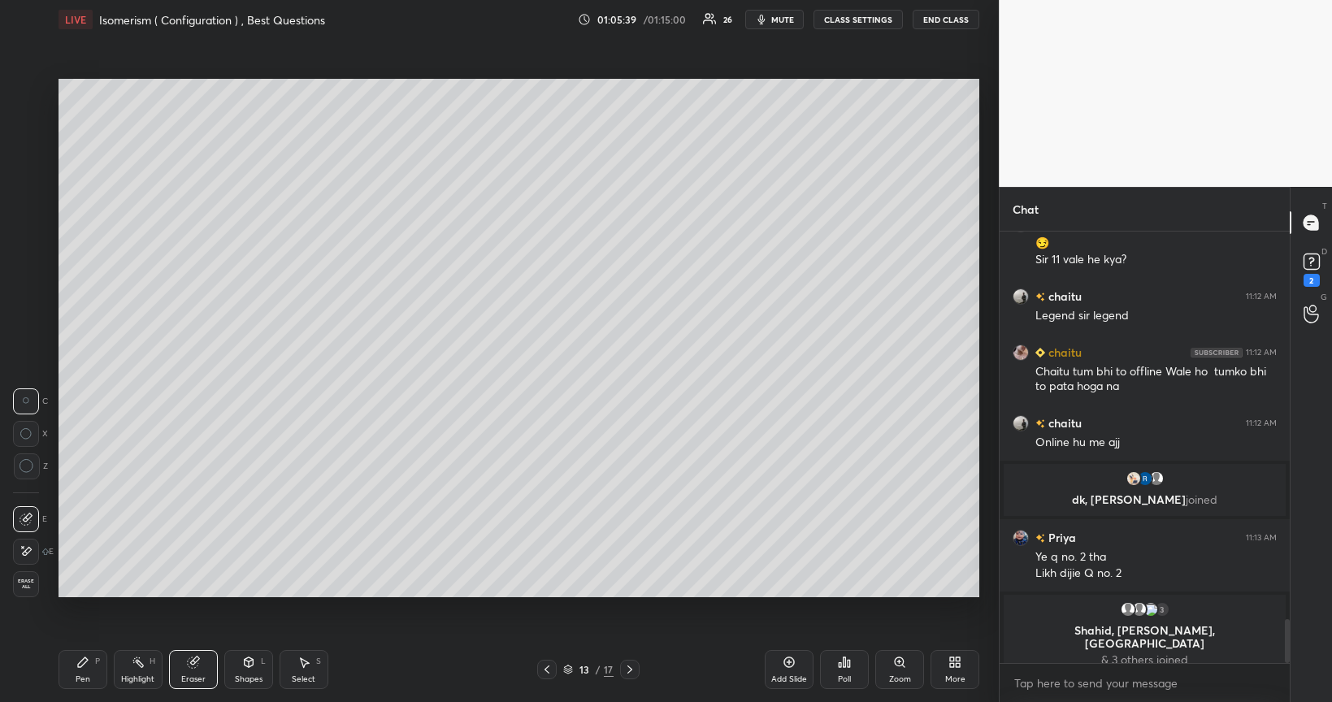
click at [91, 564] on div "Pen P" at bounding box center [83, 669] width 49 height 39
click at [27, 126] on div at bounding box center [26, 124] width 13 height 13
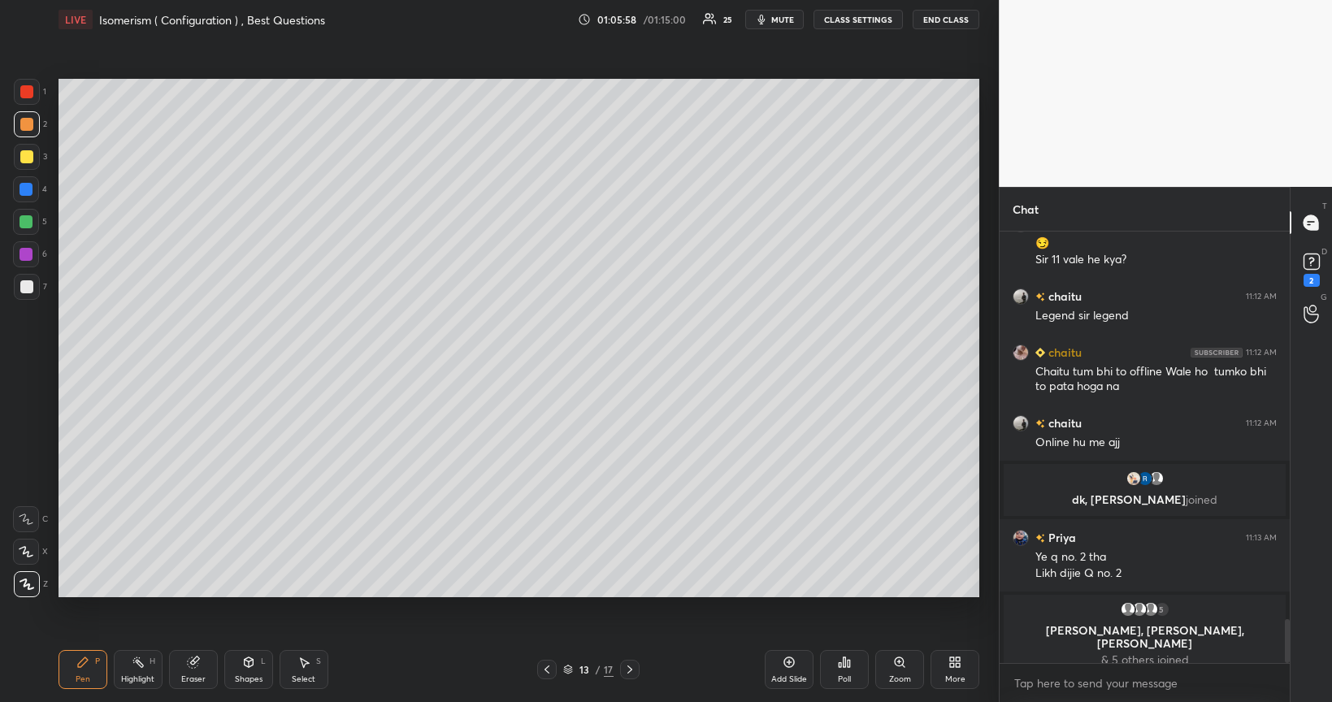
click at [23, 285] on div at bounding box center [26, 286] width 13 height 13
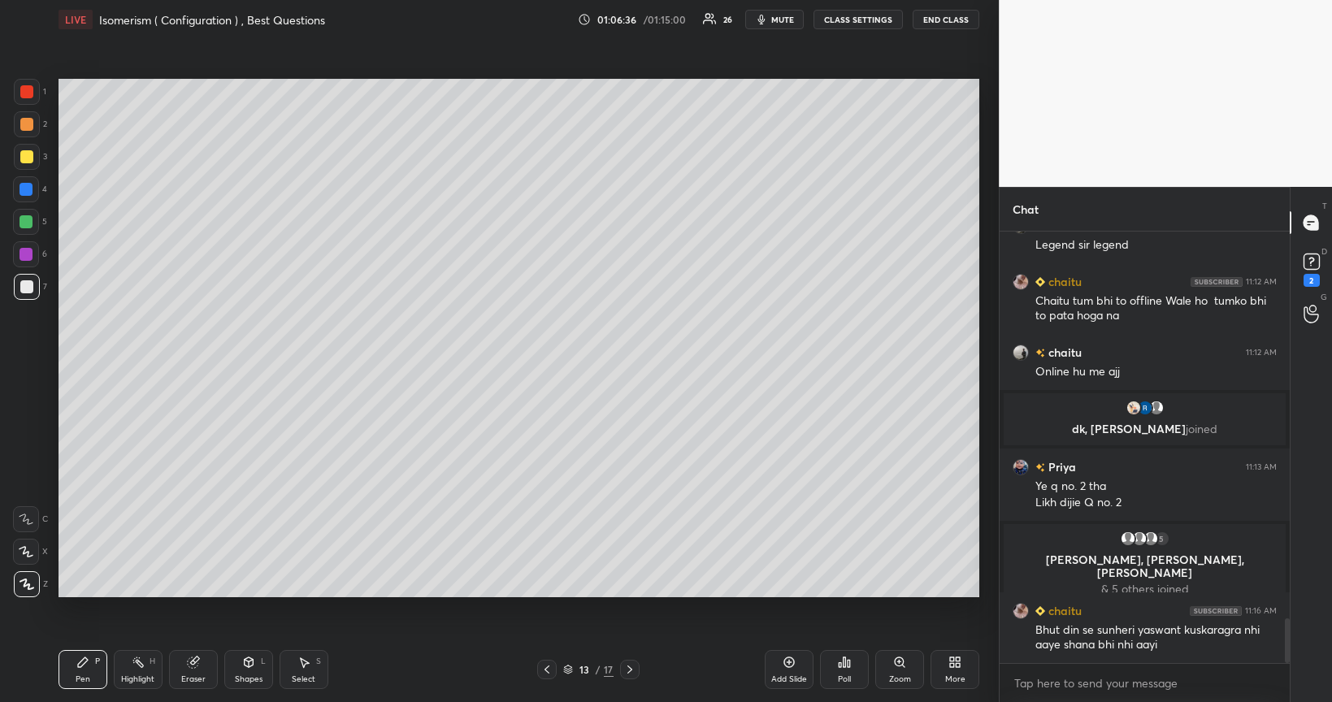
scroll to position [3756, 0]
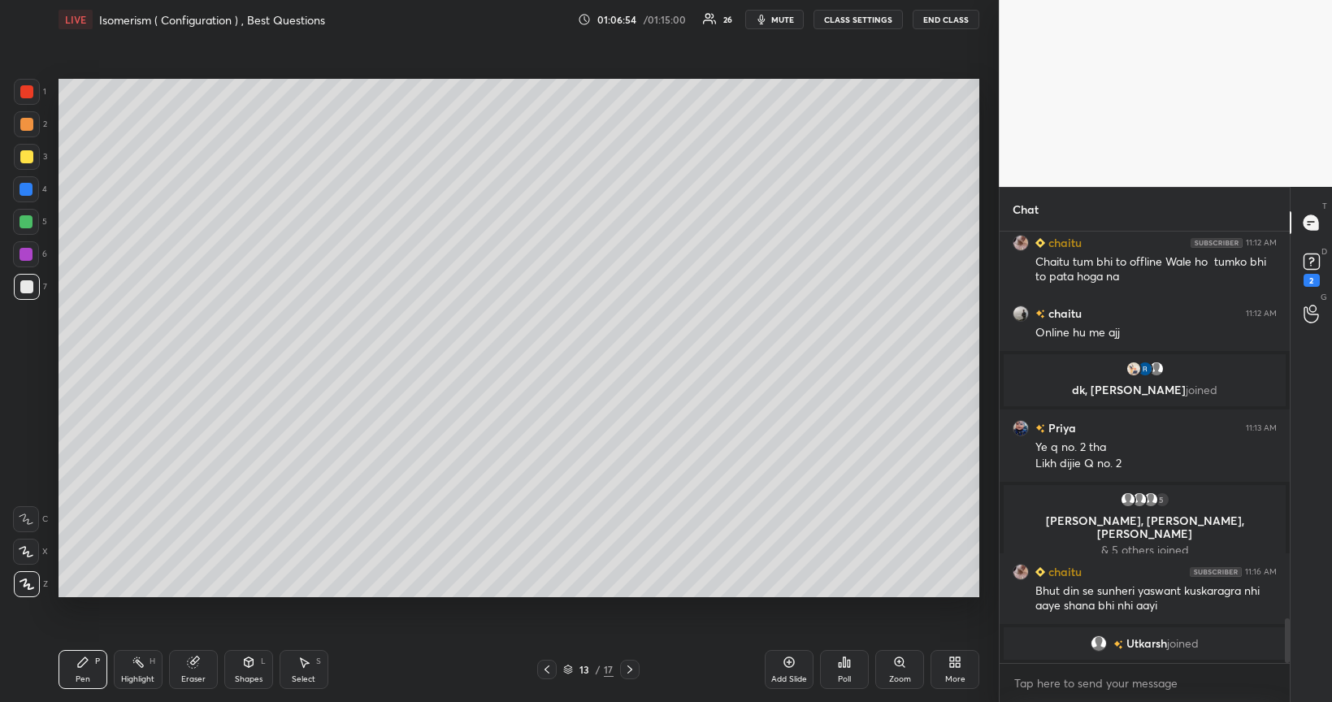
click at [23, 190] on div at bounding box center [26, 189] width 13 height 13
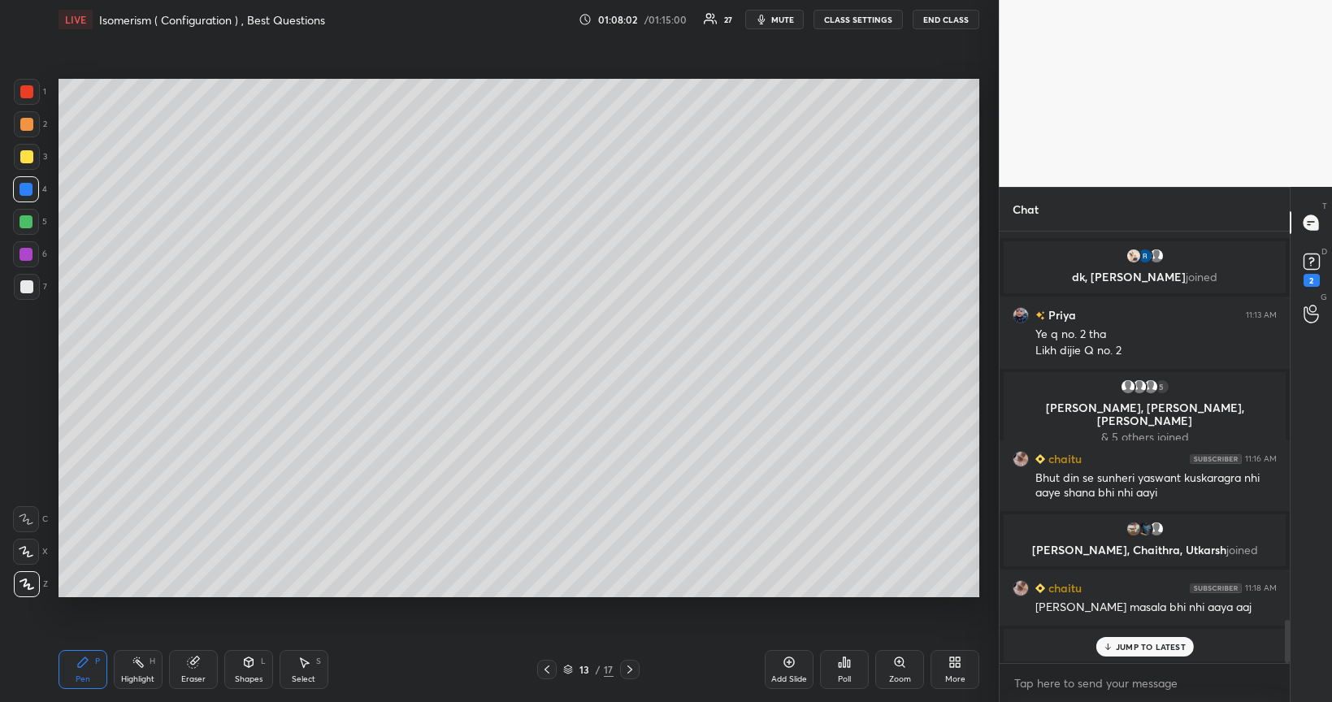
scroll to position [3912, 0]
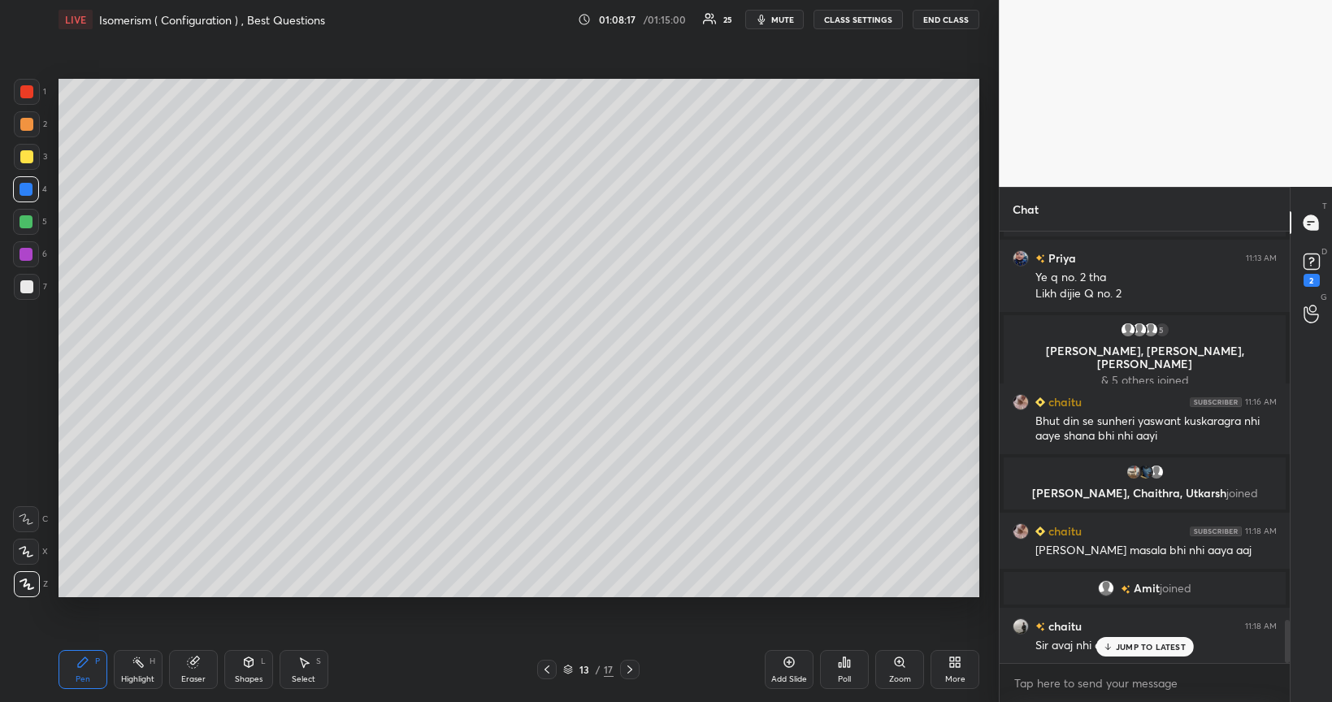
click at [847, 564] on div "Poll" at bounding box center [844, 669] width 49 height 39
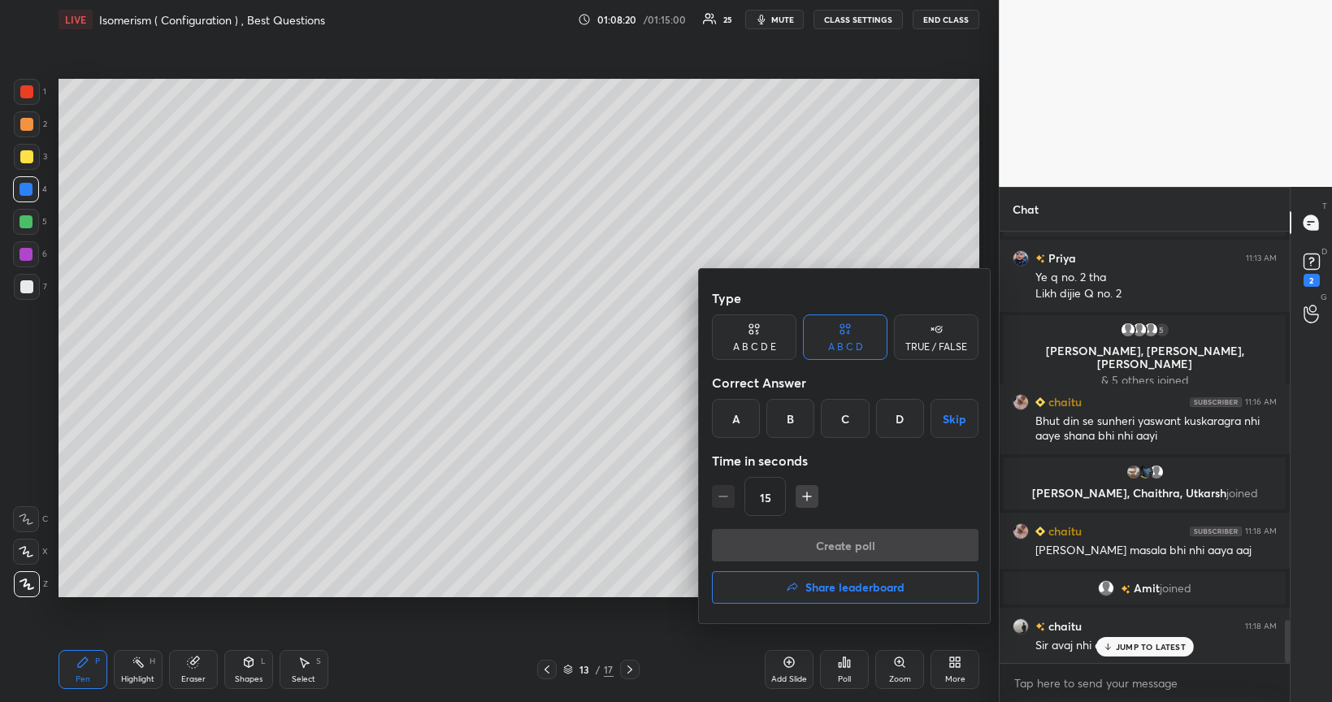
click at [863, 454] on div "Time in seconds" at bounding box center [845, 461] width 267 height 33
click at [852, 417] on div "C" at bounding box center [845, 418] width 48 height 39
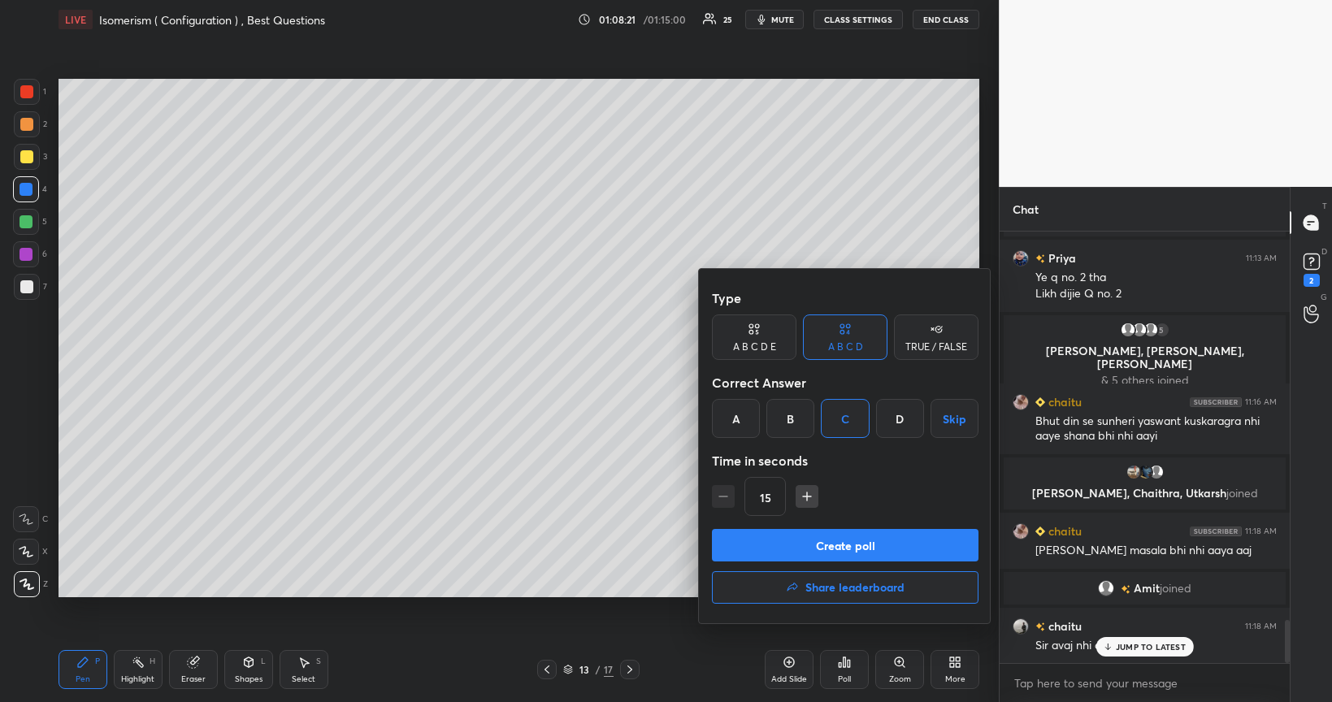
click at [825, 564] on h4 "Share leaderboard" at bounding box center [855, 587] width 99 height 11
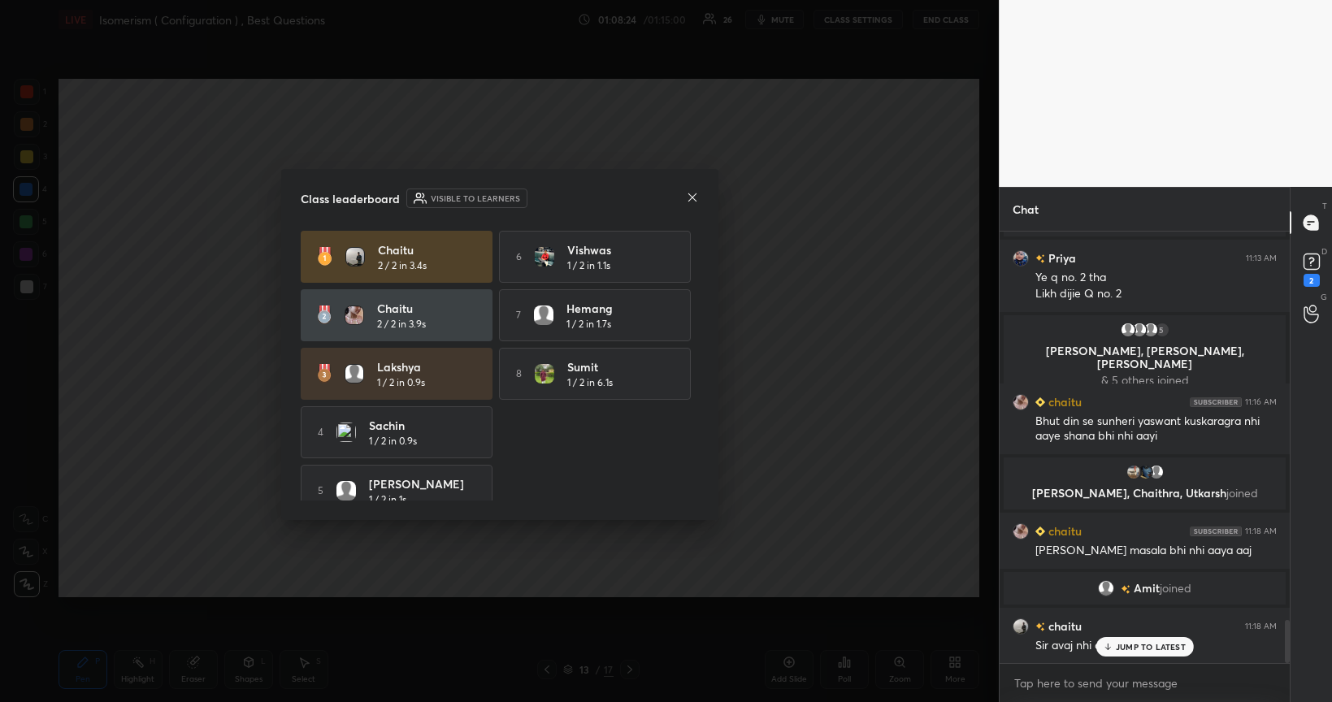
scroll to position [3951, 0]
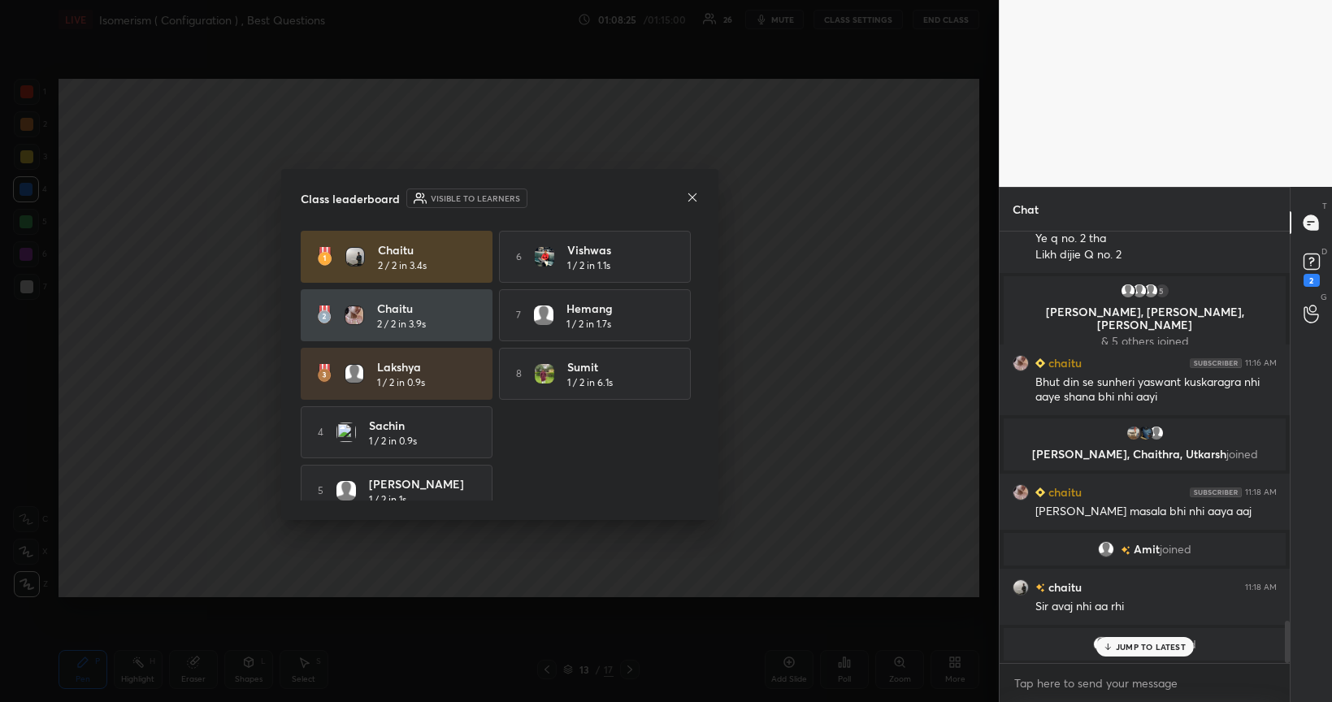
click at [693, 195] on icon at bounding box center [692, 197] width 13 height 13
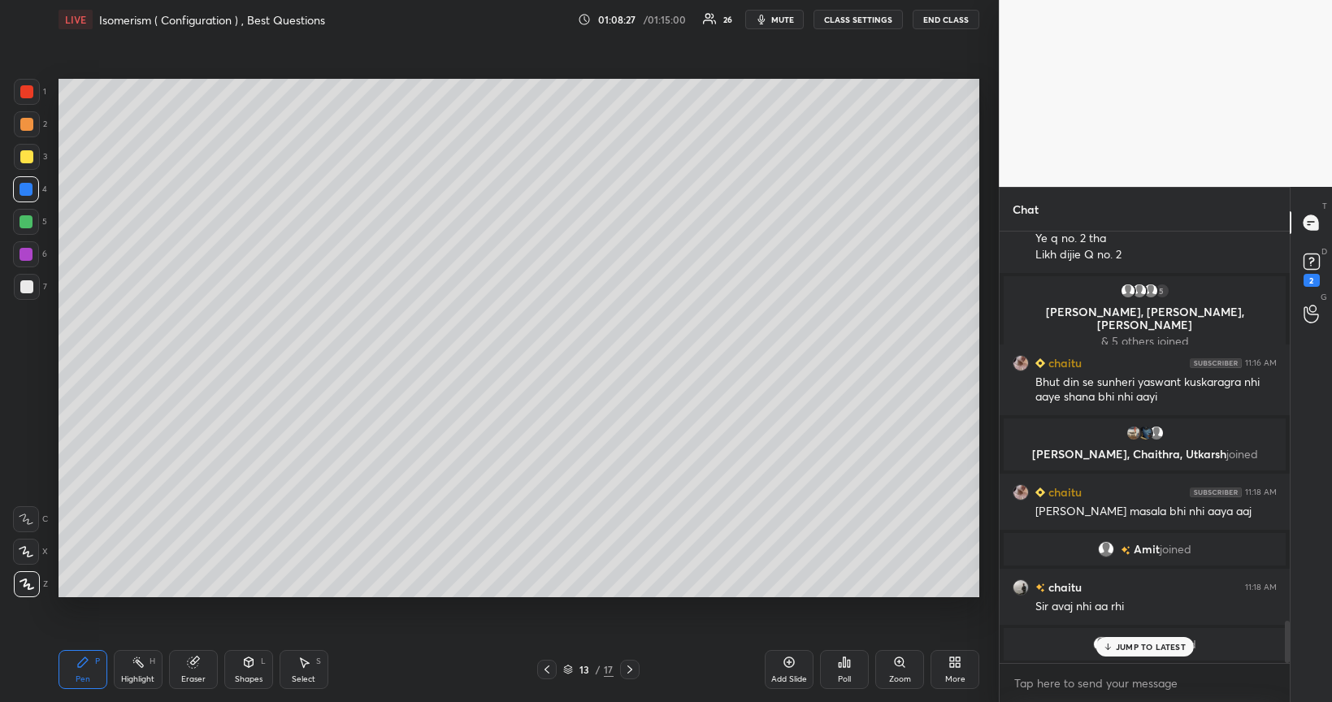
click at [850, 564] on div "Poll" at bounding box center [844, 669] width 49 height 39
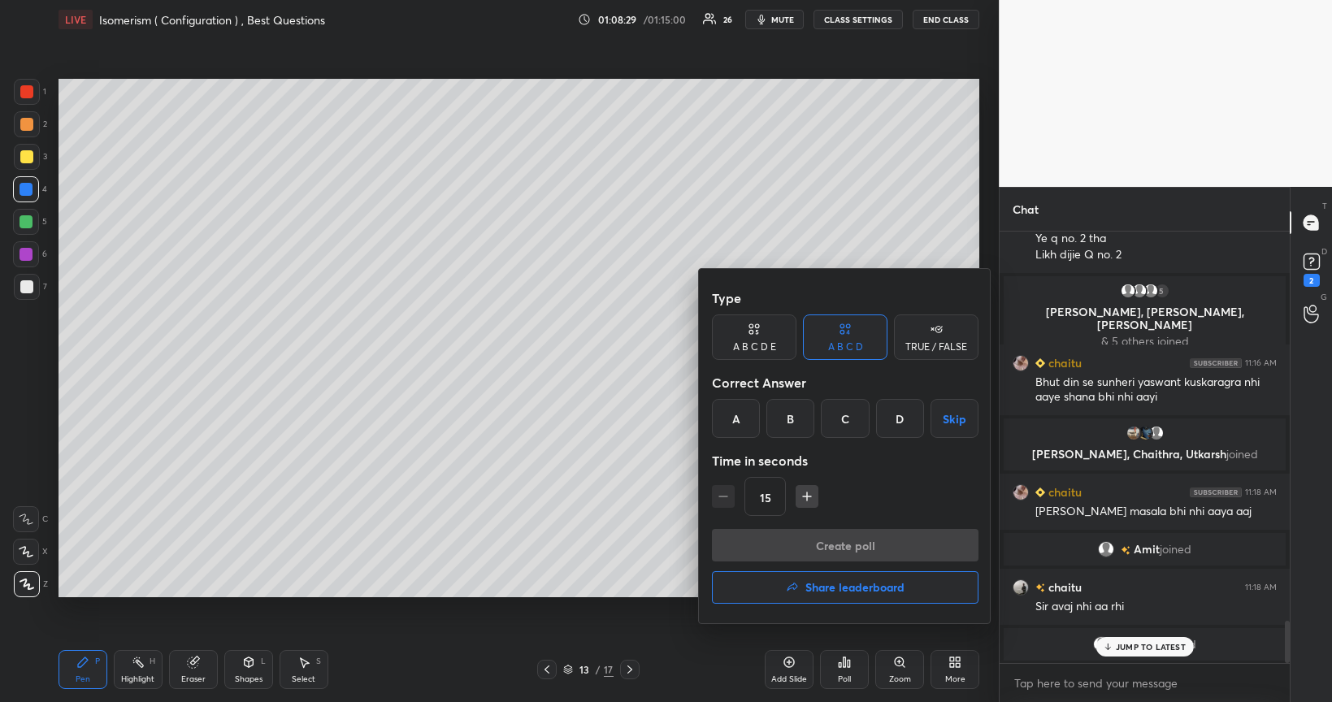
click at [852, 419] on div "C" at bounding box center [845, 418] width 48 height 39
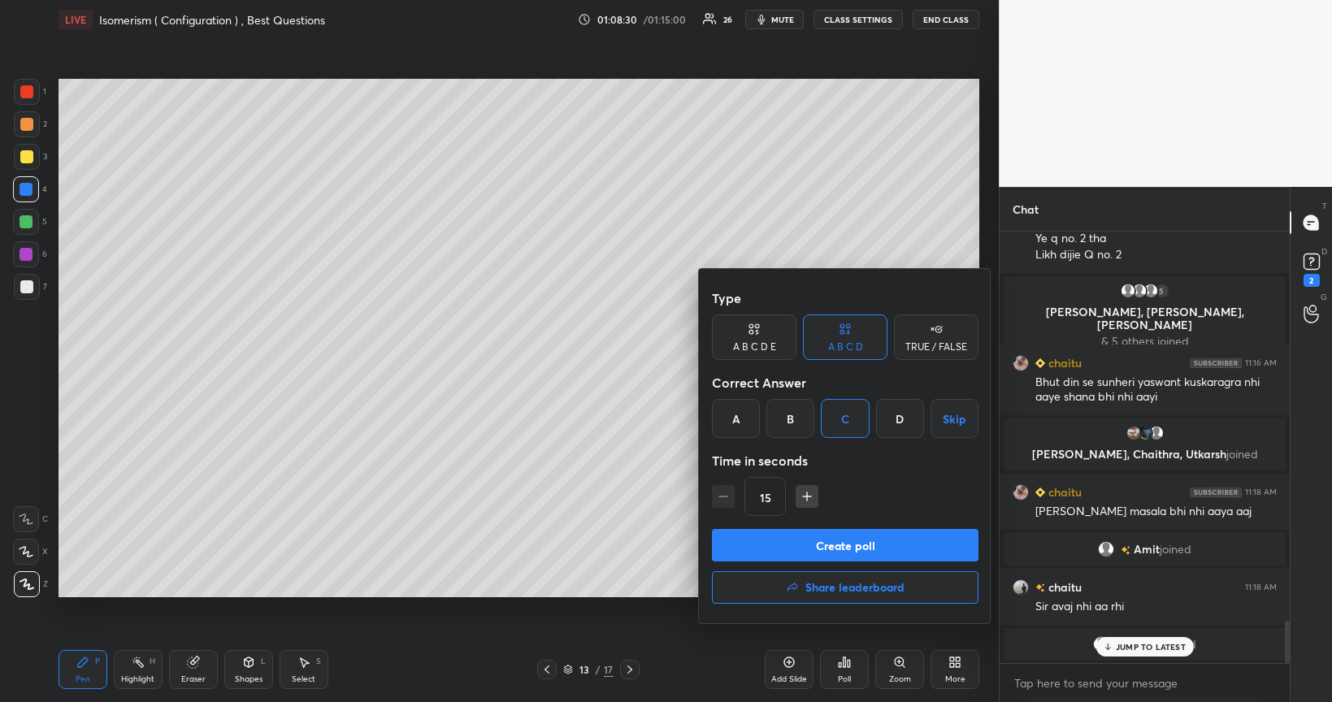
click at [821, 543] on button "Create poll" at bounding box center [845, 545] width 267 height 33
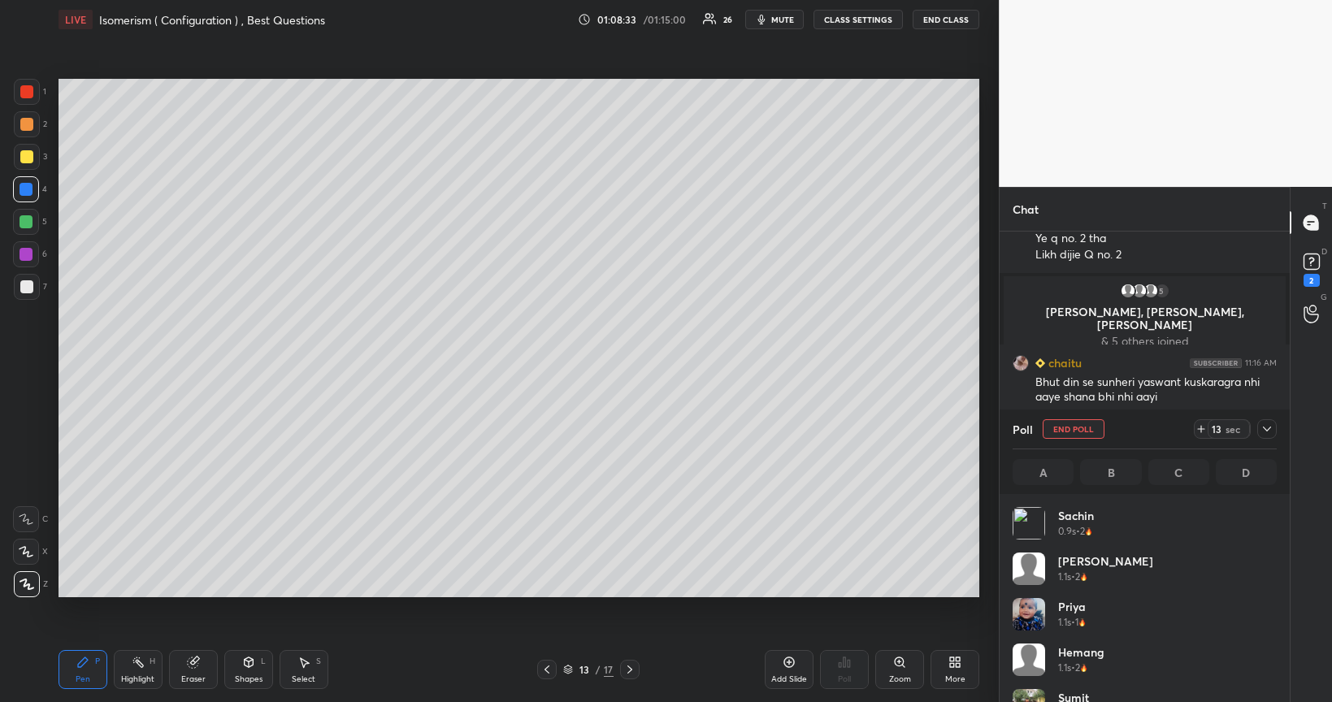
scroll to position [190, 259]
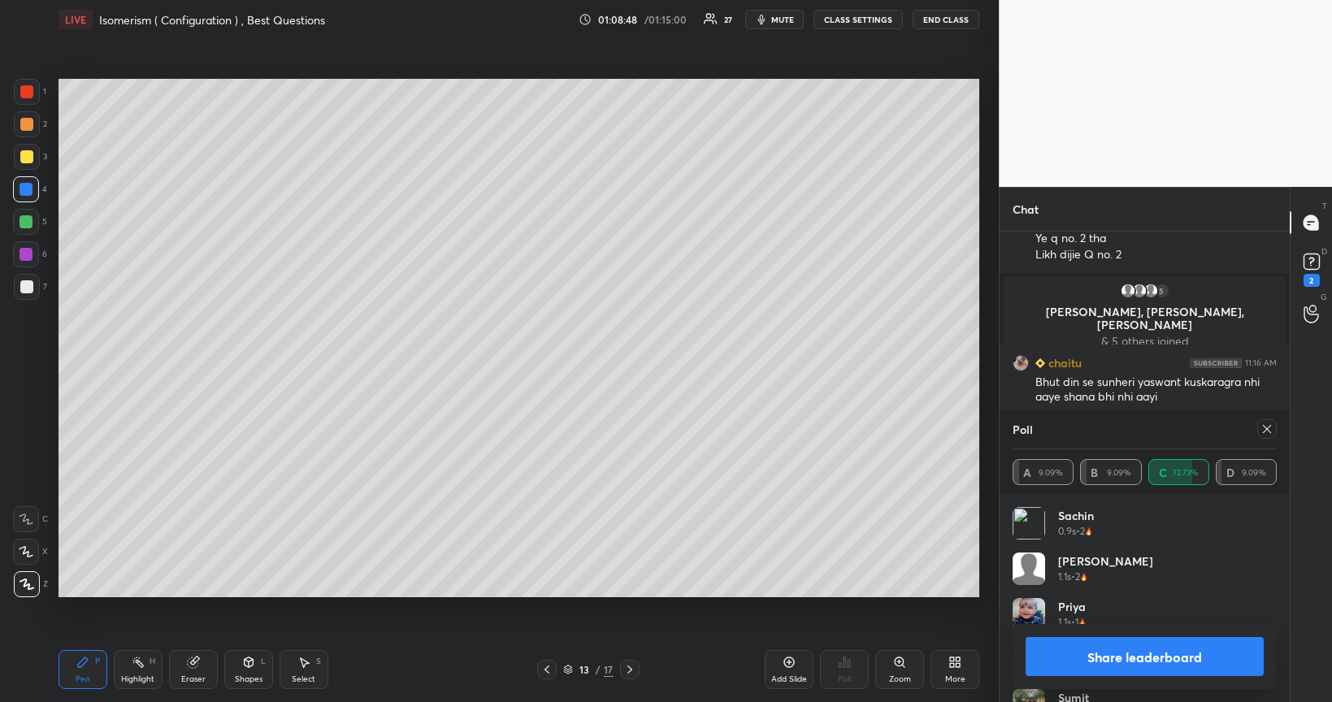
click at [1090, 564] on button "Share leaderboard" at bounding box center [1145, 656] width 238 height 39
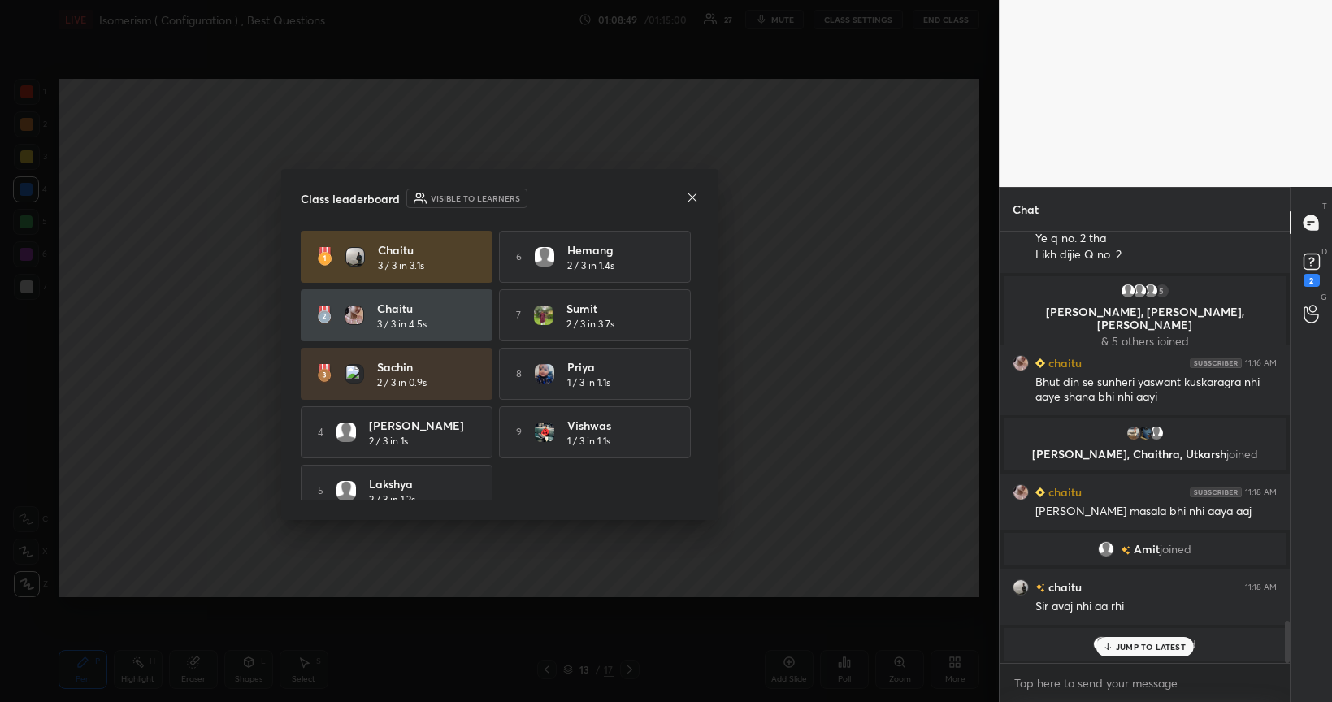
scroll to position [5, 5]
click at [691, 197] on icon at bounding box center [692, 197] width 13 height 13
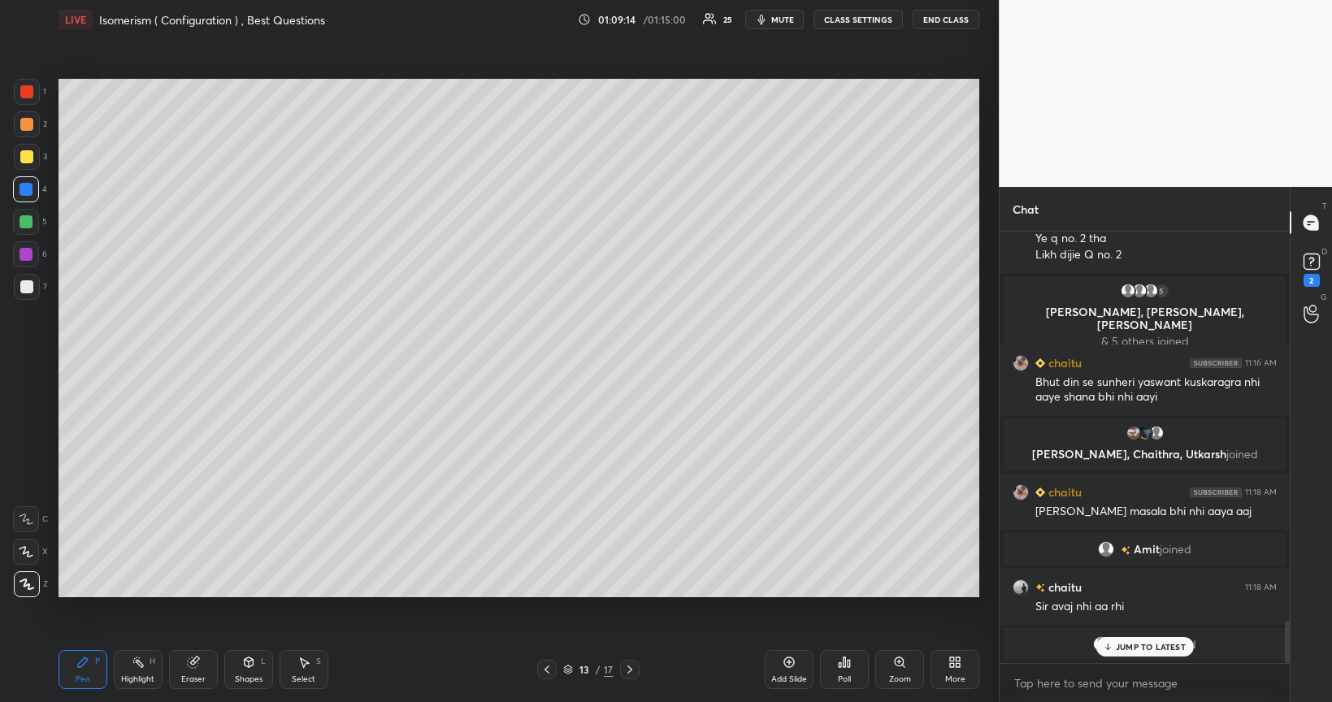
click at [31, 288] on div at bounding box center [26, 286] width 13 height 13
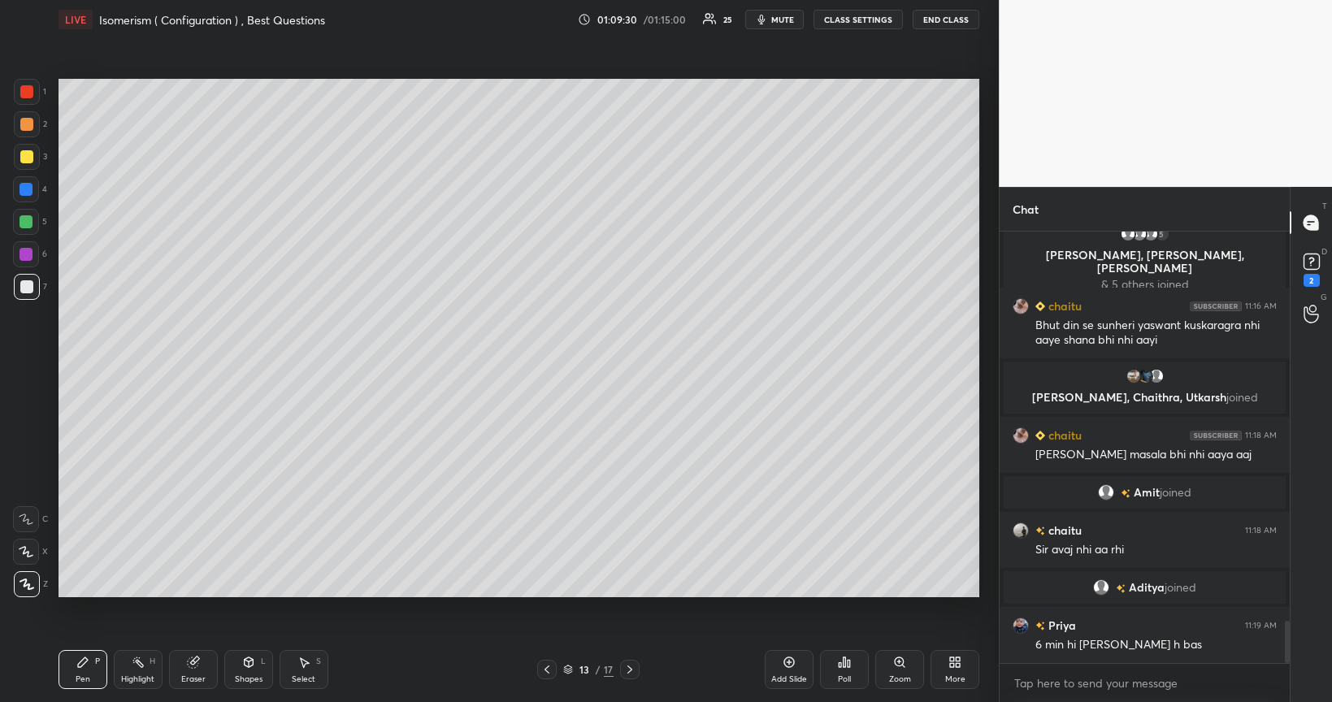
click at [844, 564] on div "Poll" at bounding box center [844, 669] width 49 height 39
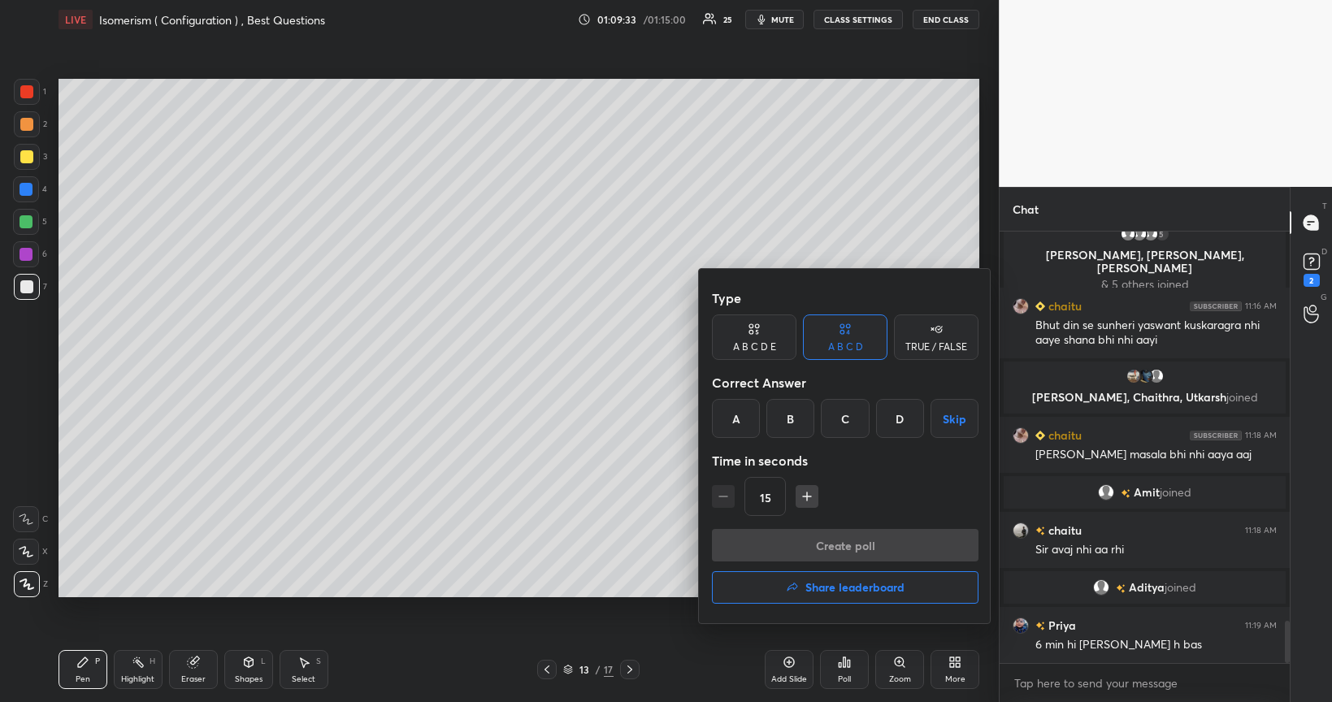
click at [839, 424] on div "C" at bounding box center [845, 418] width 48 height 39
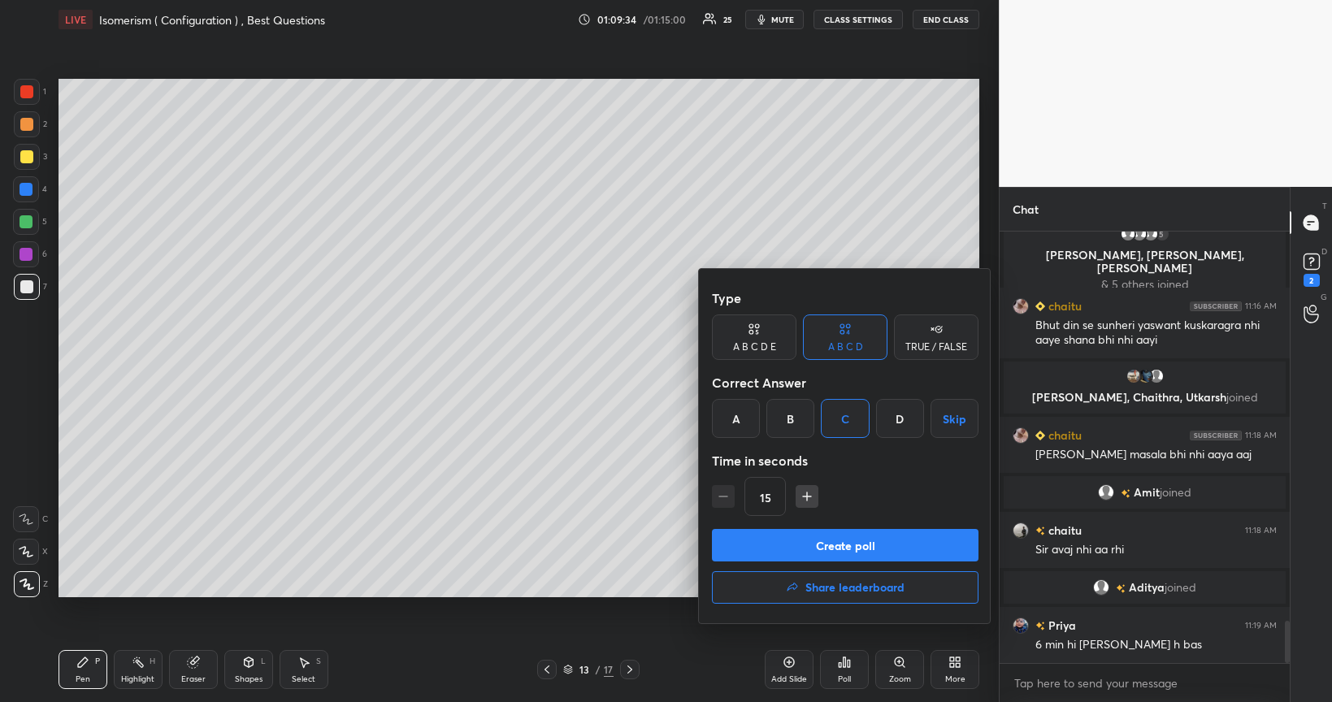
click at [813, 549] on button "Create poll" at bounding box center [845, 545] width 267 height 33
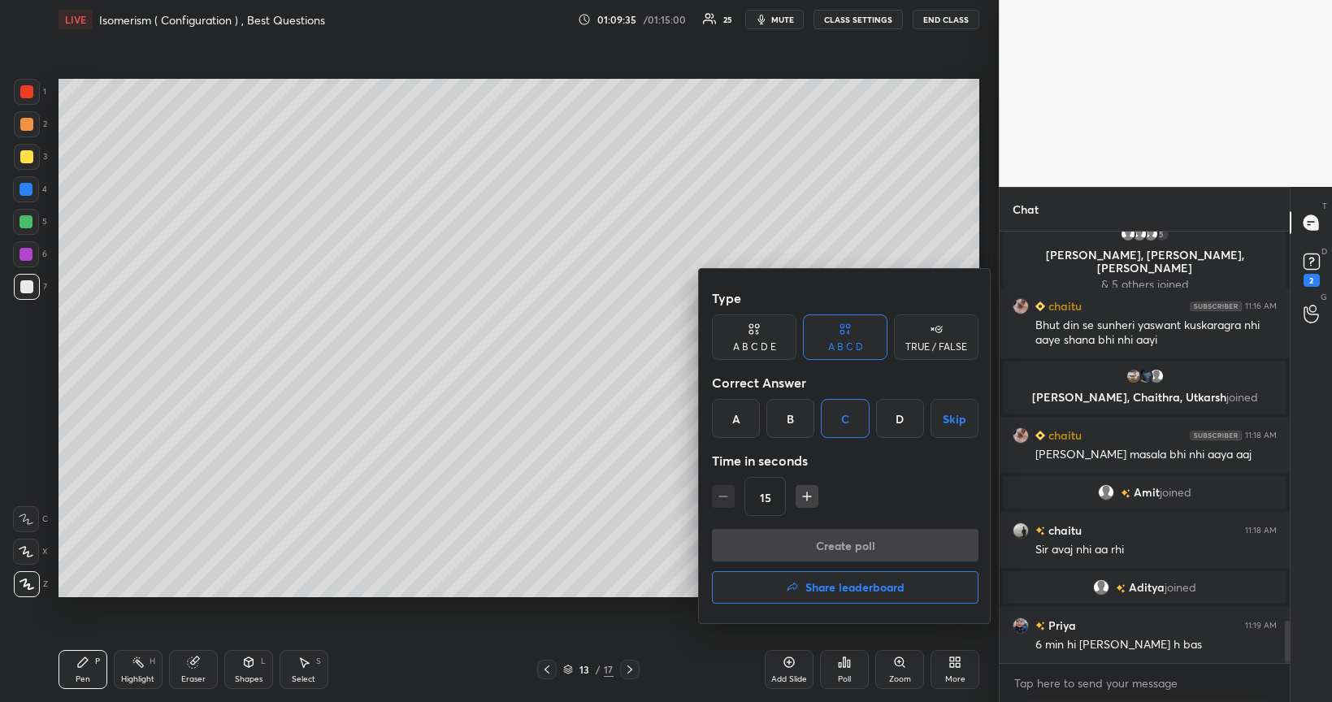
click at [811, 545] on div "Create poll Share leaderboard" at bounding box center [845, 569] width 267 height 81
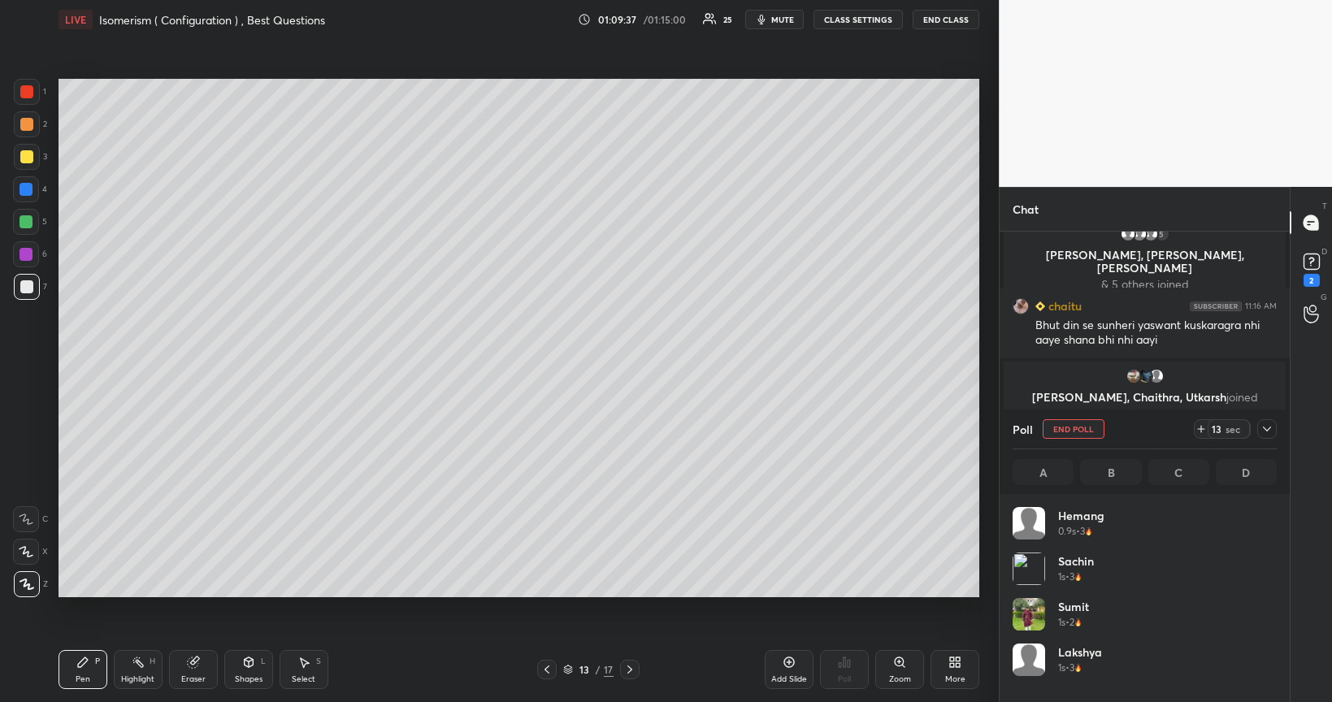
scroll to position [190, 259]
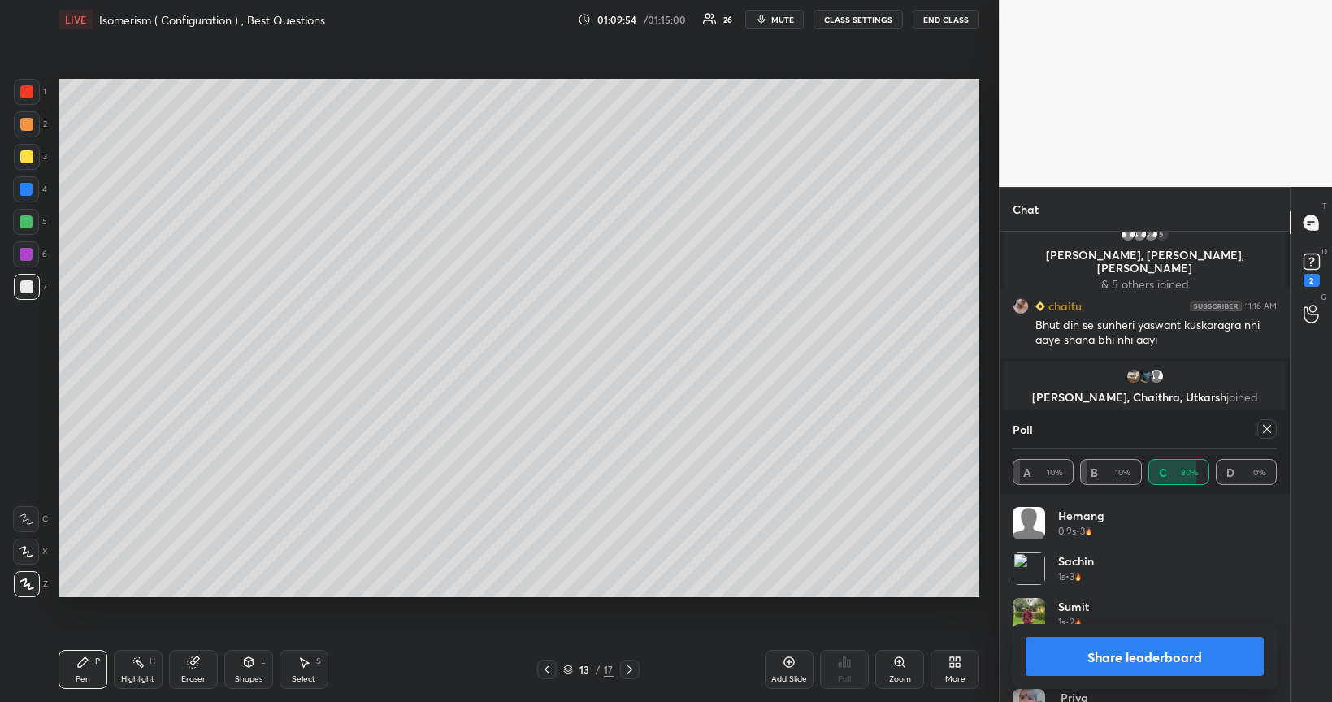
click at [1083, 564] on button "Share leaderboard" at bounding box center [1145, 656] width 238 height 39
type textarea "x"
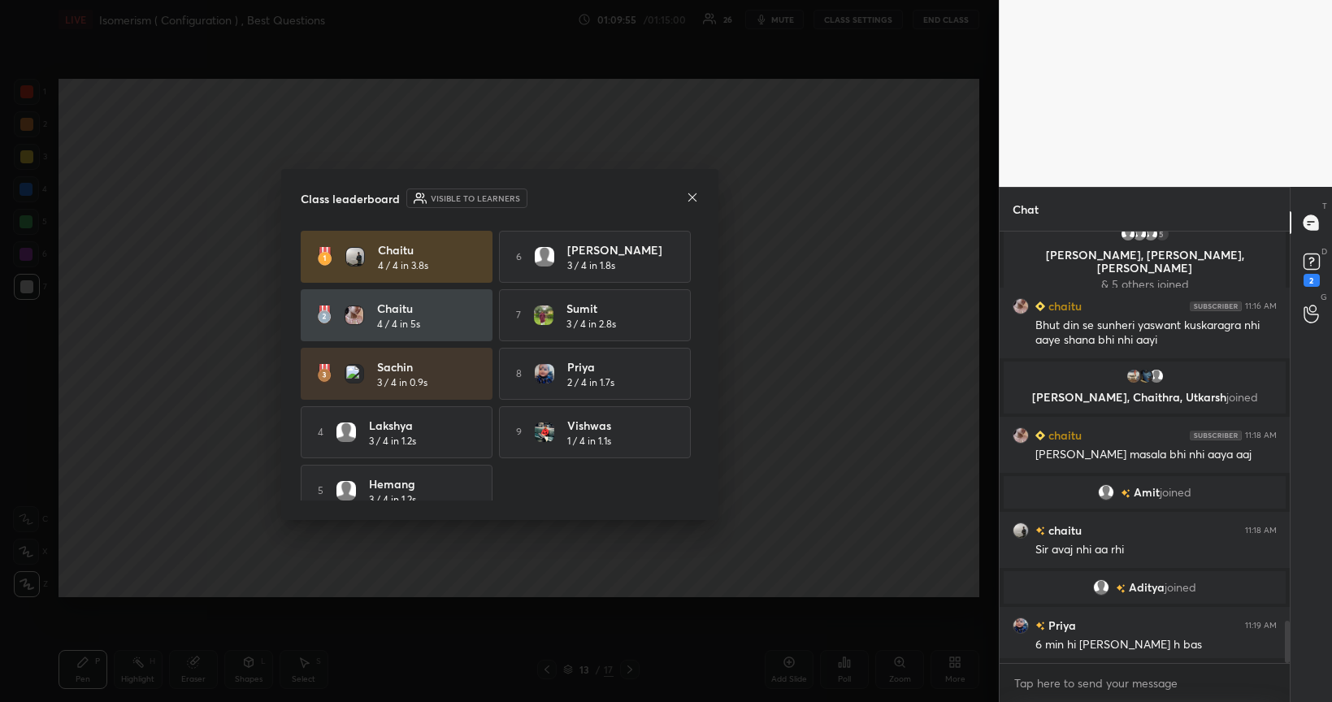
scroll to position [291, 285]
click at [694, 193] on icon at bounding box center [692, 197] width 13 height 13
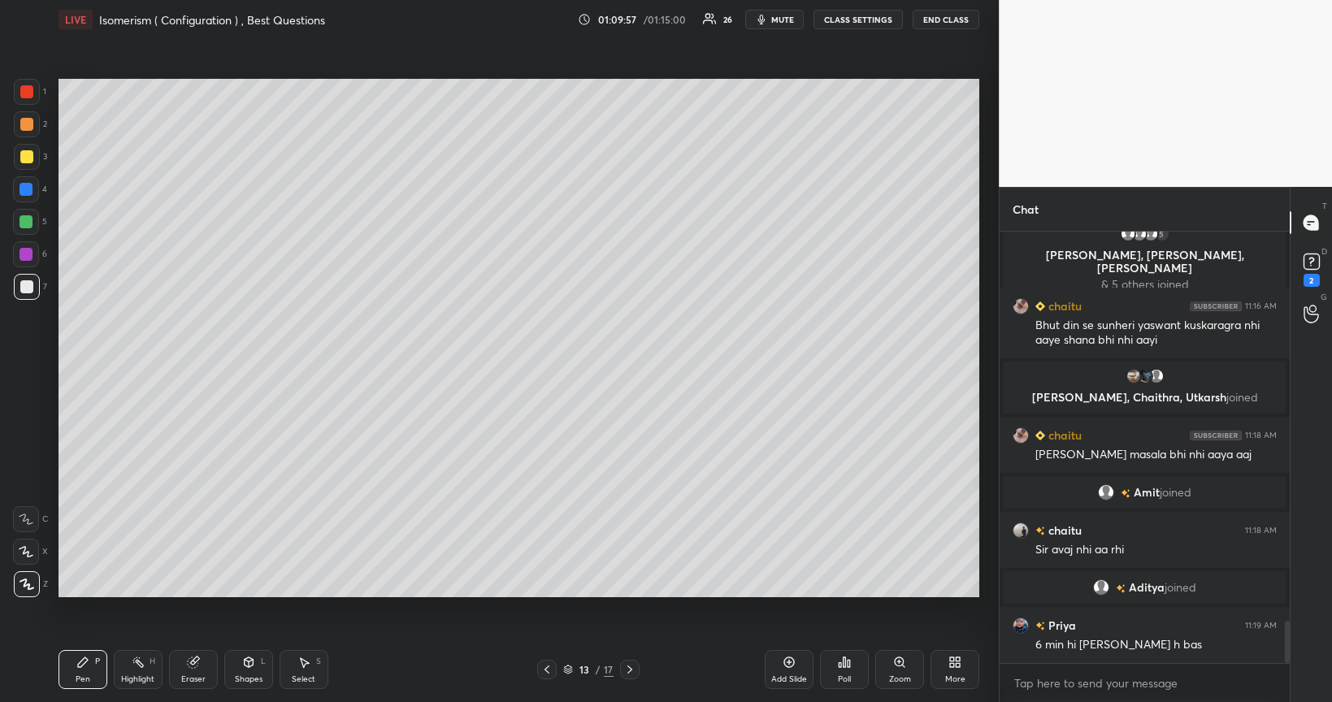
click at [847, 564] on div "Poll" at bounding box center [844, 680] width 13 height 8
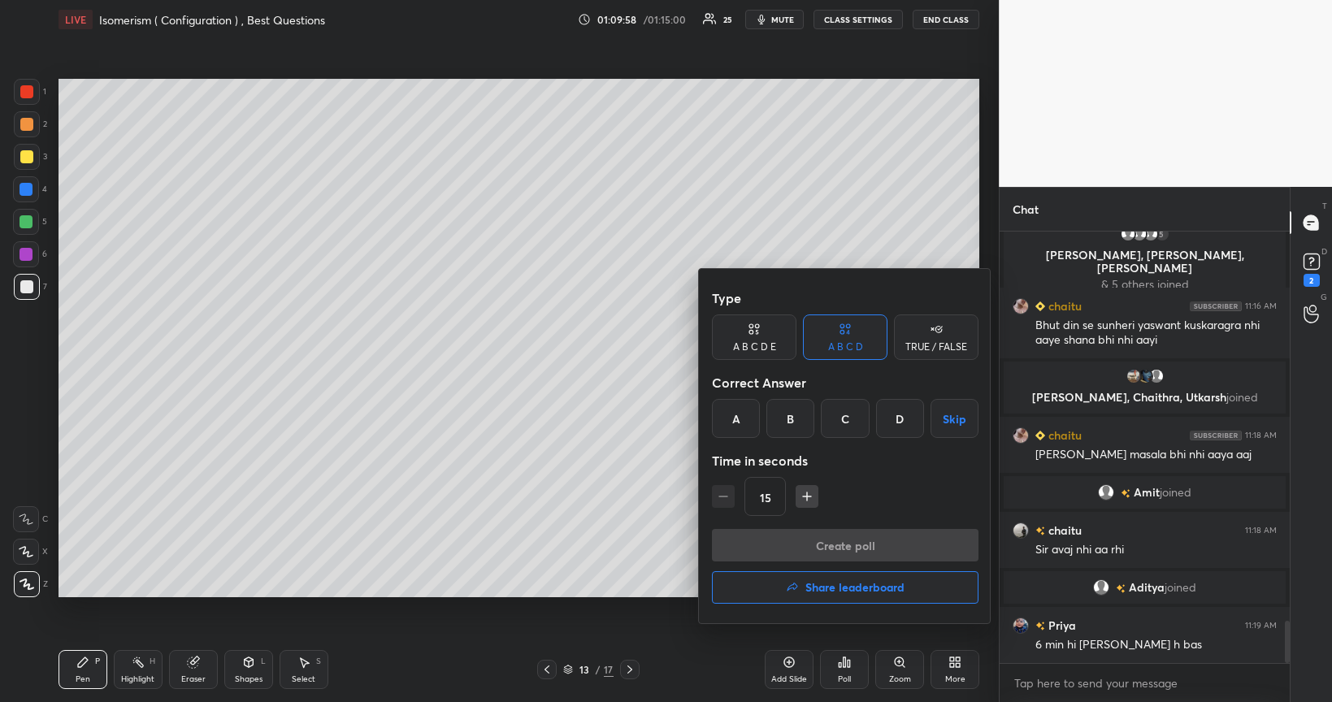
click at [810, 496] on icon "button" at bounding box center [807, 497] width 16 height 16
type input "30"
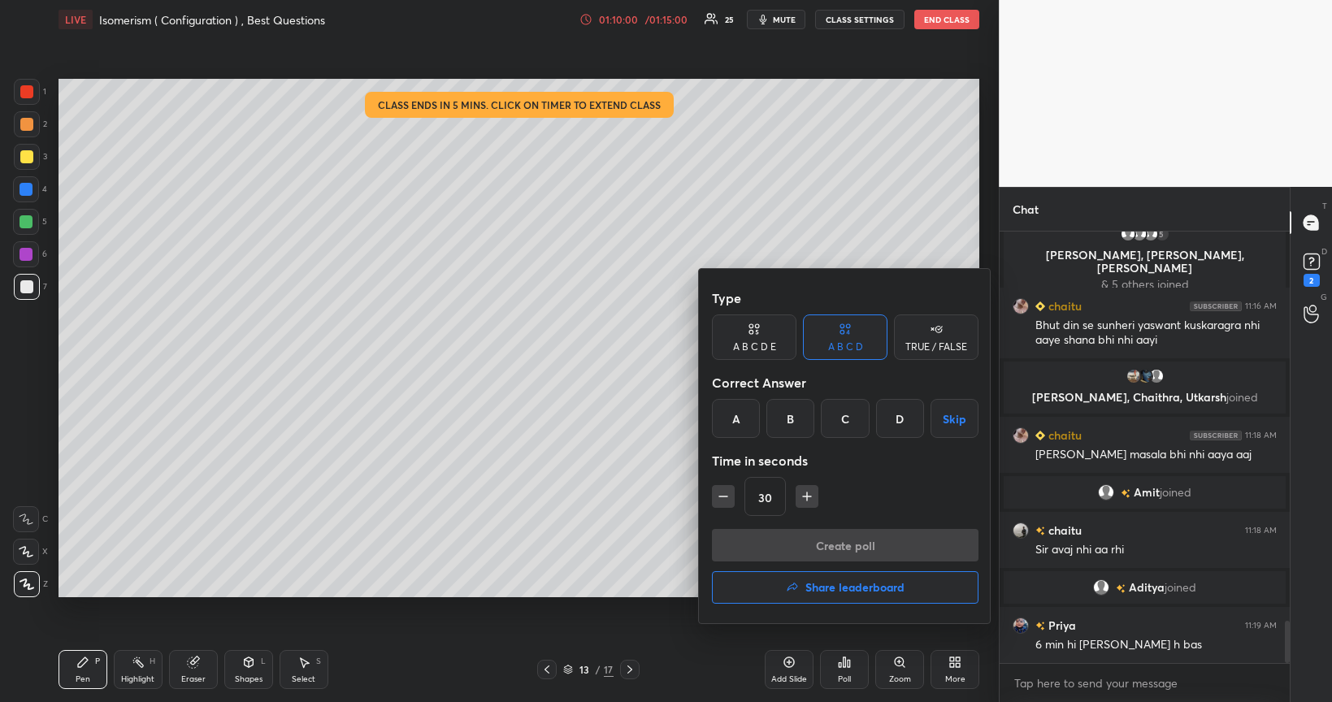
click at [655, 564] on div at bounding box center [666, 351] width 1332 height 702
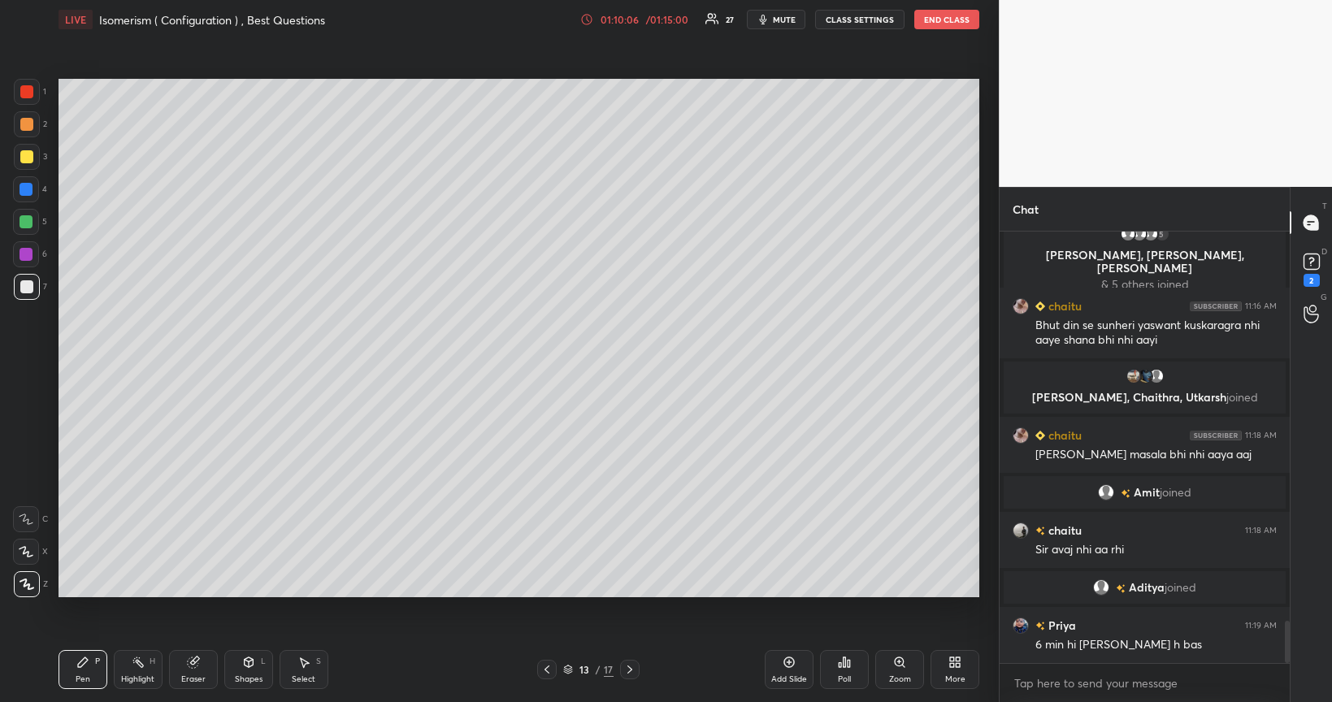
scroll to position [4047, 0]
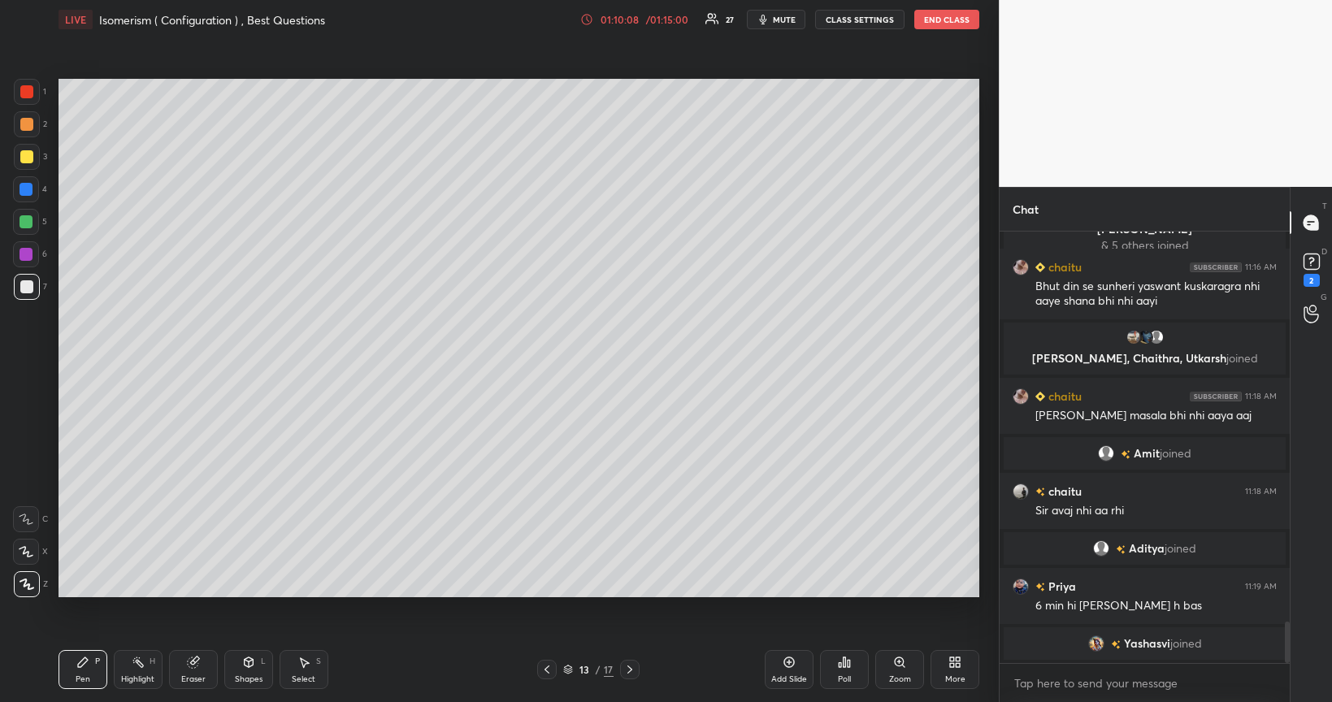
click at [25, 224] on div at bounding box center [26, 221] width 13 height 13
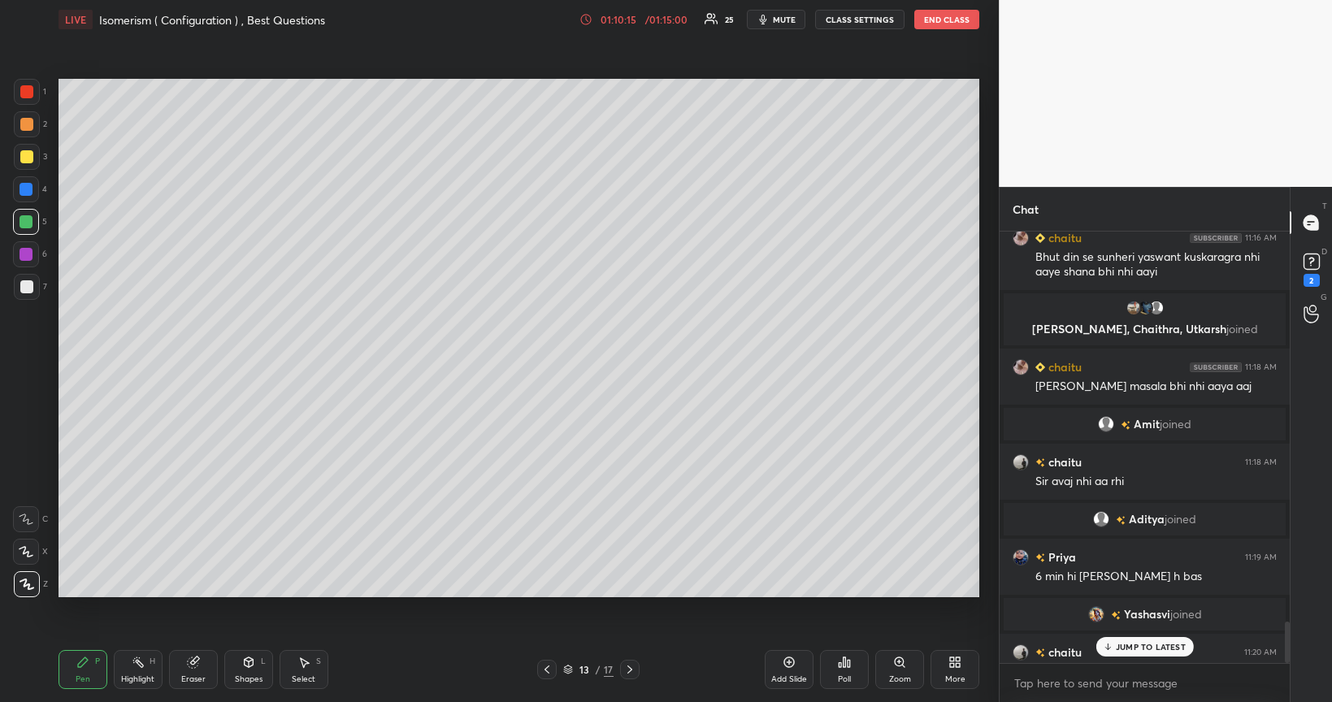
scroll to position [4073, 0]
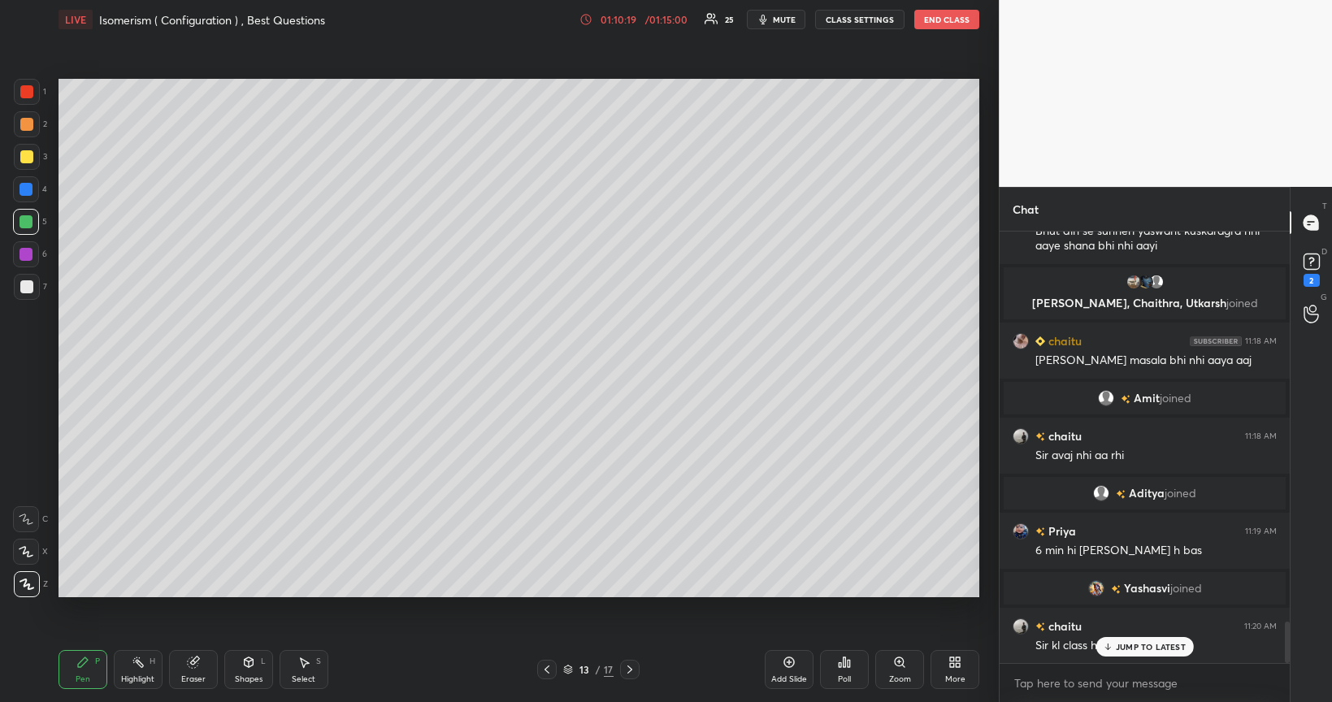
click at [844, 564] on div "Poll" at bounding box center [844, 669] width 49 height 39
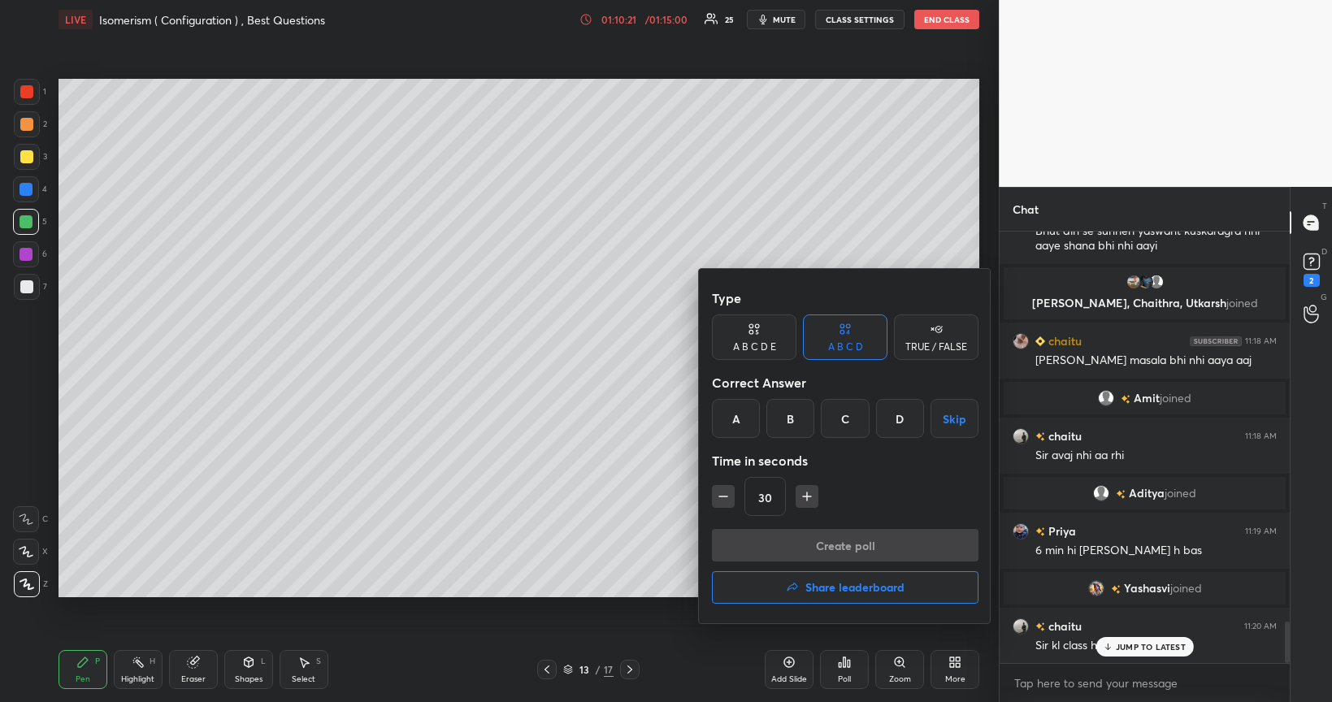
scroll to position [4089, 0]
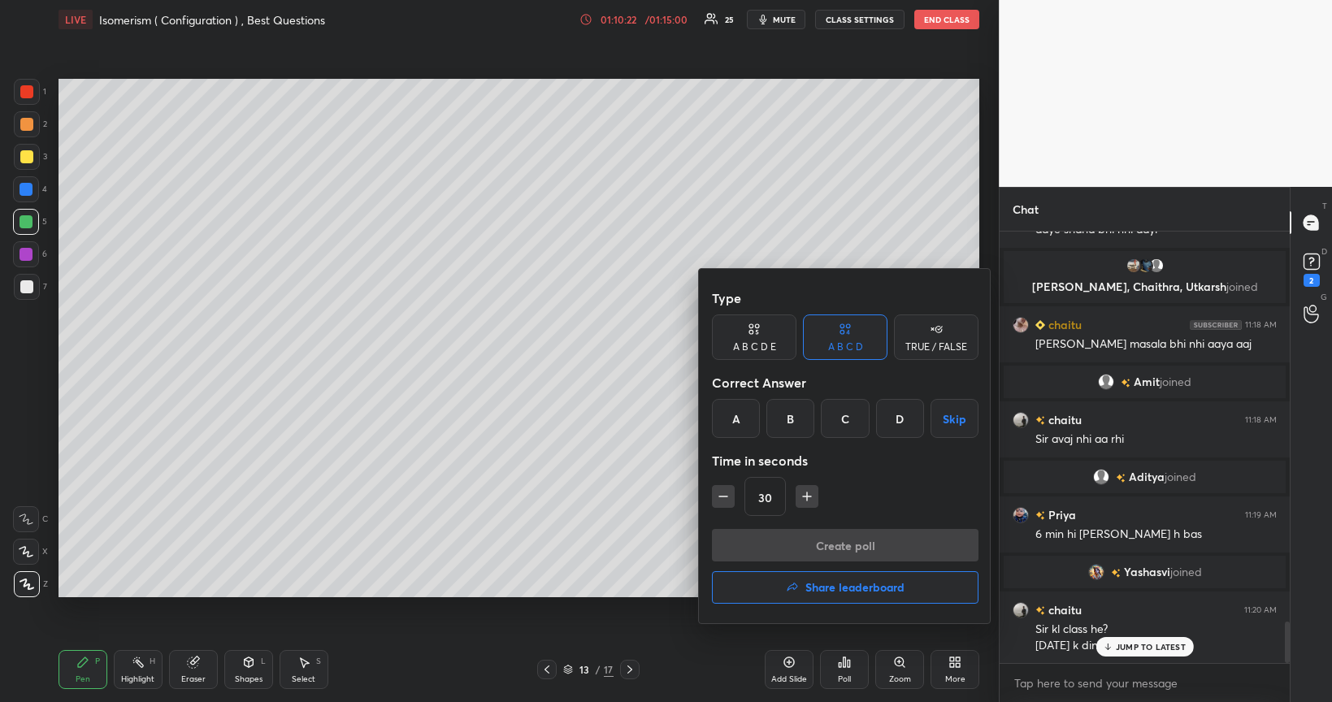
click at [784, 431] on div "B" at bounding box center [791, 418] width 48 height 39
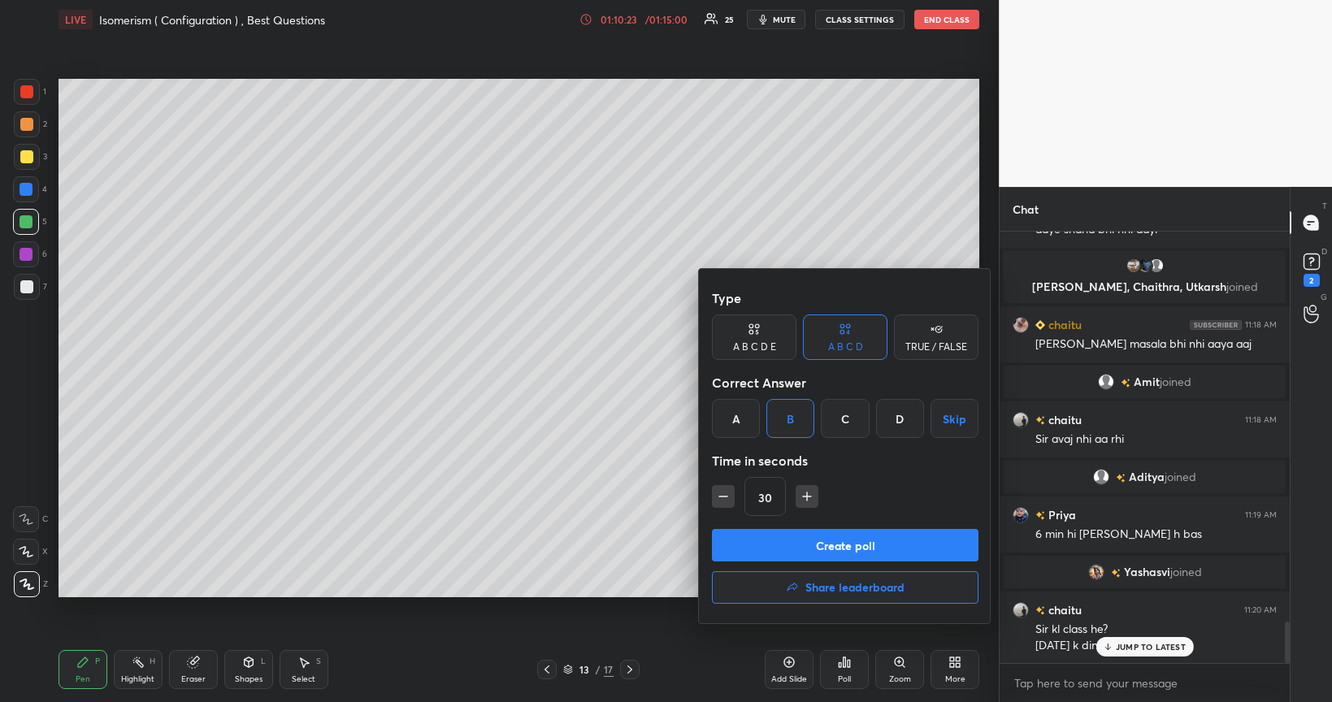
click at [758, 558] on button "Create poll" at bounding box center [845, 545] width 267 height 33
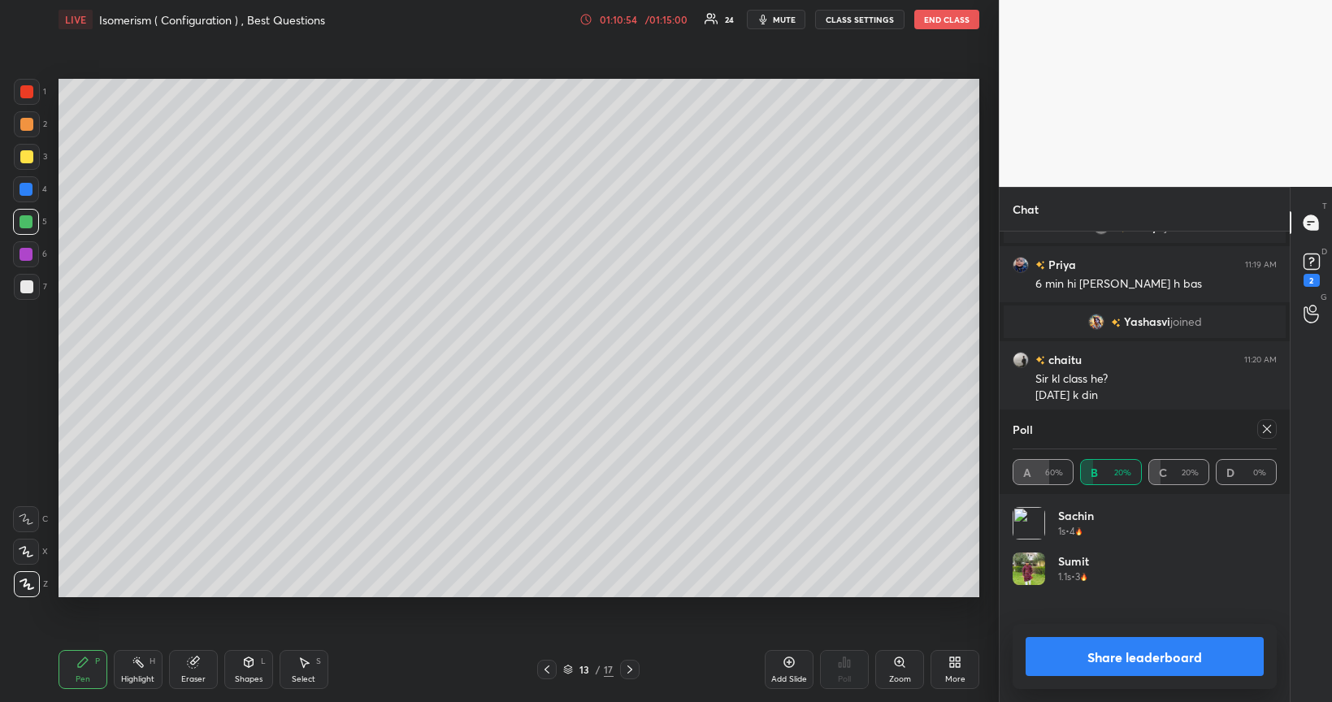
scroll to position [4378, 0]
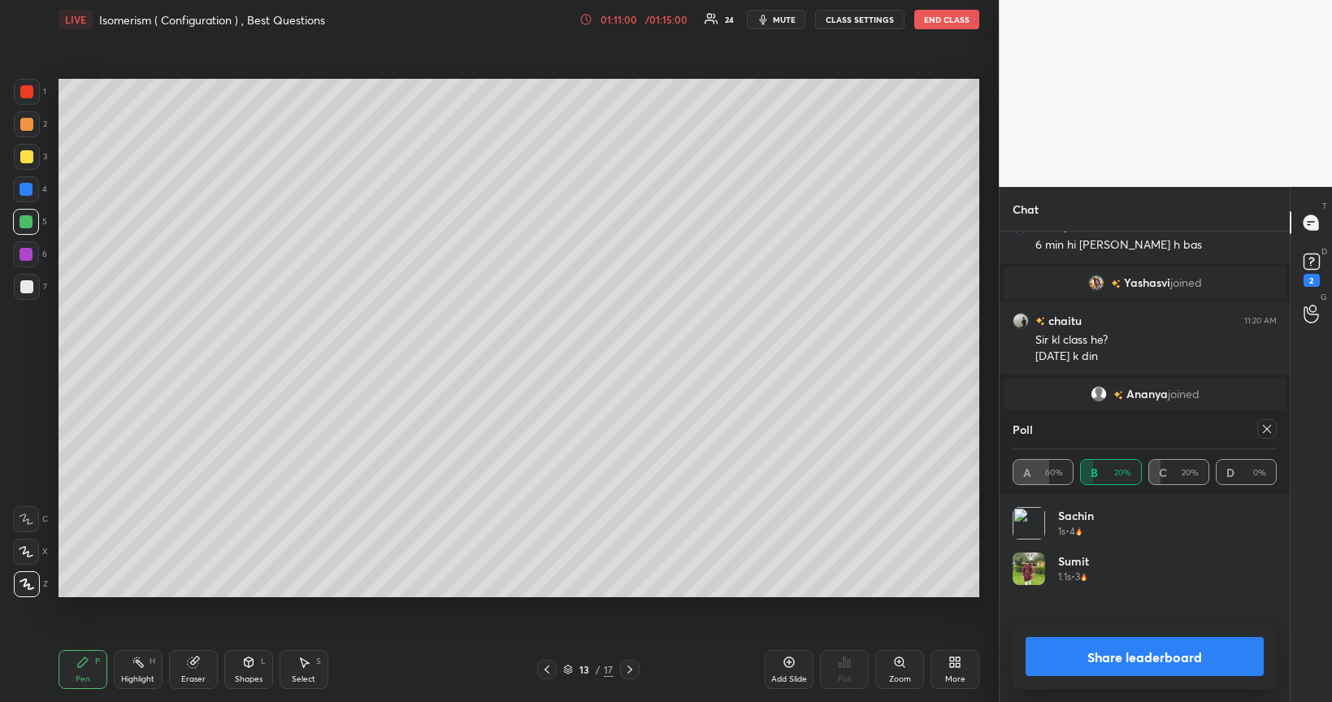
click at [1067, 564] on button "Share leaderboard" at bounding box center [1145, 656] width 238 height 39
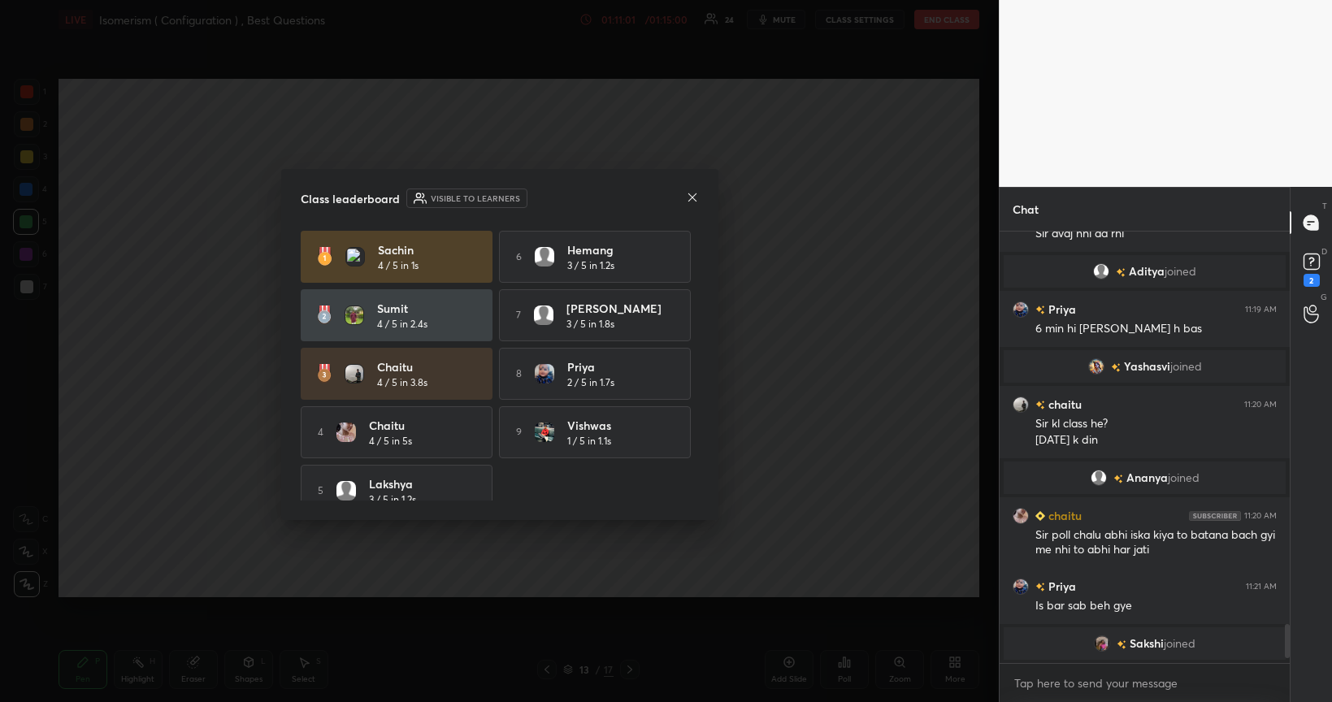
scroll to position [4294, 0]
click at [691, 198] on icon at bounding box center [692, 197] width 8 height 8
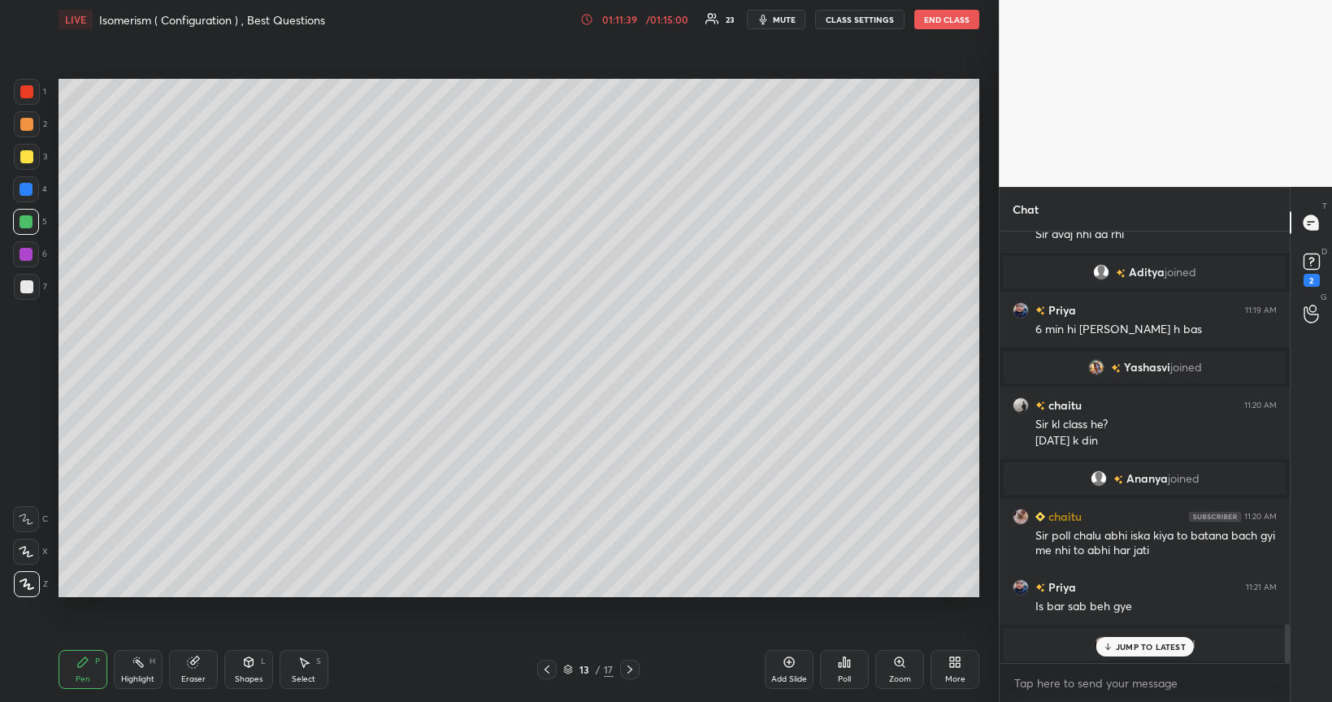
click at [845, 564] on div "Poll" at bounding box center [844, 680] width 13 height 8
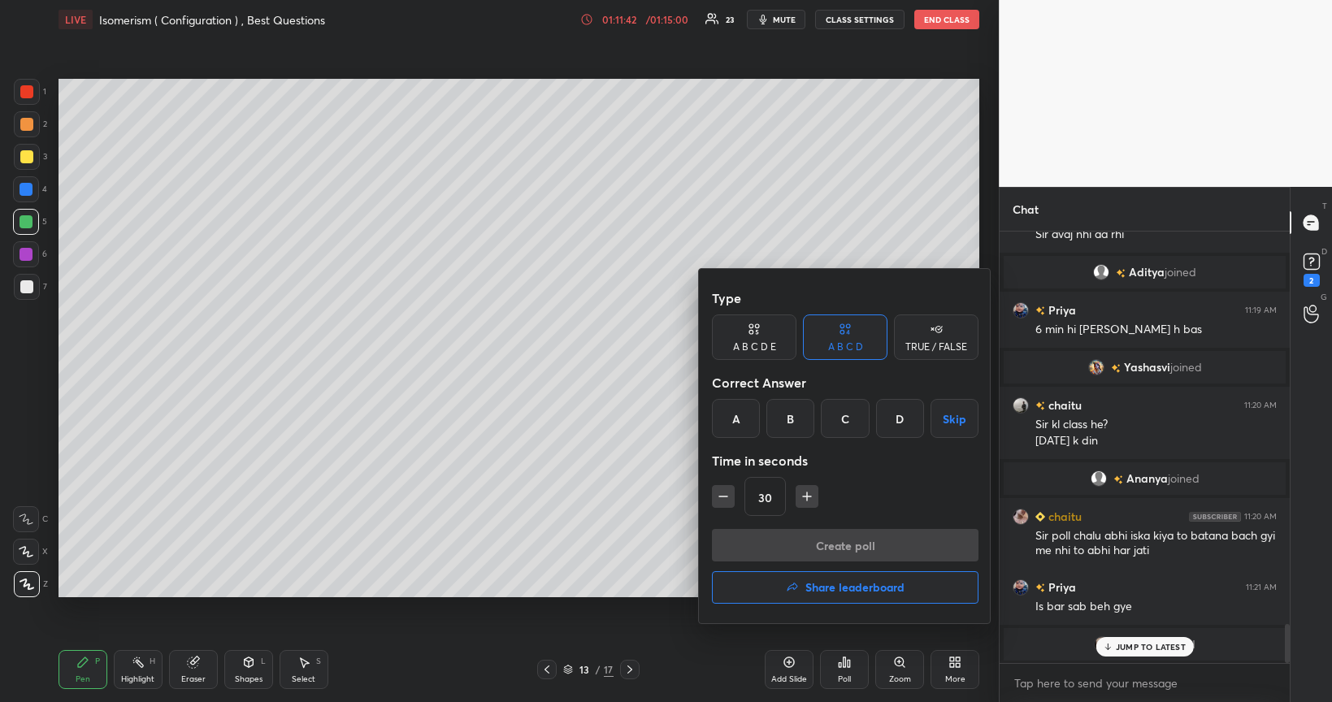
click at [851, 420] on div "C" at bounding box center [845, 418] width 48 height 39
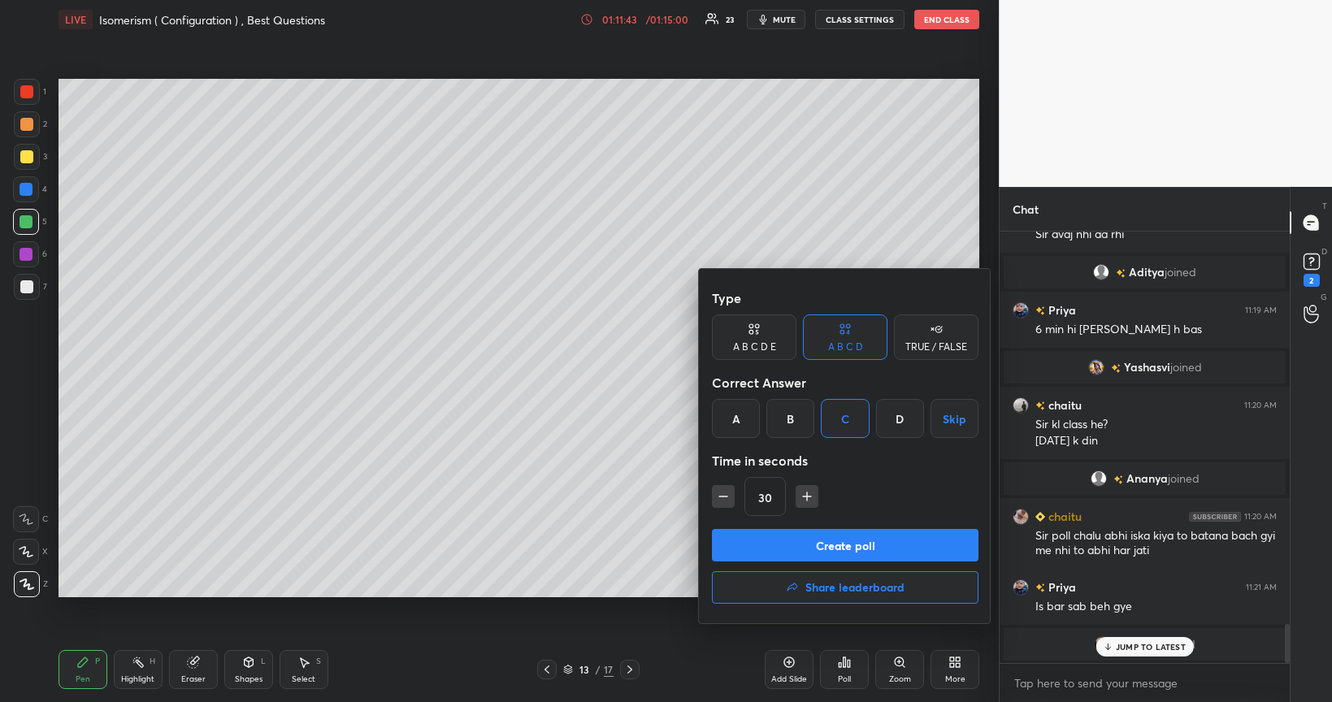
click at [785, 550] on button "Create poll" at bounding box center [845, 545] width 267 height 33
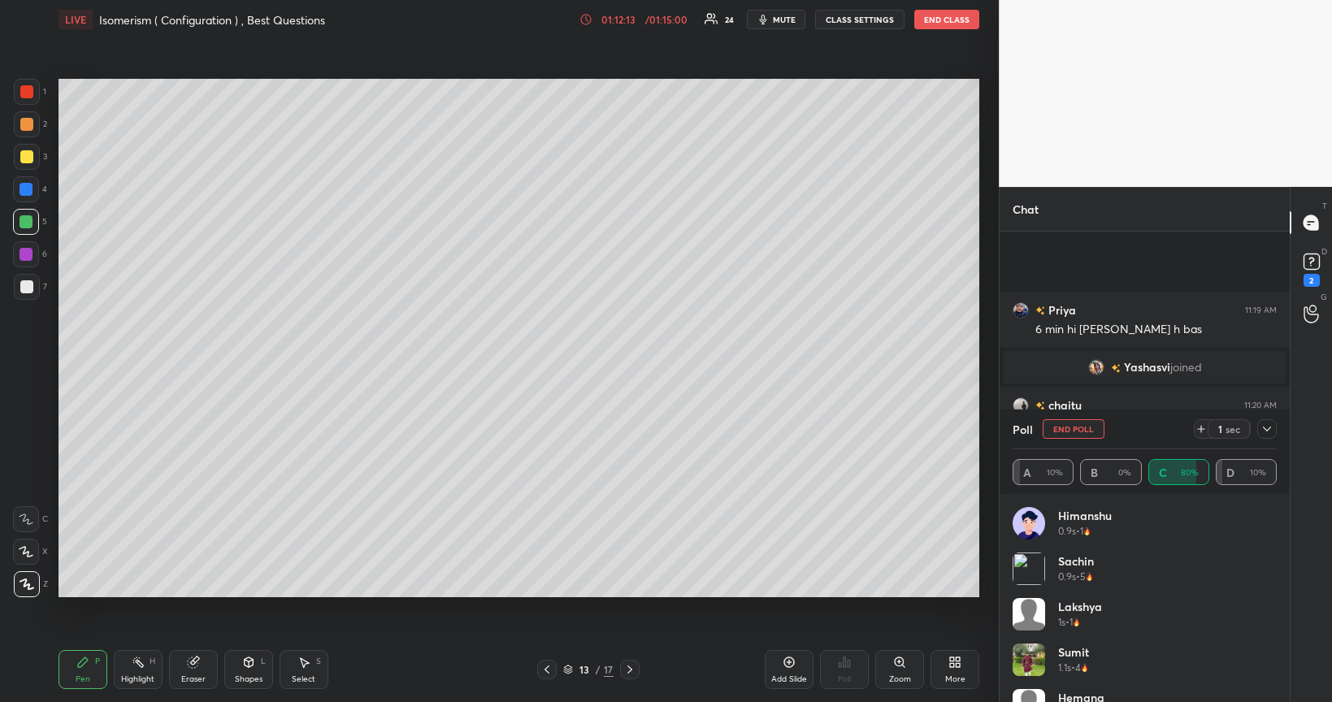
scroll to position [4435, 0]
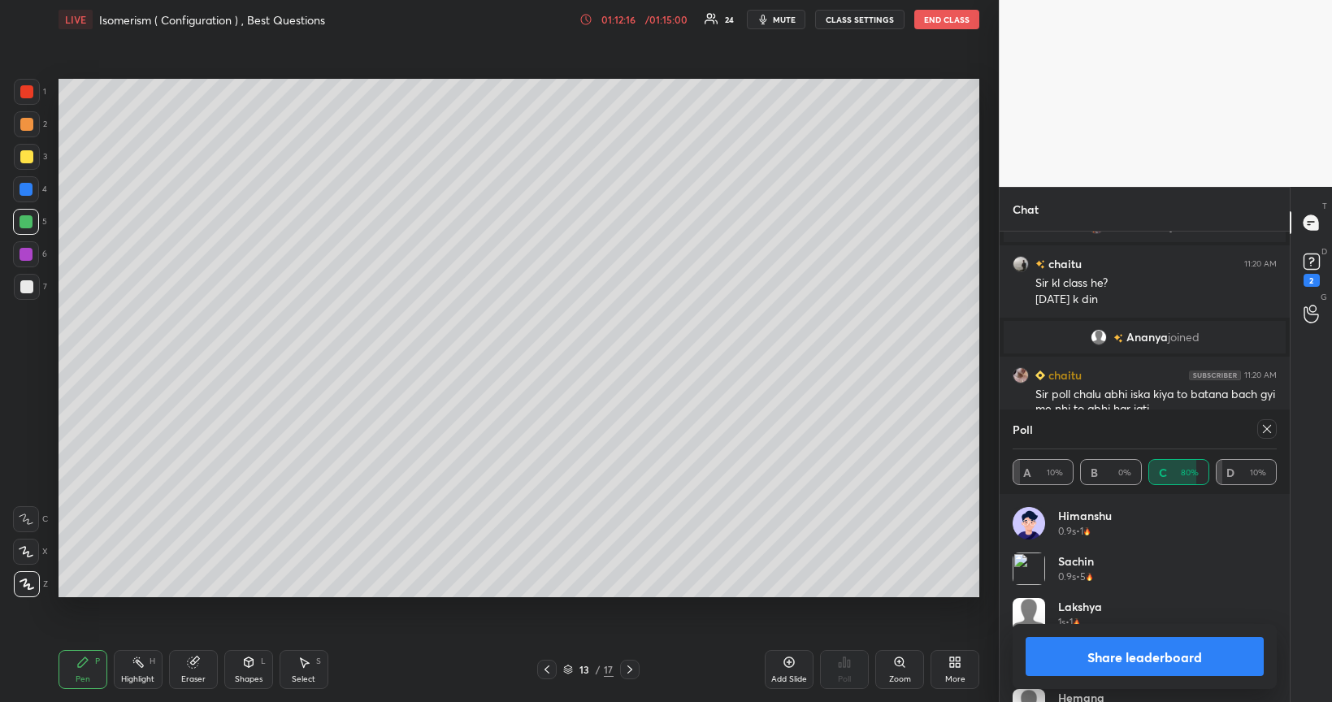
click at [1104, 564] on button "Share leaderboard" at bounding box center [1145, 656] width 238 height 39
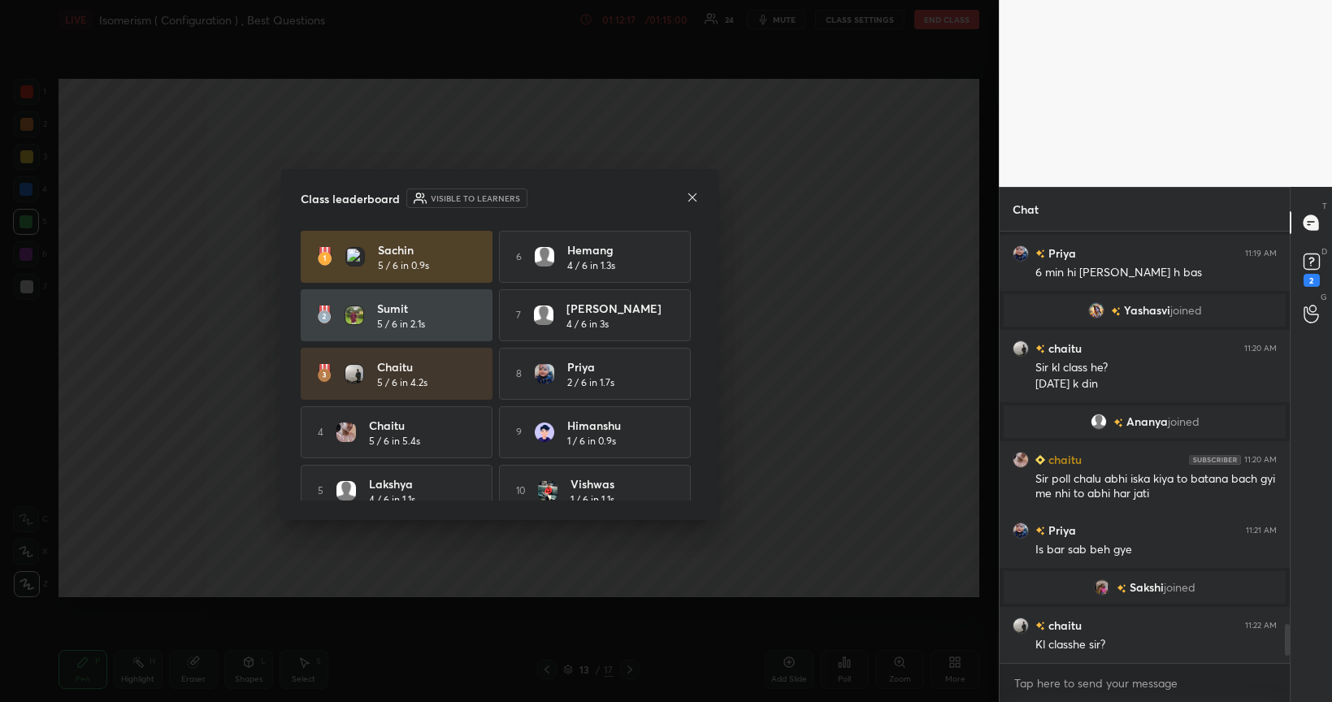
scroll to position [426, 285]
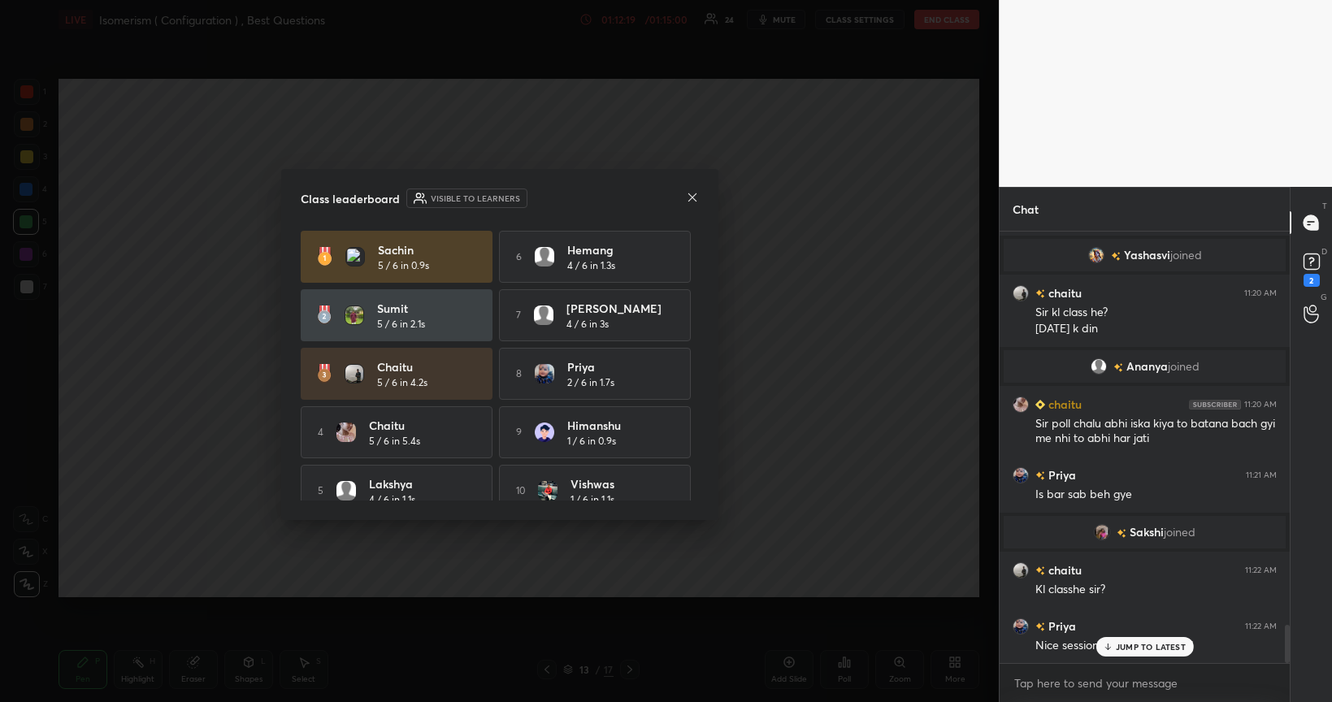
click at [693, 195] on icon at bounding box center [692, 197] width 13 height 13
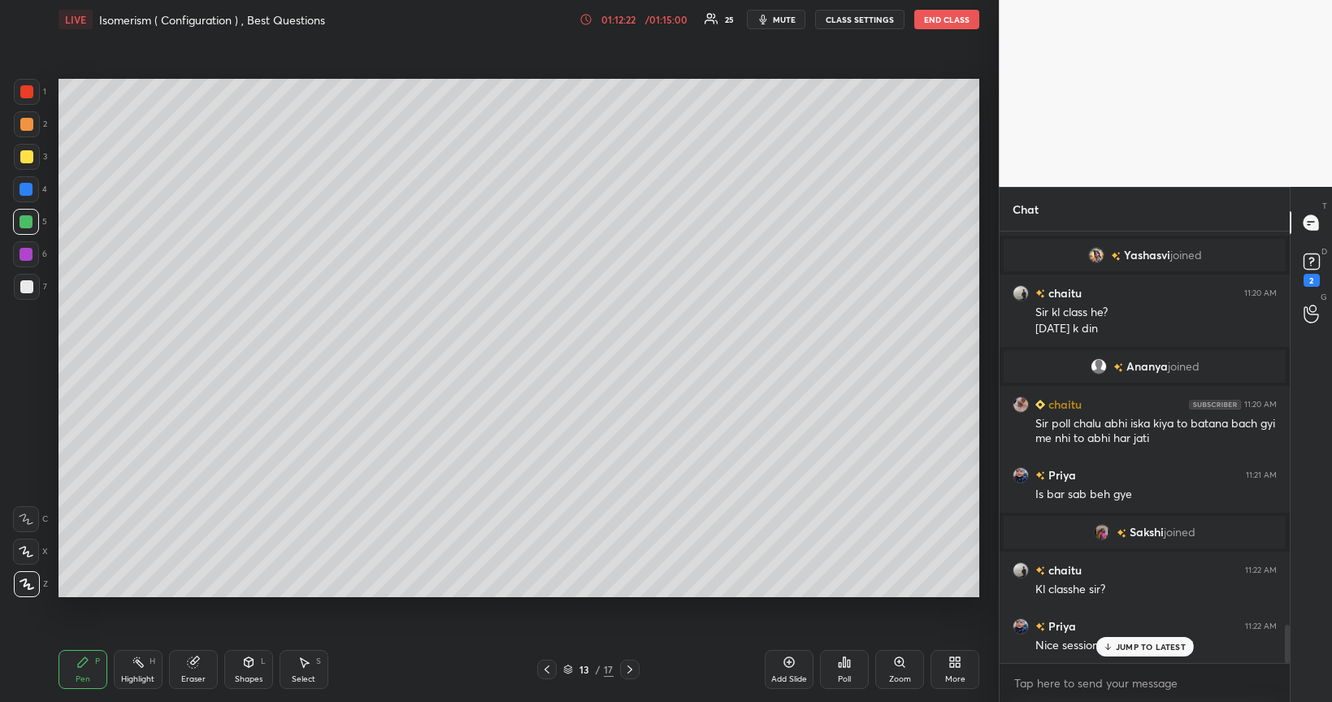
click at [28, 154] on div at bounding box center [26, 156] width 13 height 13
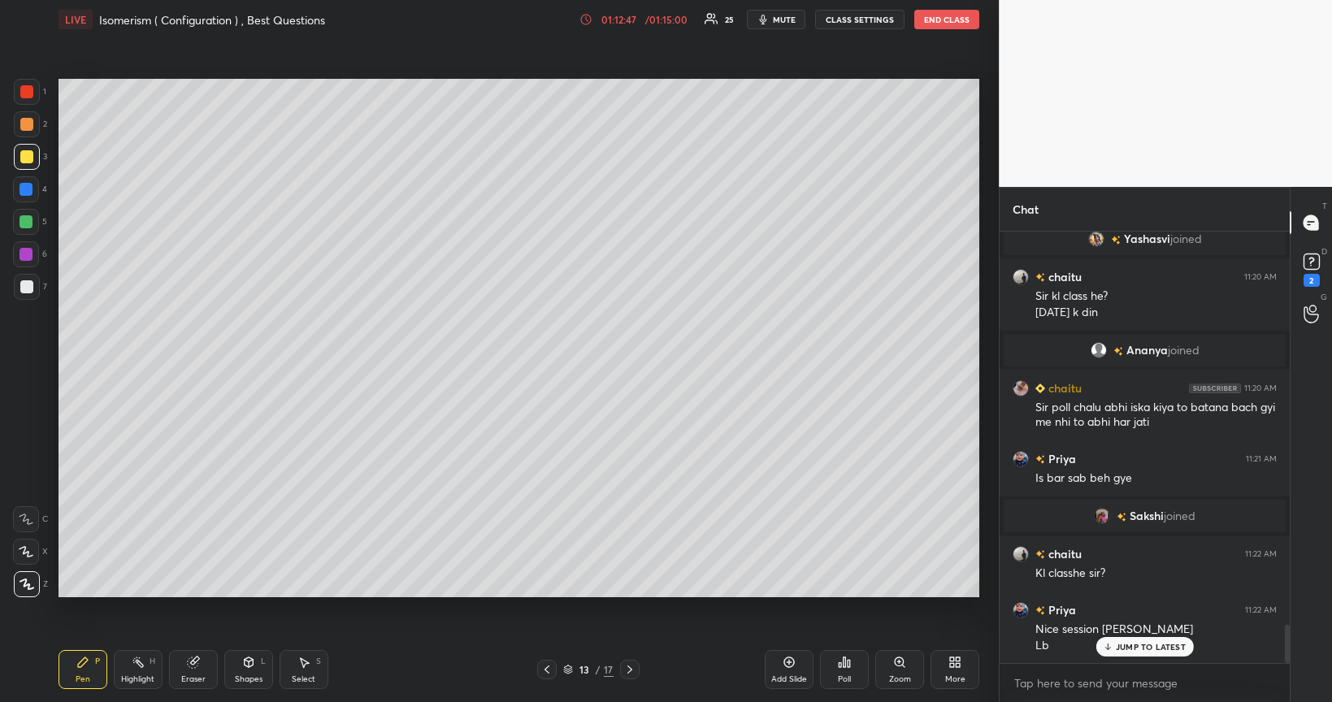
scroll to position [4461, 0]
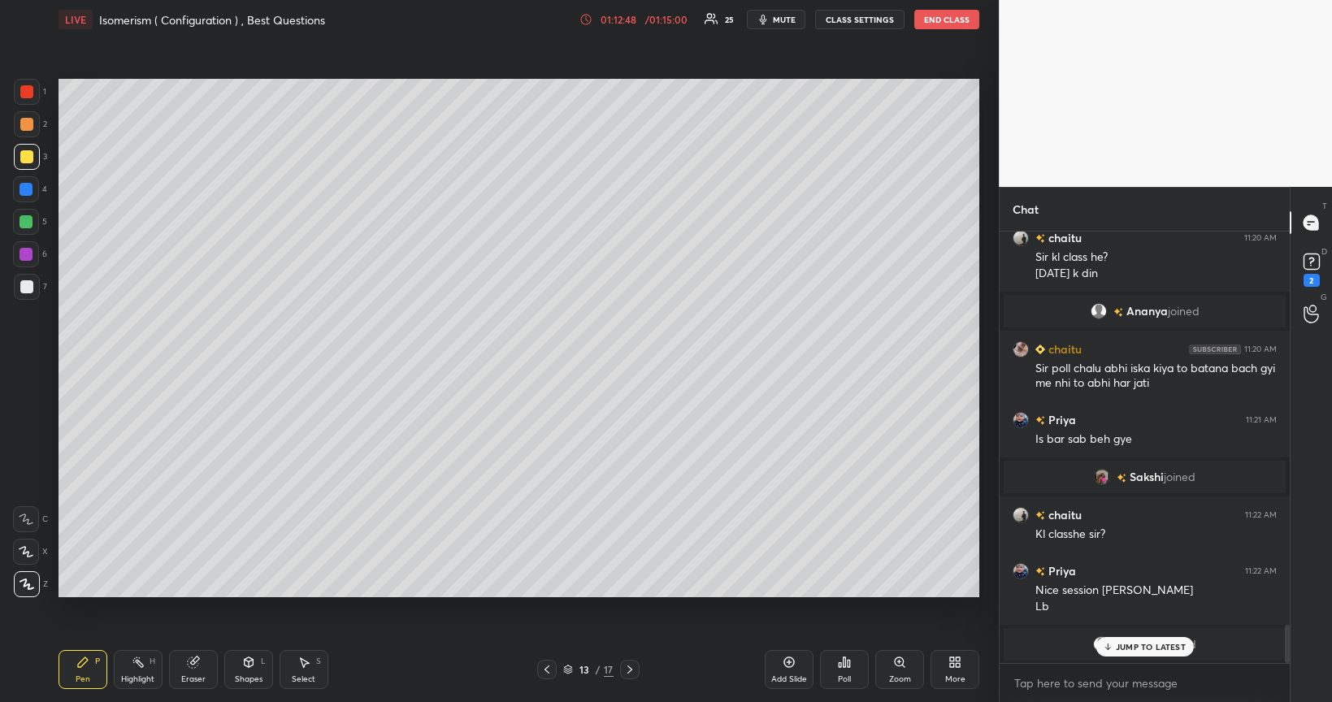
click at [844, 564] on div "Poll" at bounding box center [844, 669] width 49 height 39
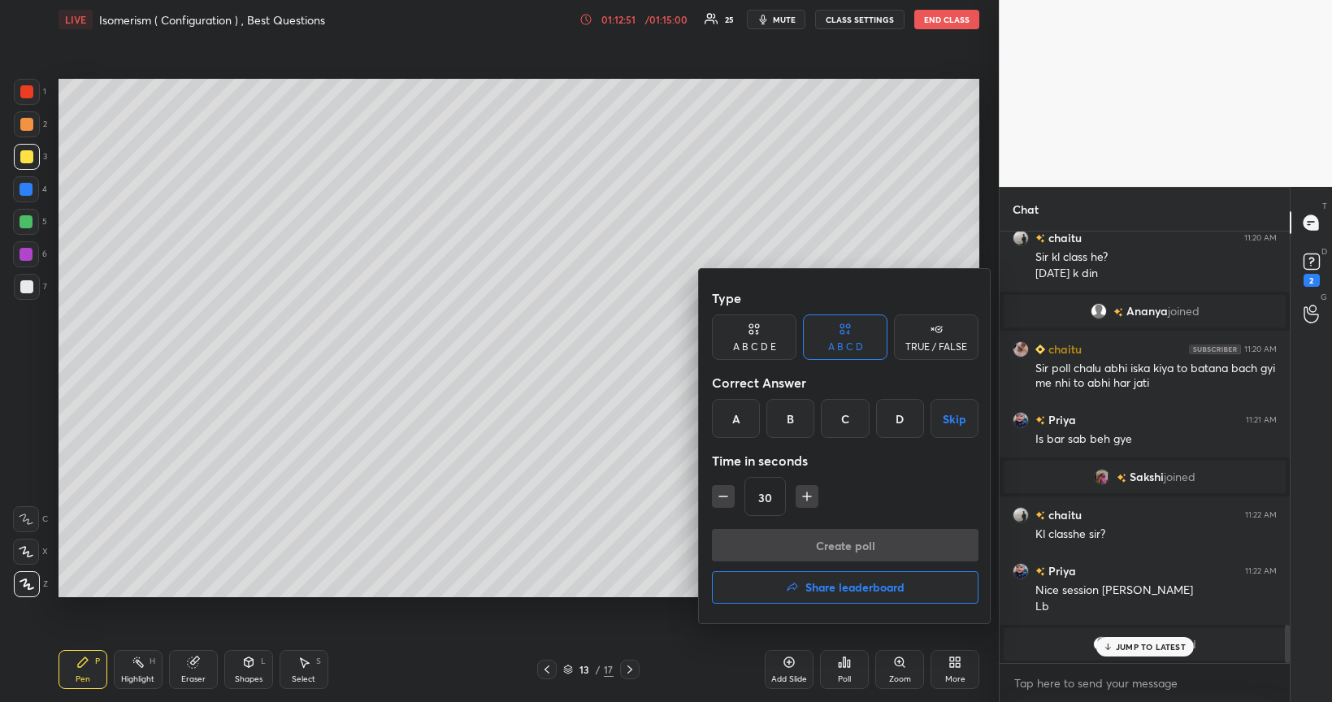
click at [790, 418] on div "B" at bounding box center [791, 418] width 48 height 39
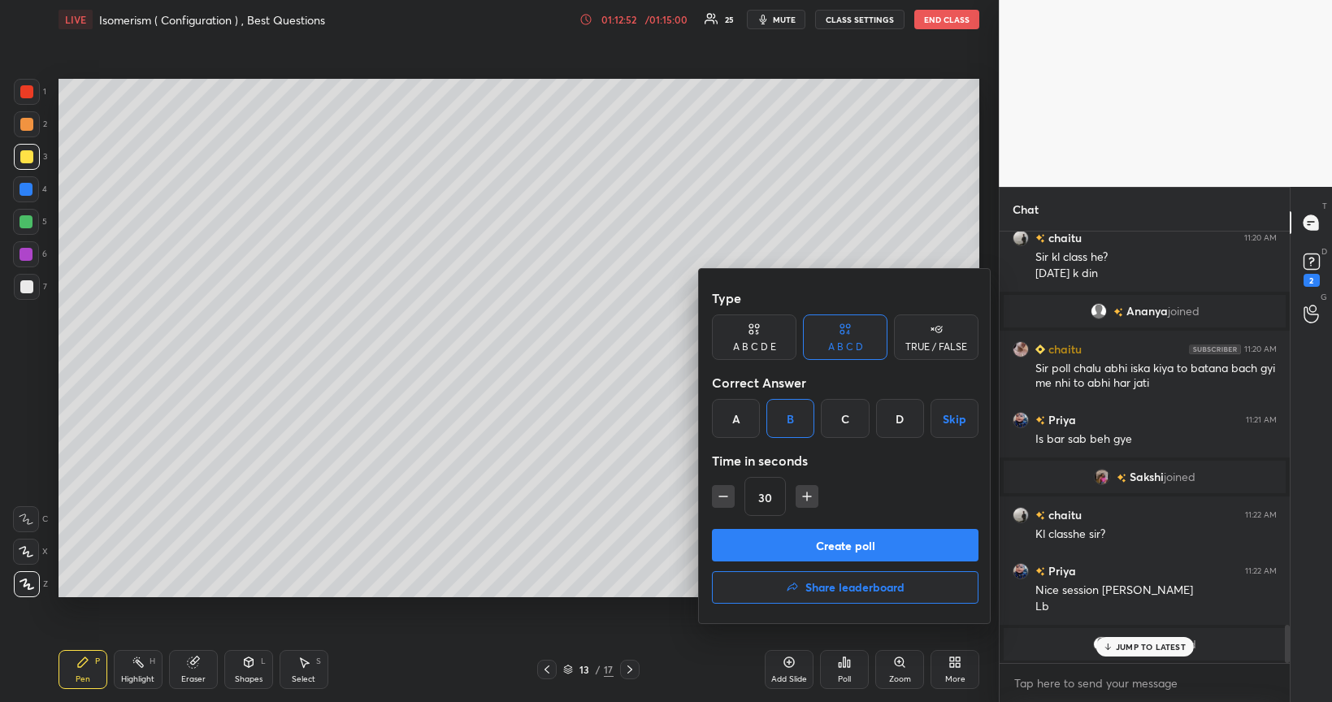
click at [771, 548] on button "Create poll" at bounding box center [845, 545] width 267 height 33
click at [774, 547] on div "Create poll Share leaderboard" at bounding box center [845, 569] width 267 height 81
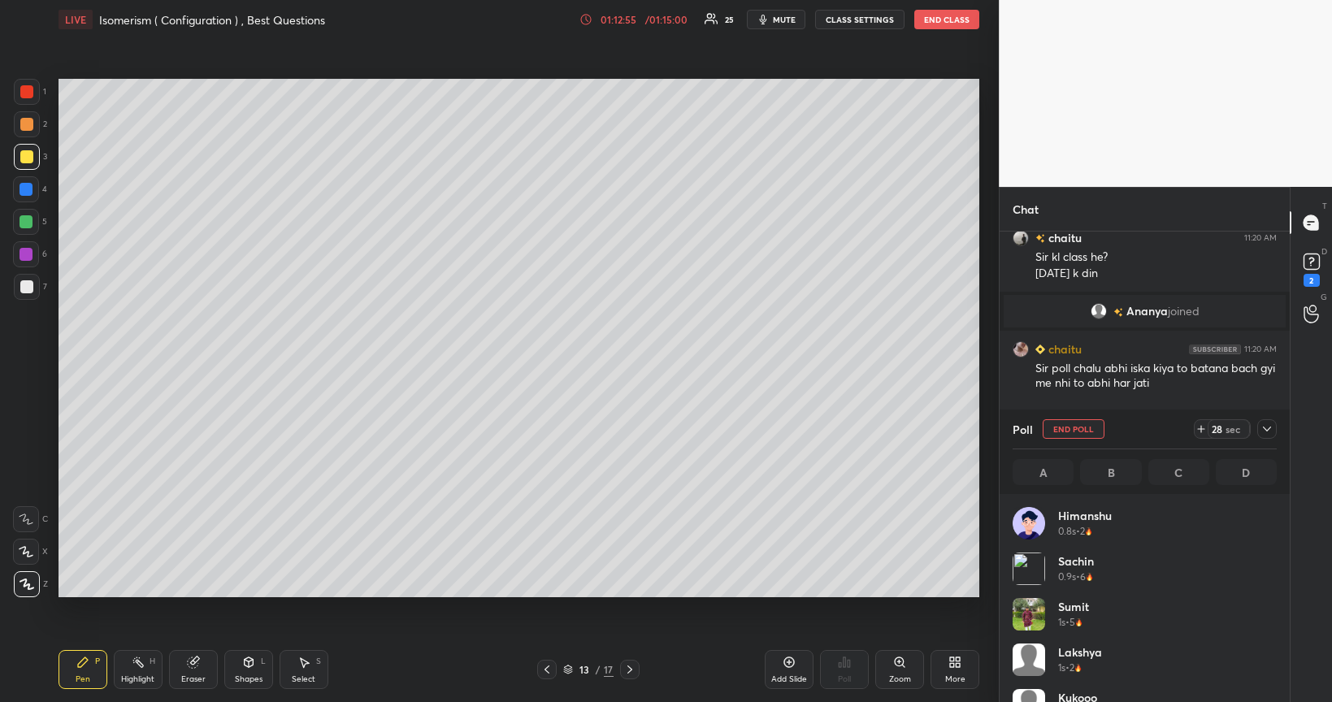
scroll to position [190, 259]
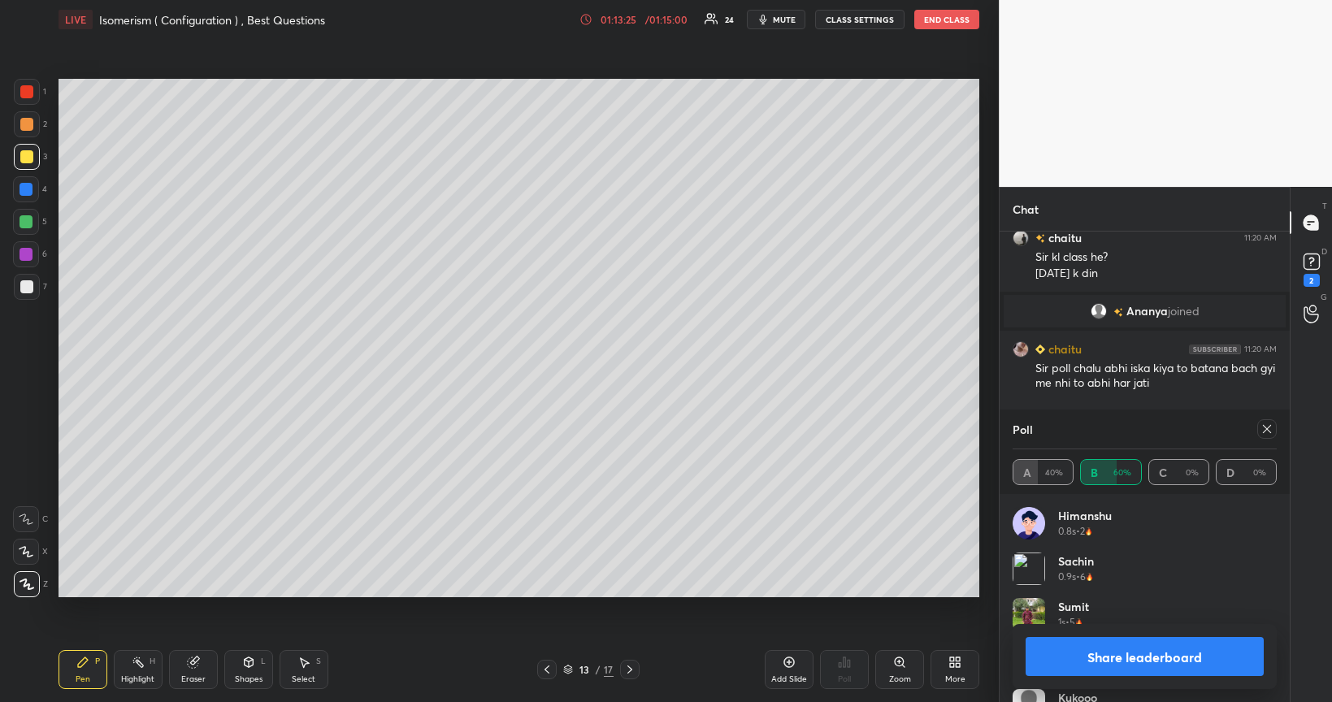
click at [1076, 564] on button "Share leaderboard" at bounding box center [1145, 656] width 238 height 39
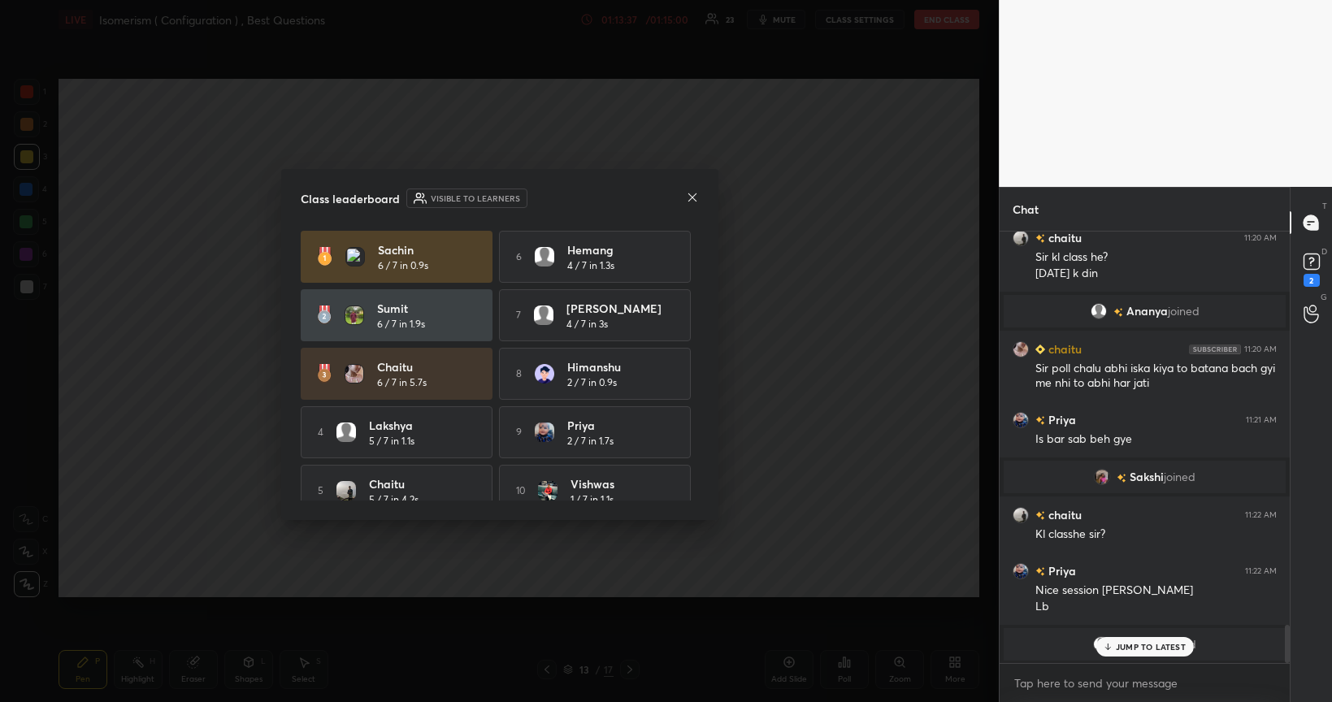
scroll to position [4518, 0]
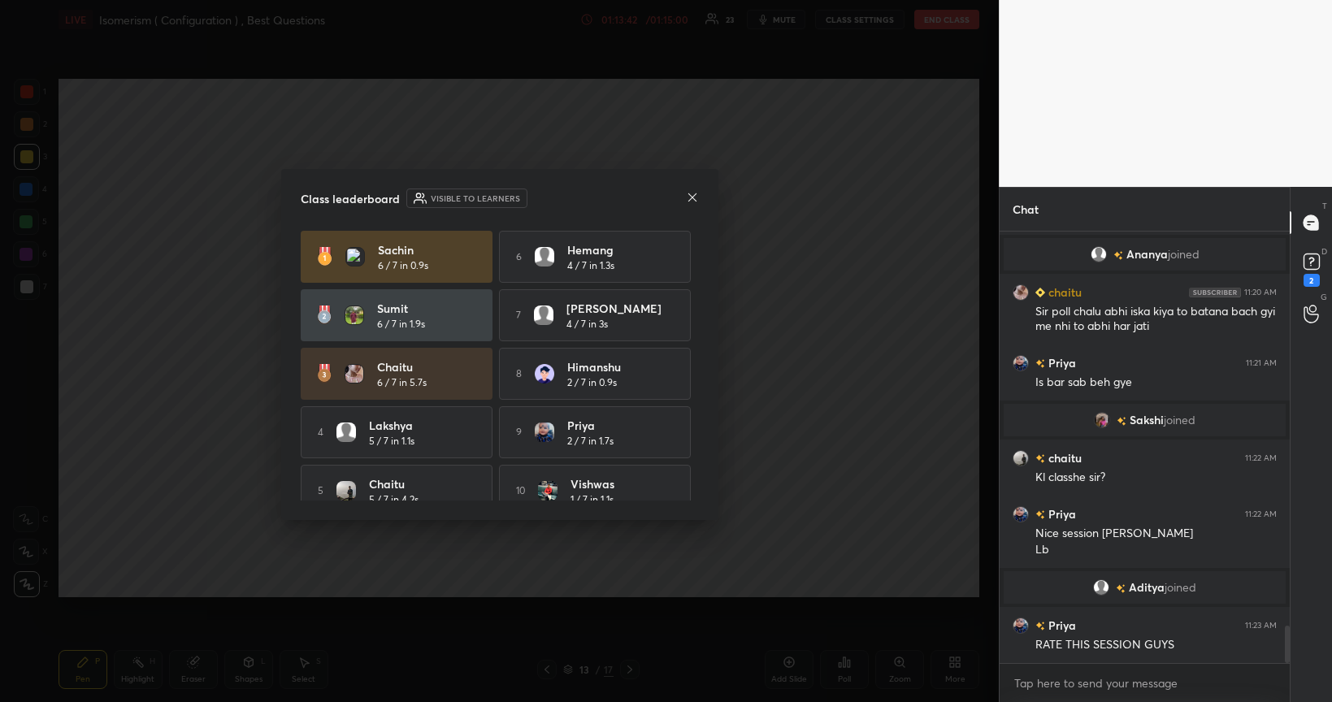
click at [694, 196] on icon at bounding box center [692, 197] width 13 height 13
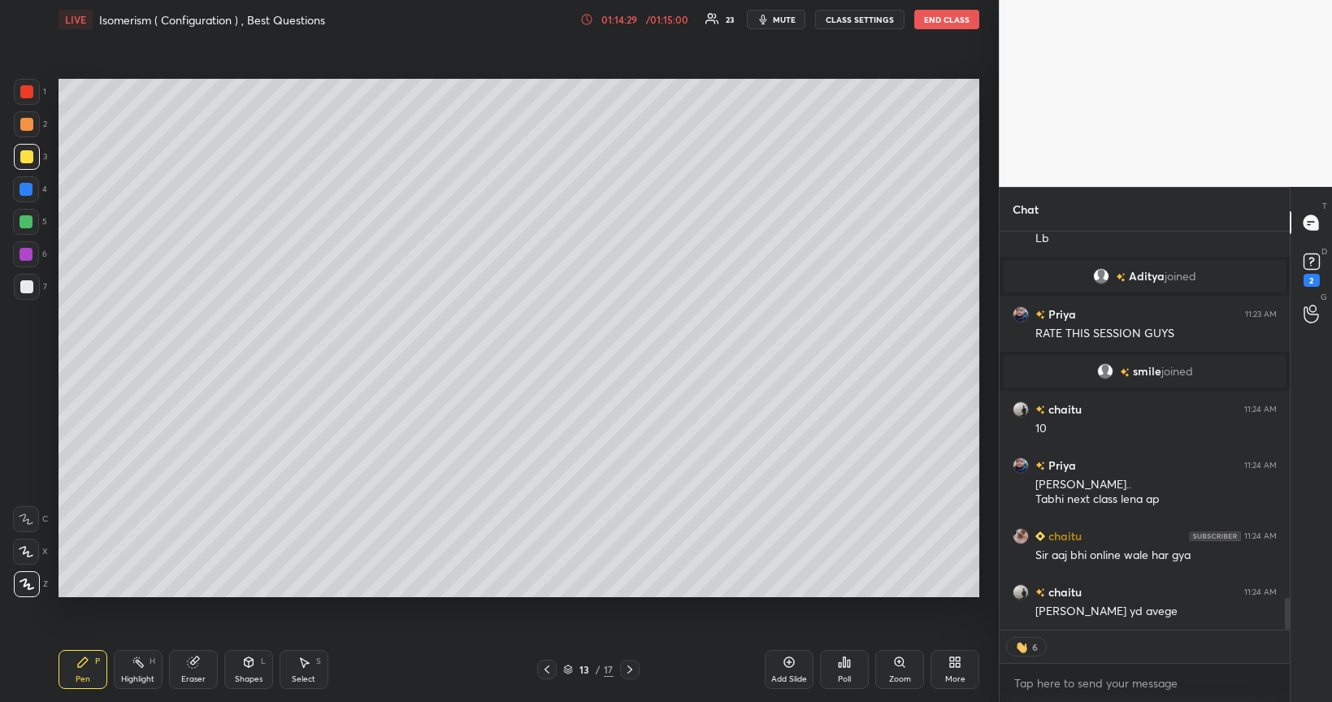
scroll to position [4653, 0]
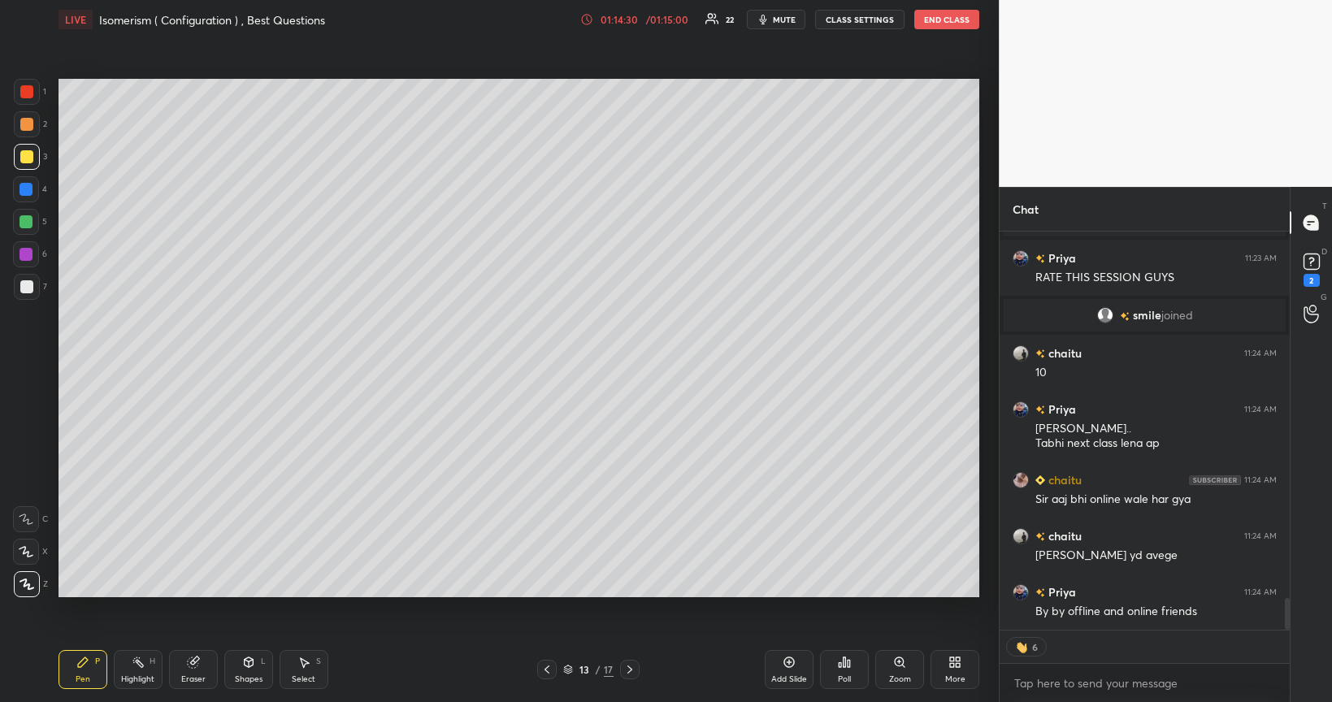
type textarea "x"
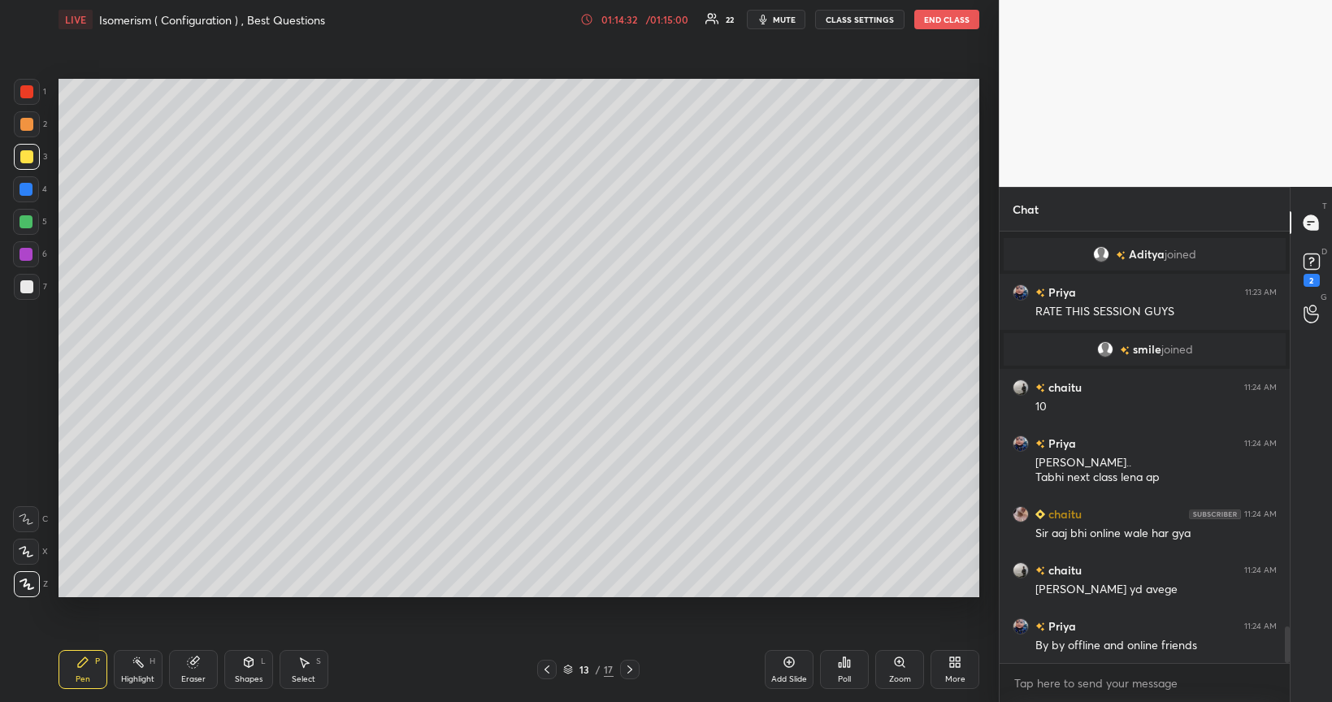
scroll to position [4676, 0]
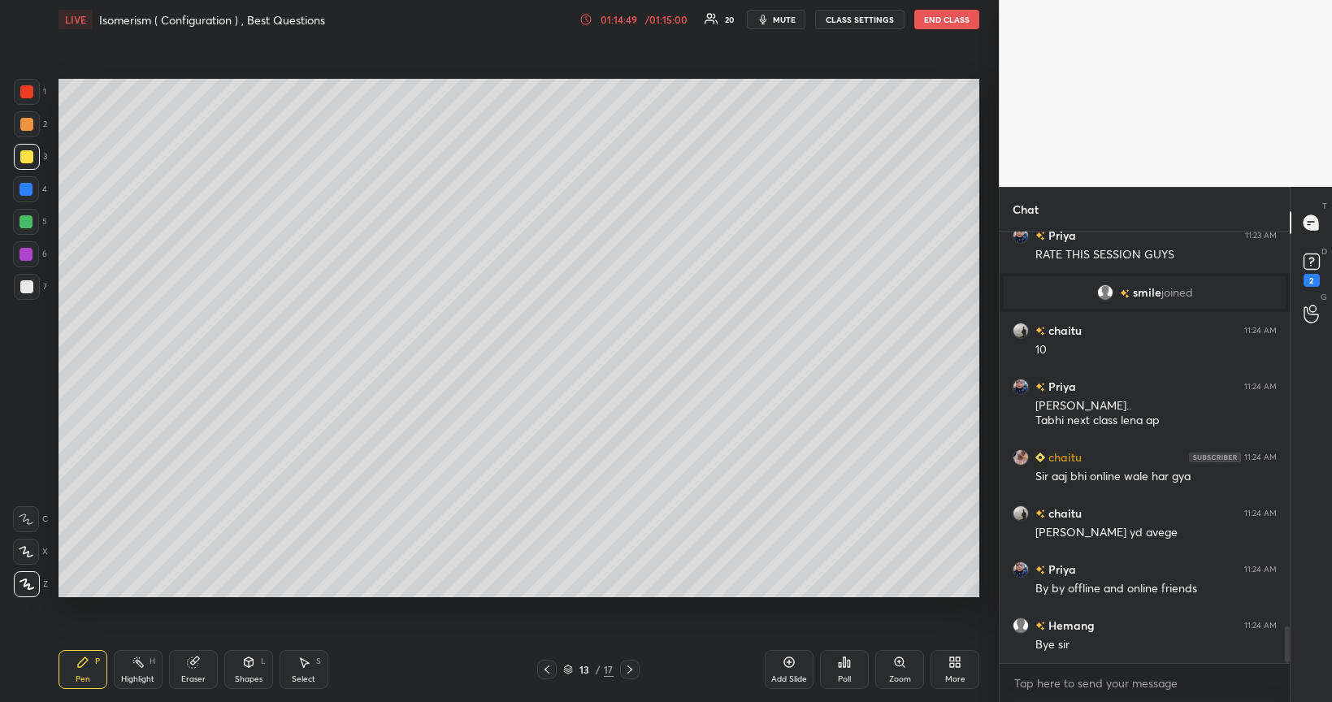
click at [1309, 262] on rect at bounding box center [1311, 261] width 15 height 15
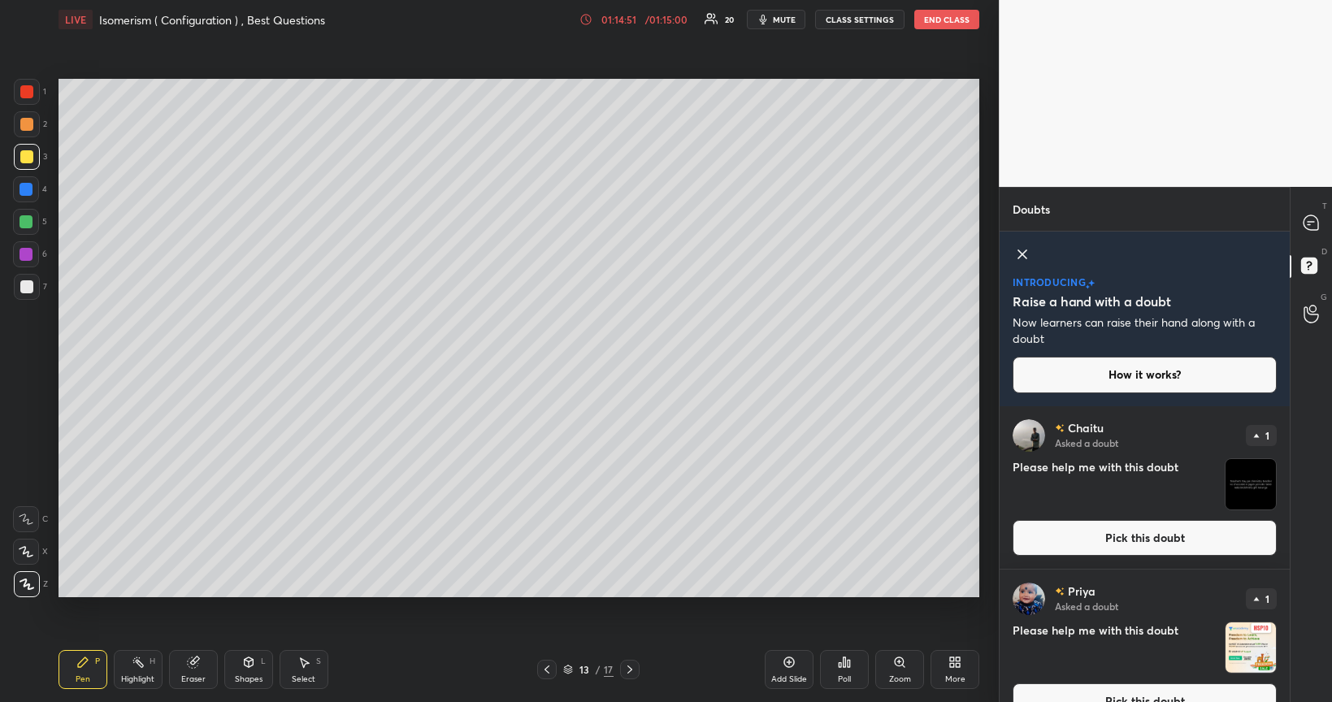
click at [1146, 538] on button "Pick this doubt" at bounding box center [1145, 538] width 264 height 36
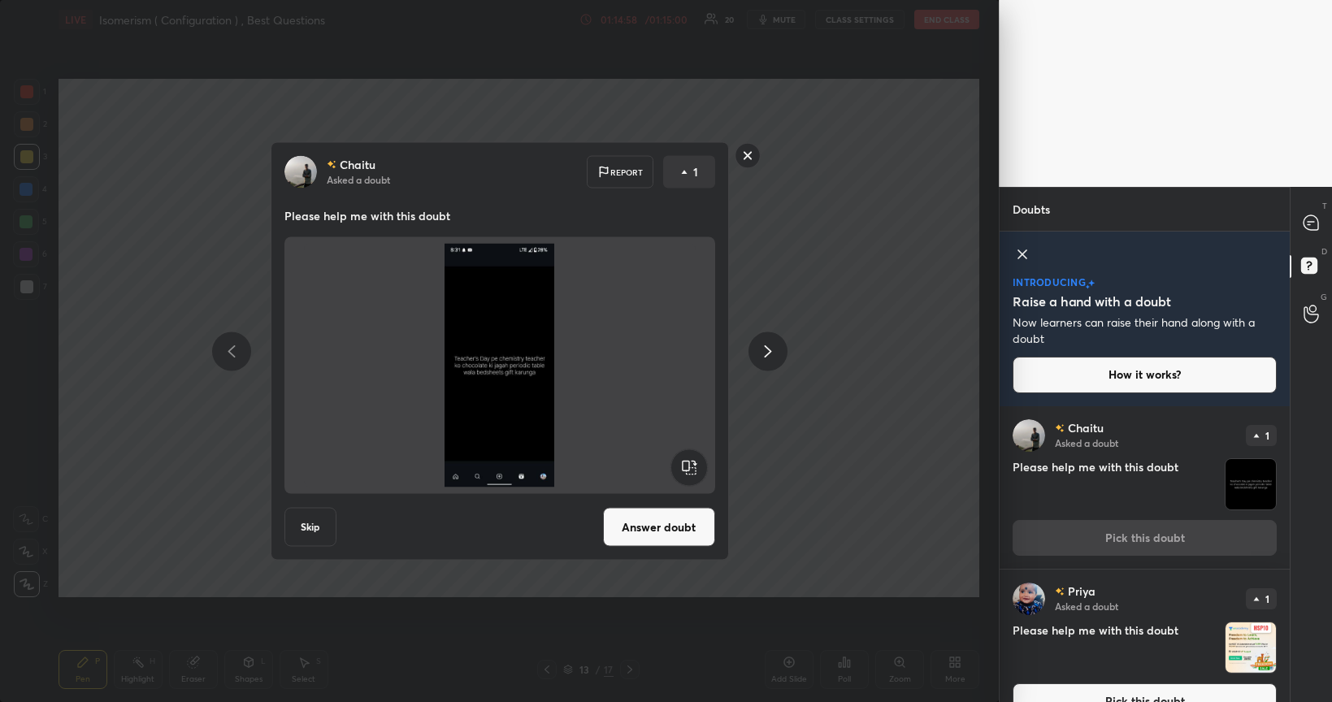
click at [658, 523] on button "Answer doubt" at bounding box center [659, 527] width 112 height 39
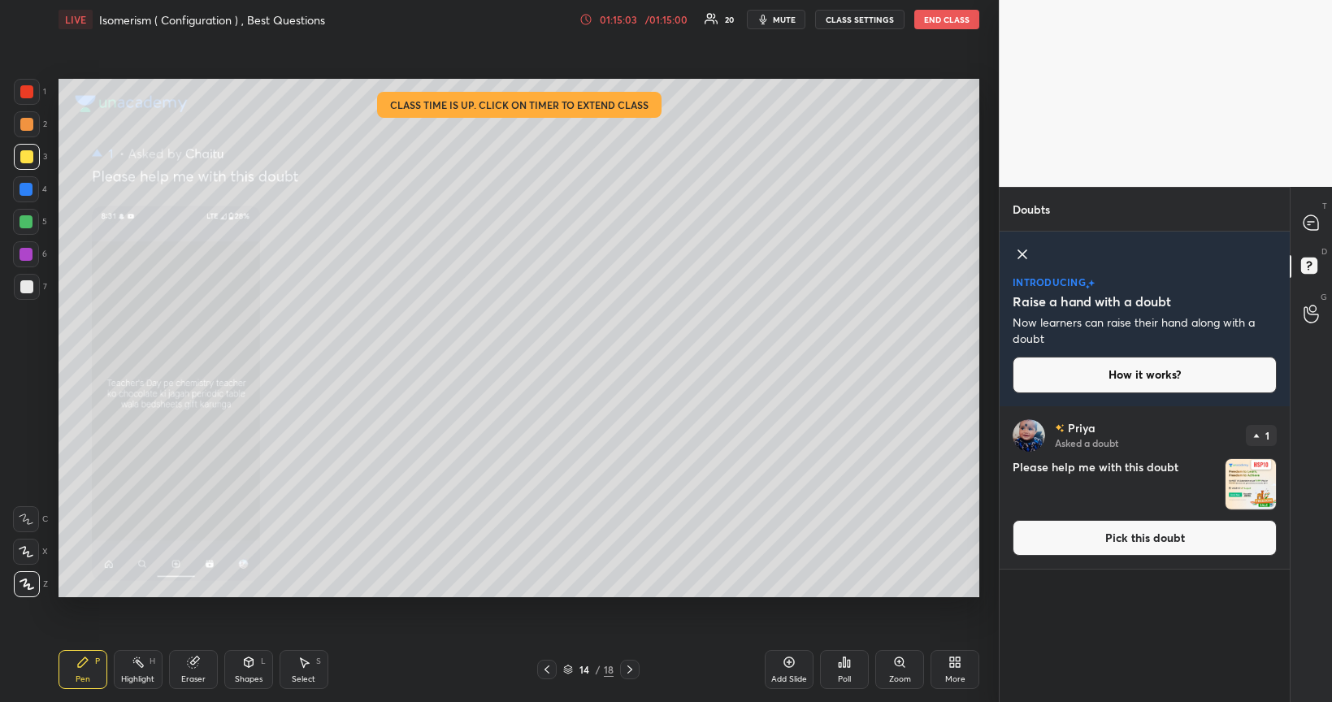
click at [1119, 530] on button "Pick this doubt" at bounding box center [1145, 538] width 264 height 36
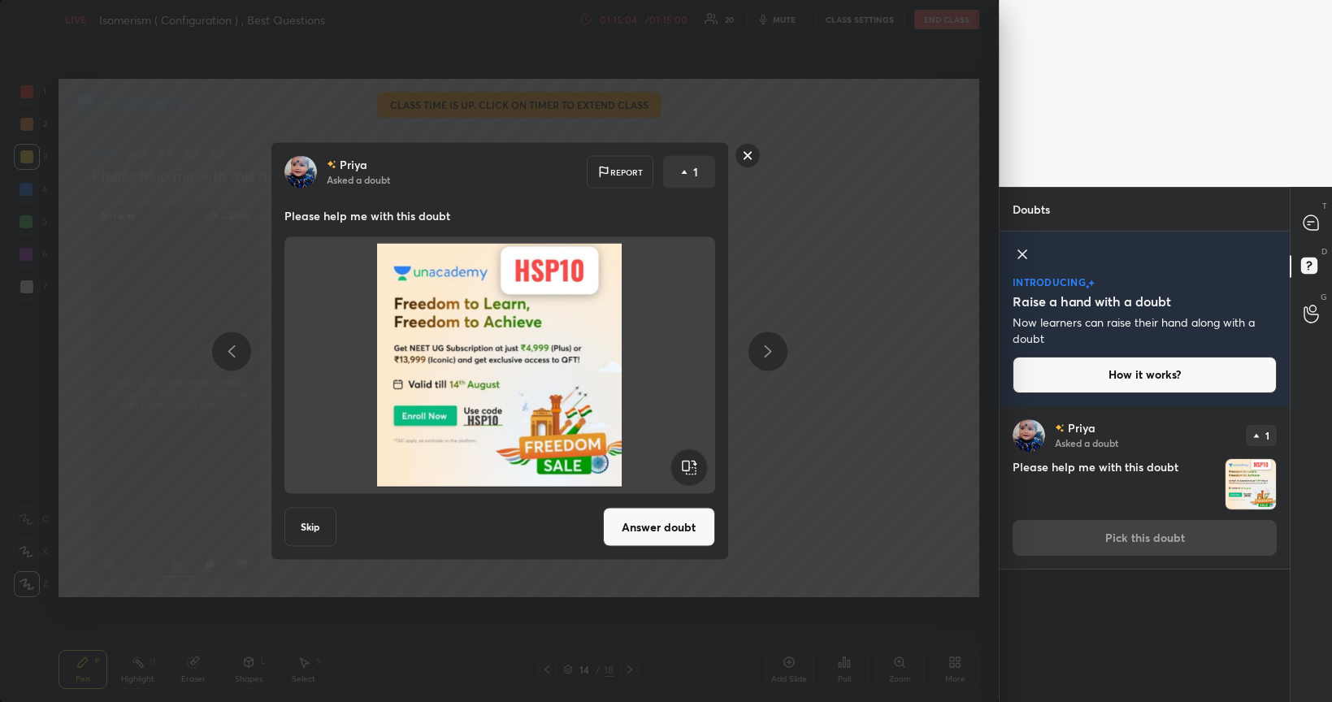
click at [671, 532] on button "Answer doubt" at bounding box center [659, 527] width 112 height 39
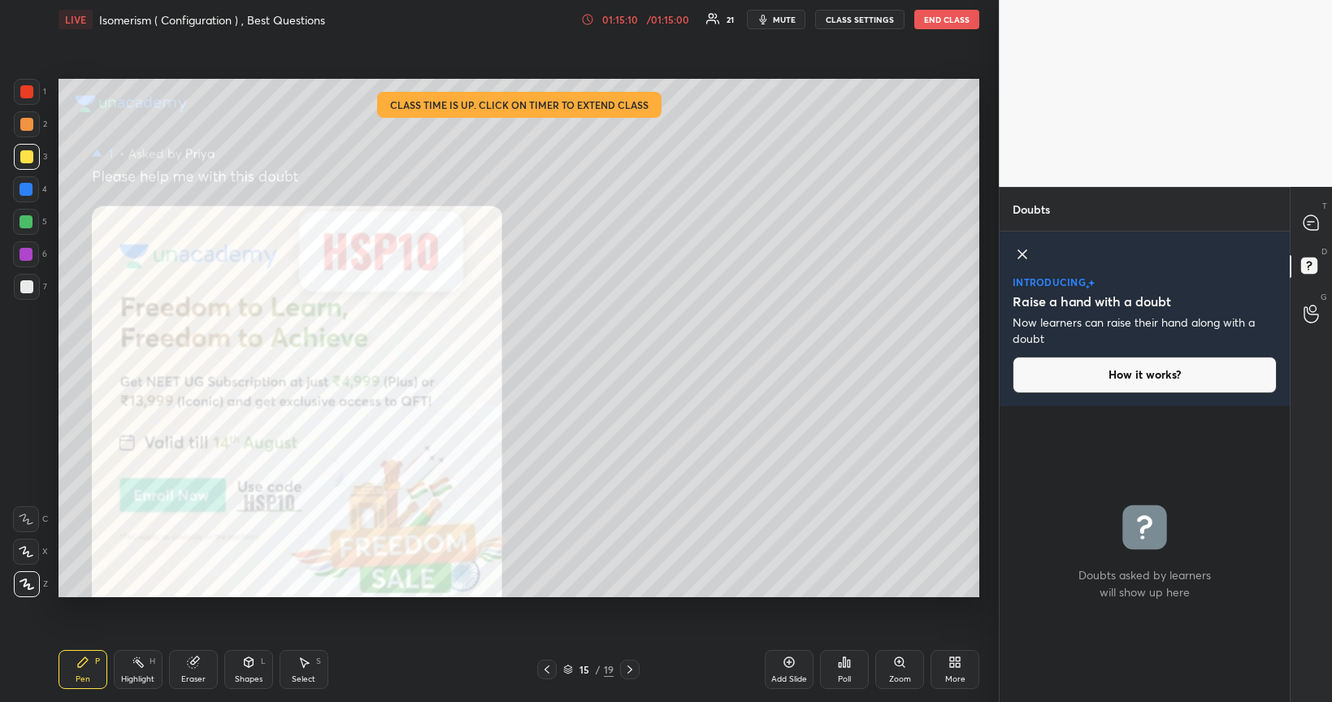
click at [1301, 315] on div at bounding box center [1312, 313] width 33 height 29
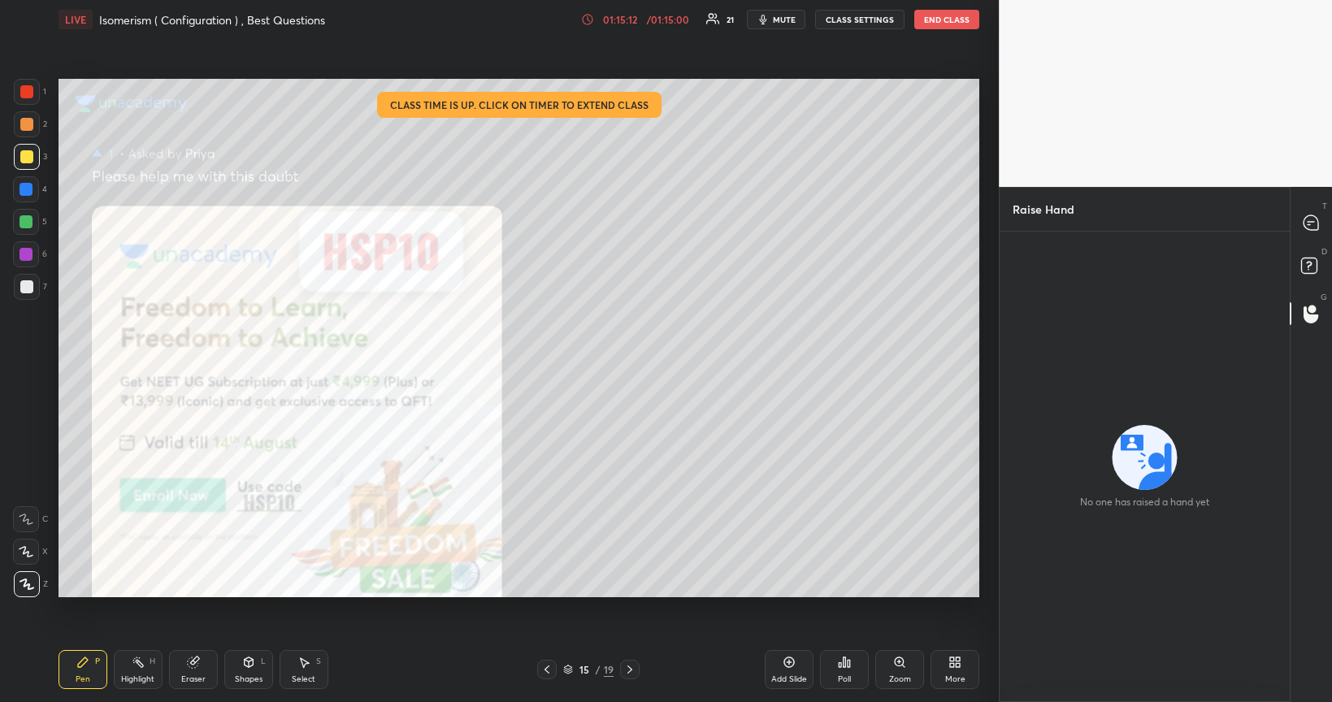
click at [552, 564] on div at bounding box center [547, 670] width 20 height 20
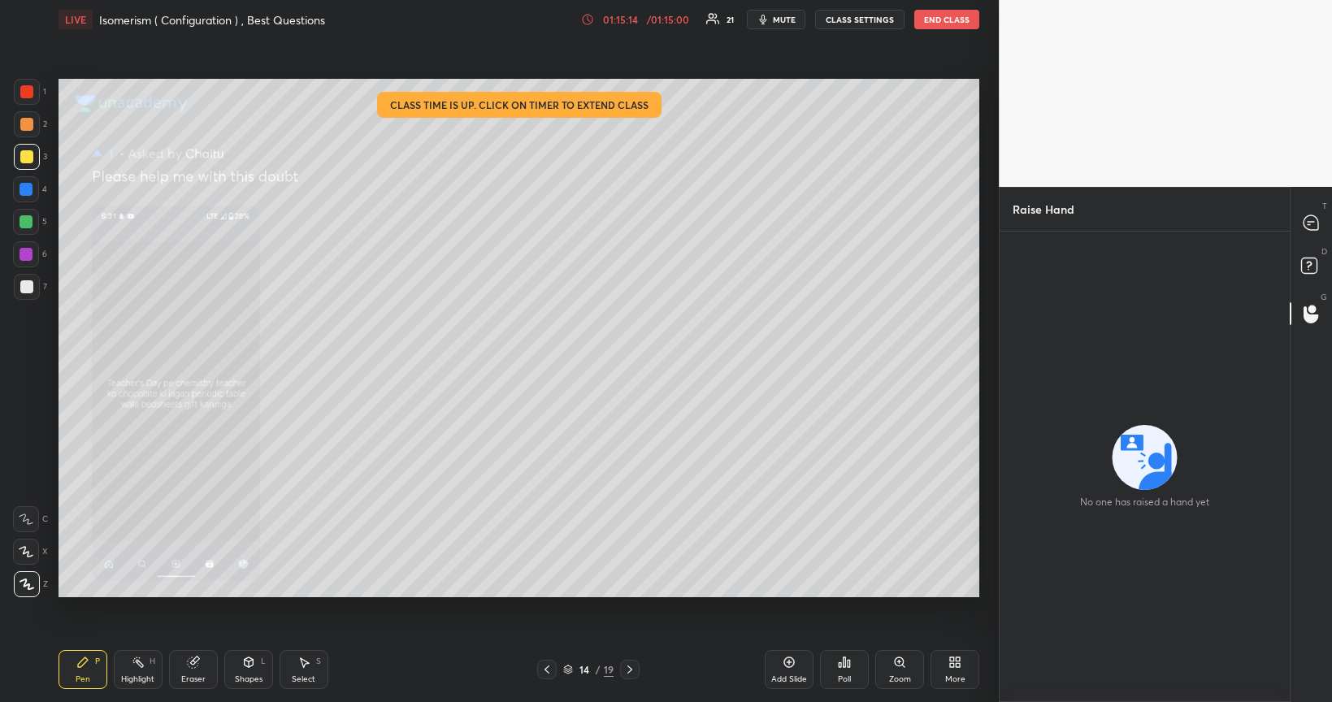
click at [950, 22] on button "End Class" at bounding box center [947, 20] width 65 height 20
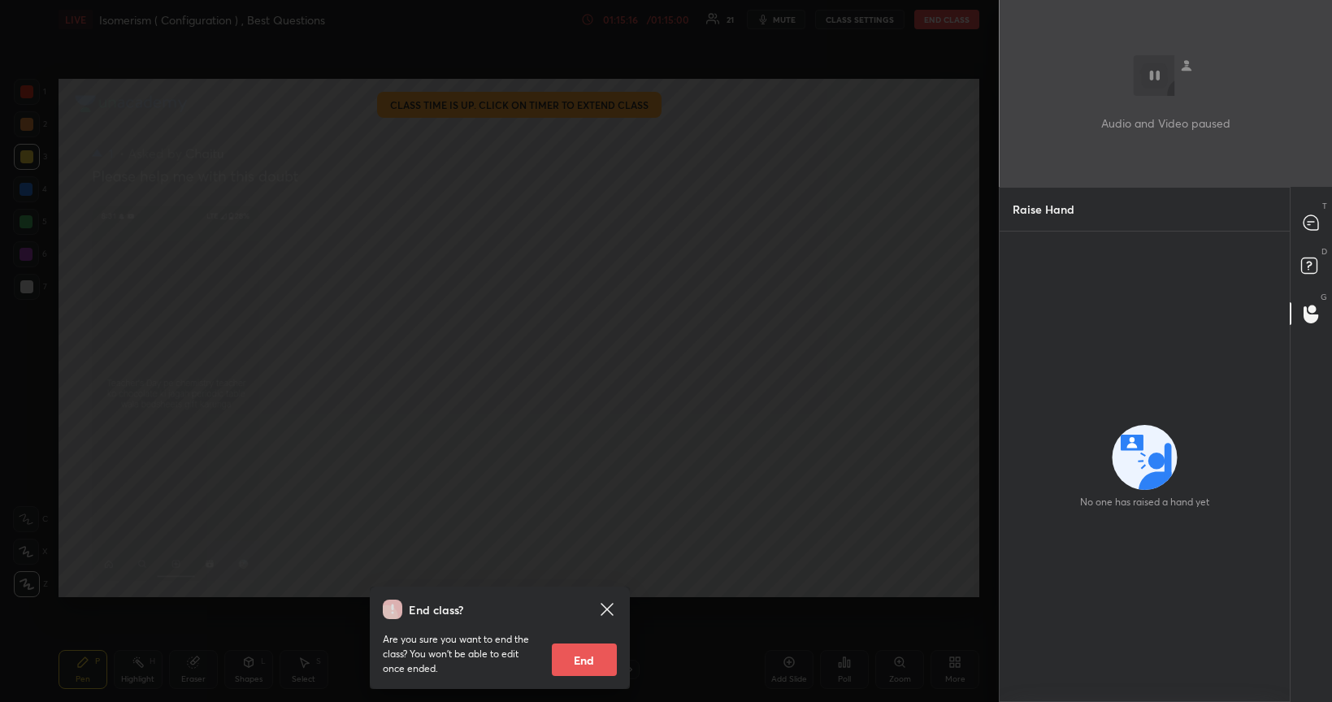
click at [587, 564] on button "End" at bounding box center [584, 660] width 65 height 33
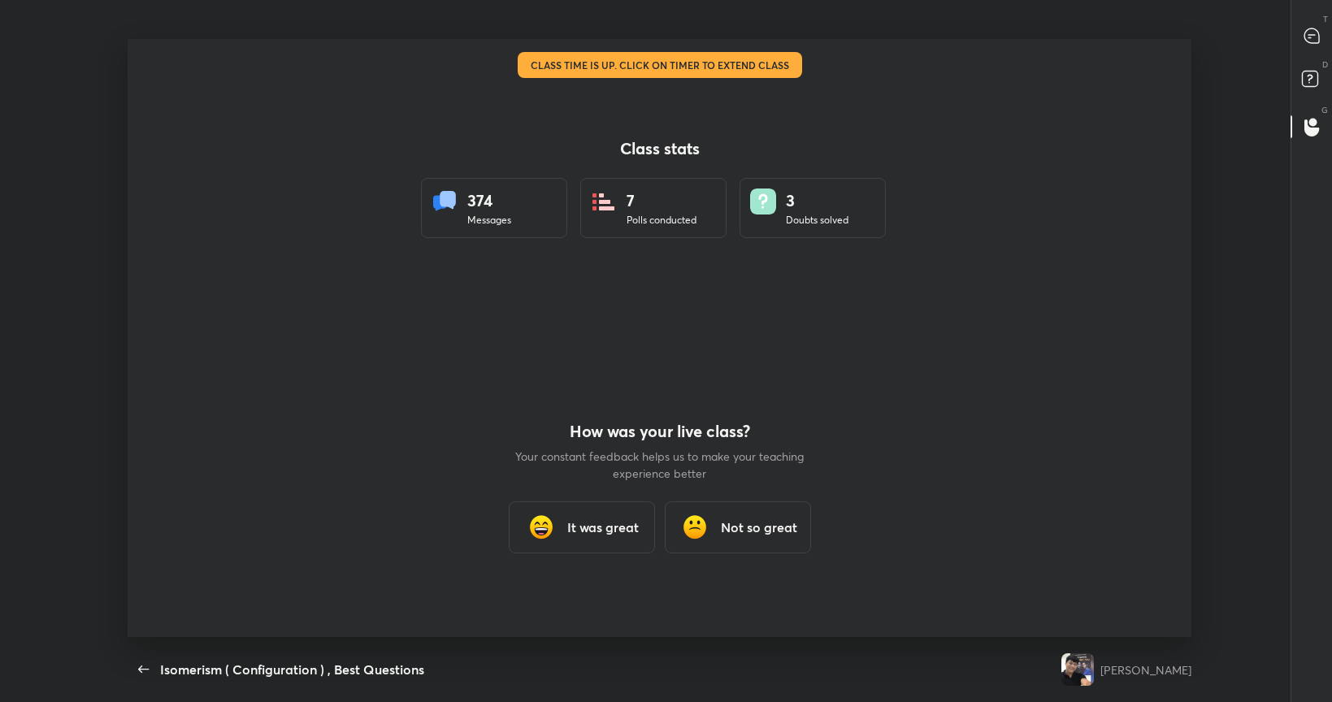
scroll to position [598, 1319]
click at [609, 535] on h3 "It was great" at bounding box center [603, 528] width 72 height 20
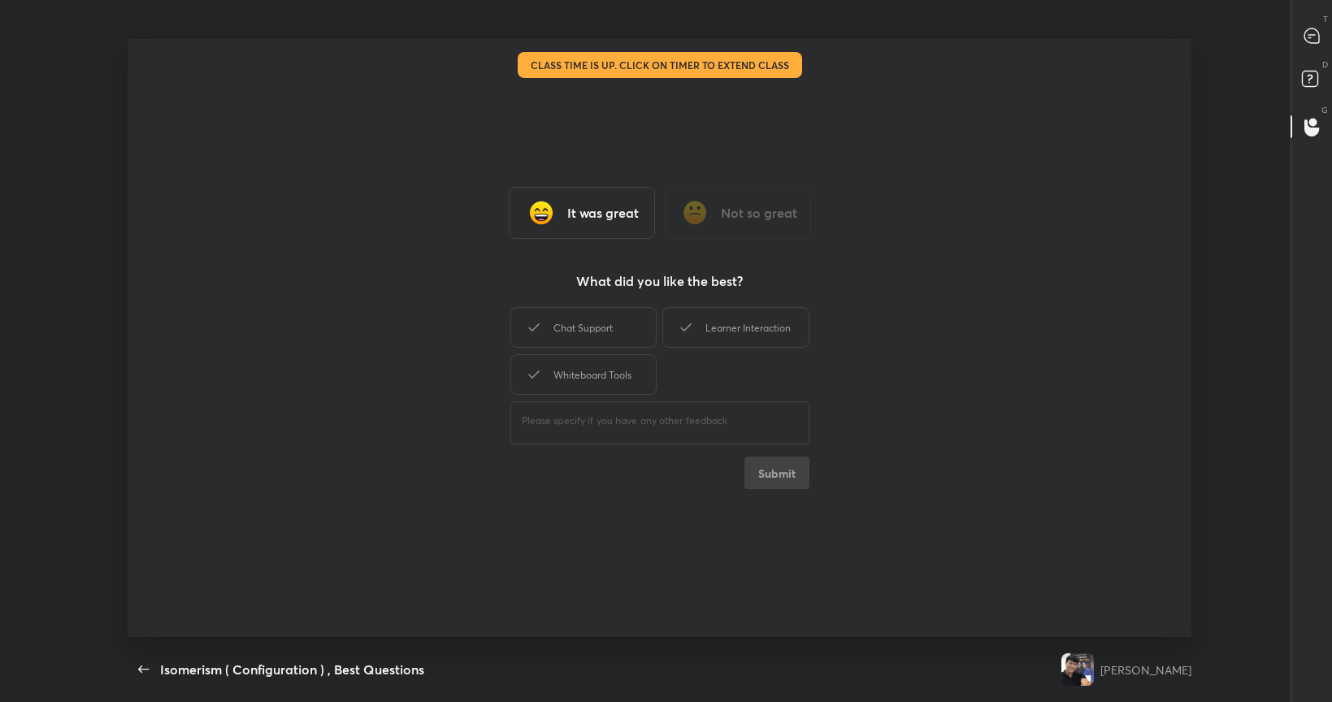
click at [725, 311] on div "Learner Interaction" at bounding box center [736, 327] width 146 height 41
click at [784, 476] on button "Submit" at bounding box center [777, 473] width 65 height 33
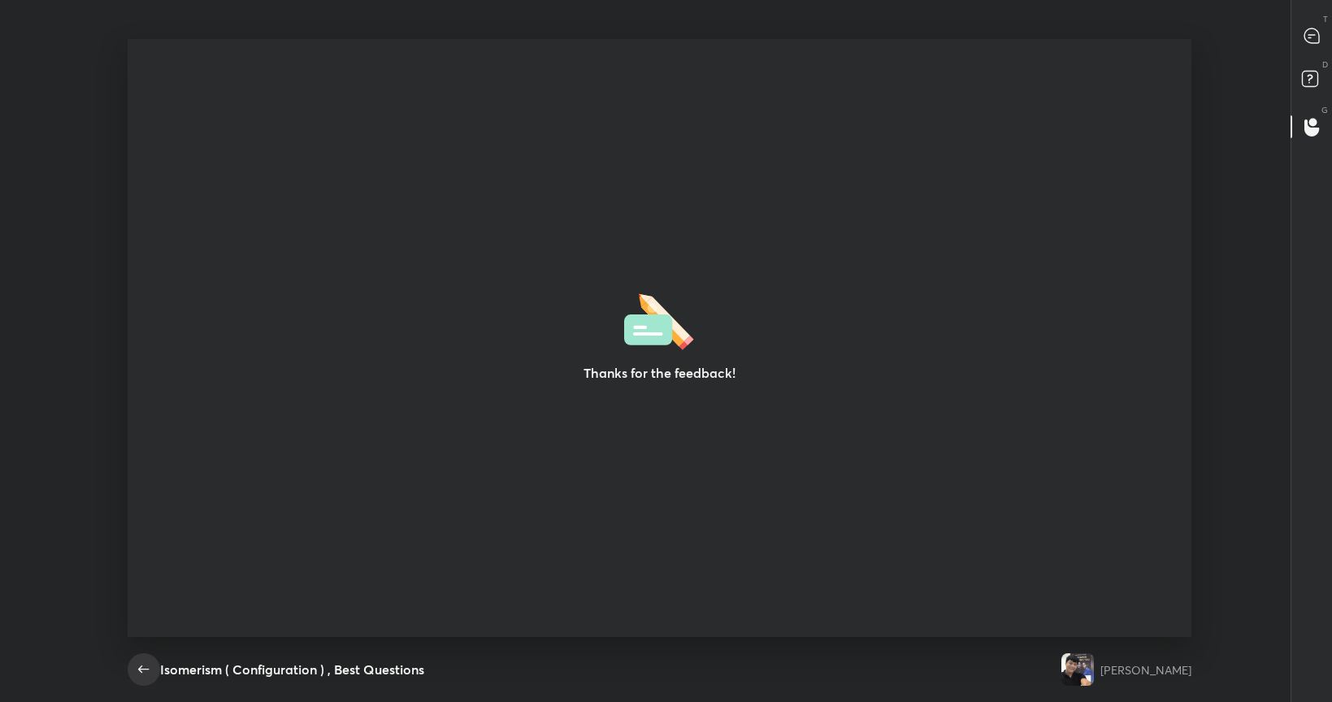
click at [150, 564] on icon "button" at bounding box center [144, 670] width 20 height 20
